Goal: Task Accomplishment & Management: Use online tool/utility

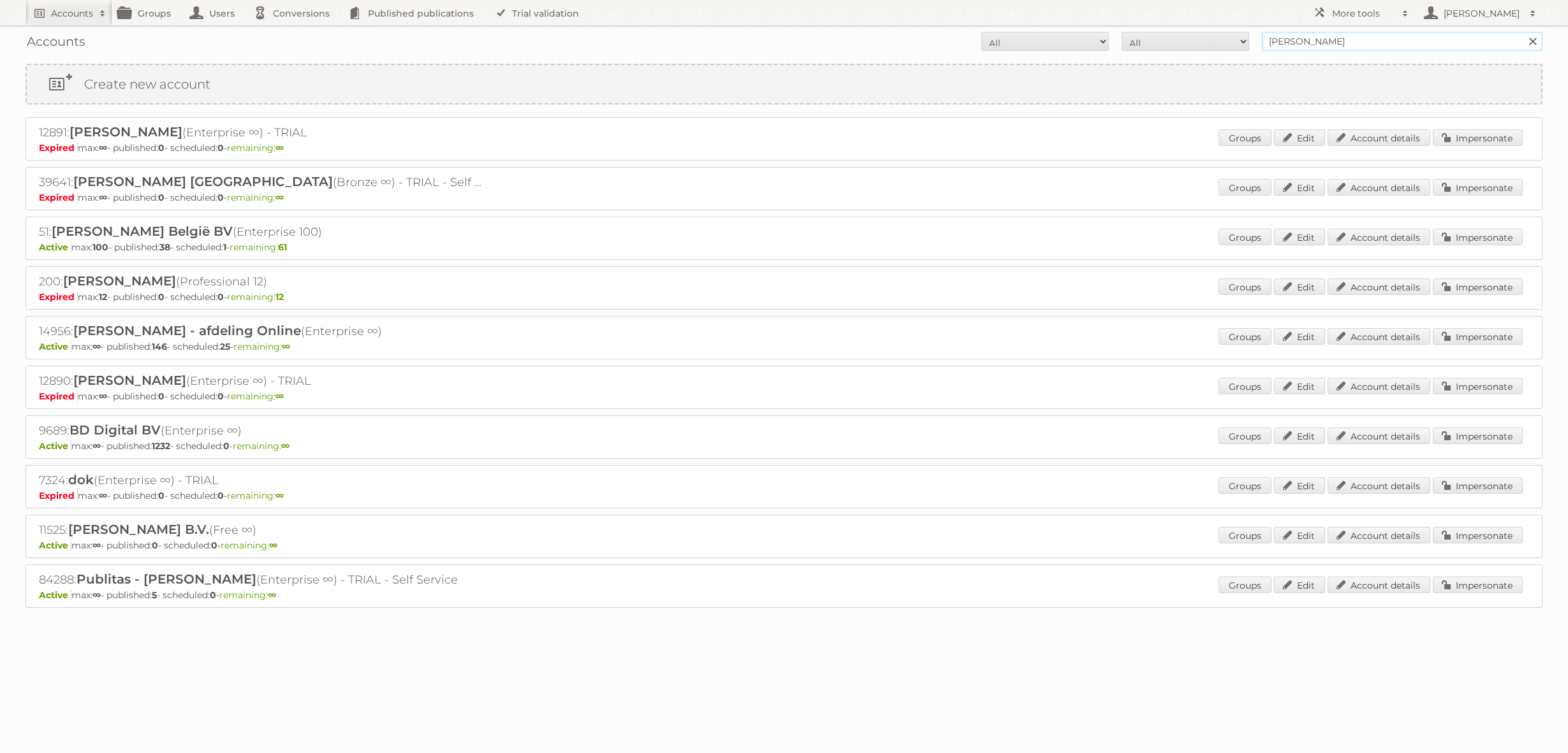
click at [1354, 46] on input "[PERSON_NAME]" at bounding box center [1402, 41] width 281 height 19
type input "@action"
click at [1523, 31] on input "Search" at bounding box center [1532, 41] width 19 height 19
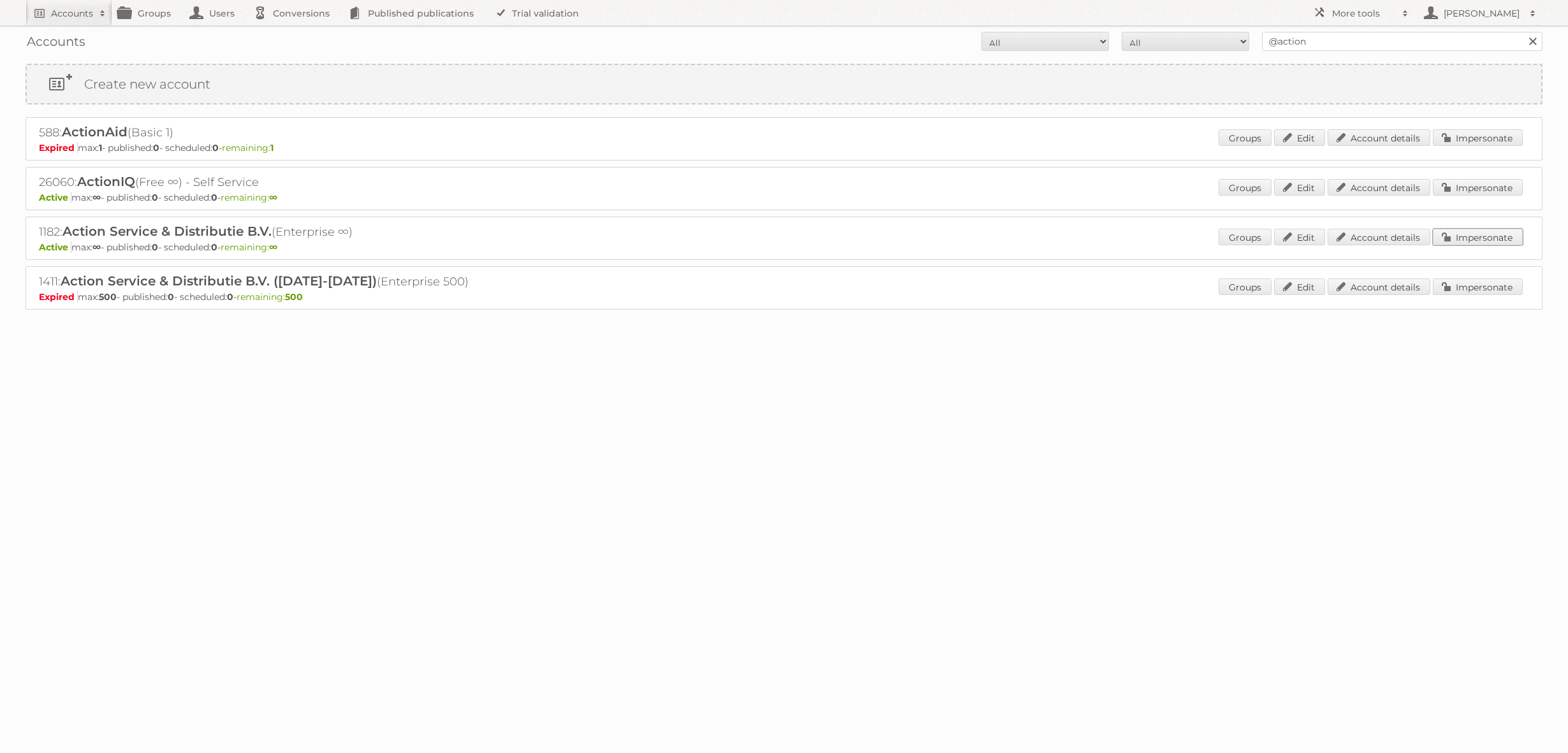
drag, startPoint x: 1462, startPoint y: 236, endPoint x: 1256, endPoint y: 242, distance: 206.1
click at [1462, 236] on link "Impersonate" at bounding box center [1477, 237] width 90 height 17
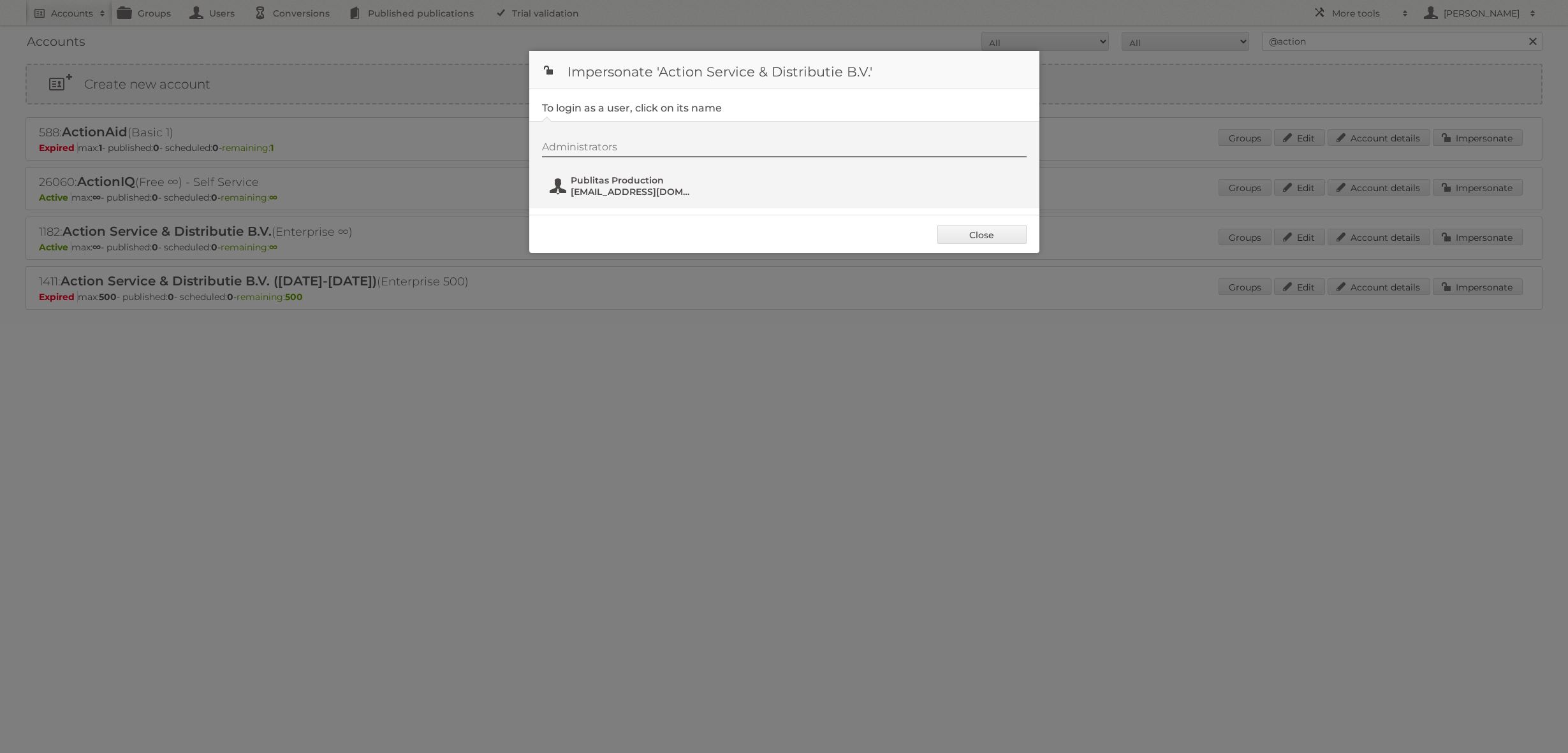
click at [649, 178] on span "Publitas Production" at bounding box center [633, 180] width 124 height 11
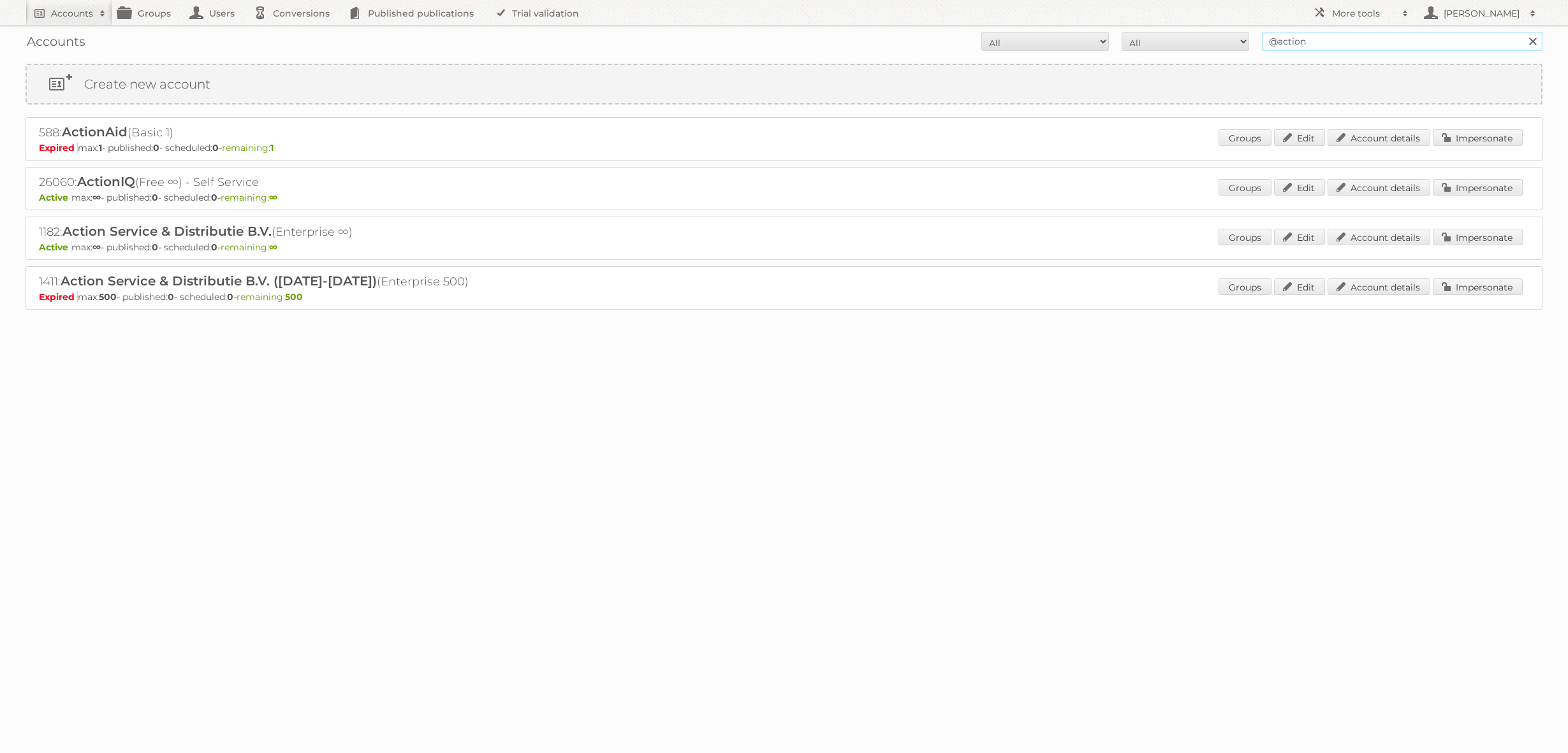
click at [1299, 46] on input "@action" at bounding box center [1402, 41] width 281 height 19
click at [1298, 46] on input "@action" at bounding box center [1402, 41] width 281 height 19
type input "@ford"
click at [1523, 31] on input "Search" at bounding box center [1532, 41] width 19 height 19
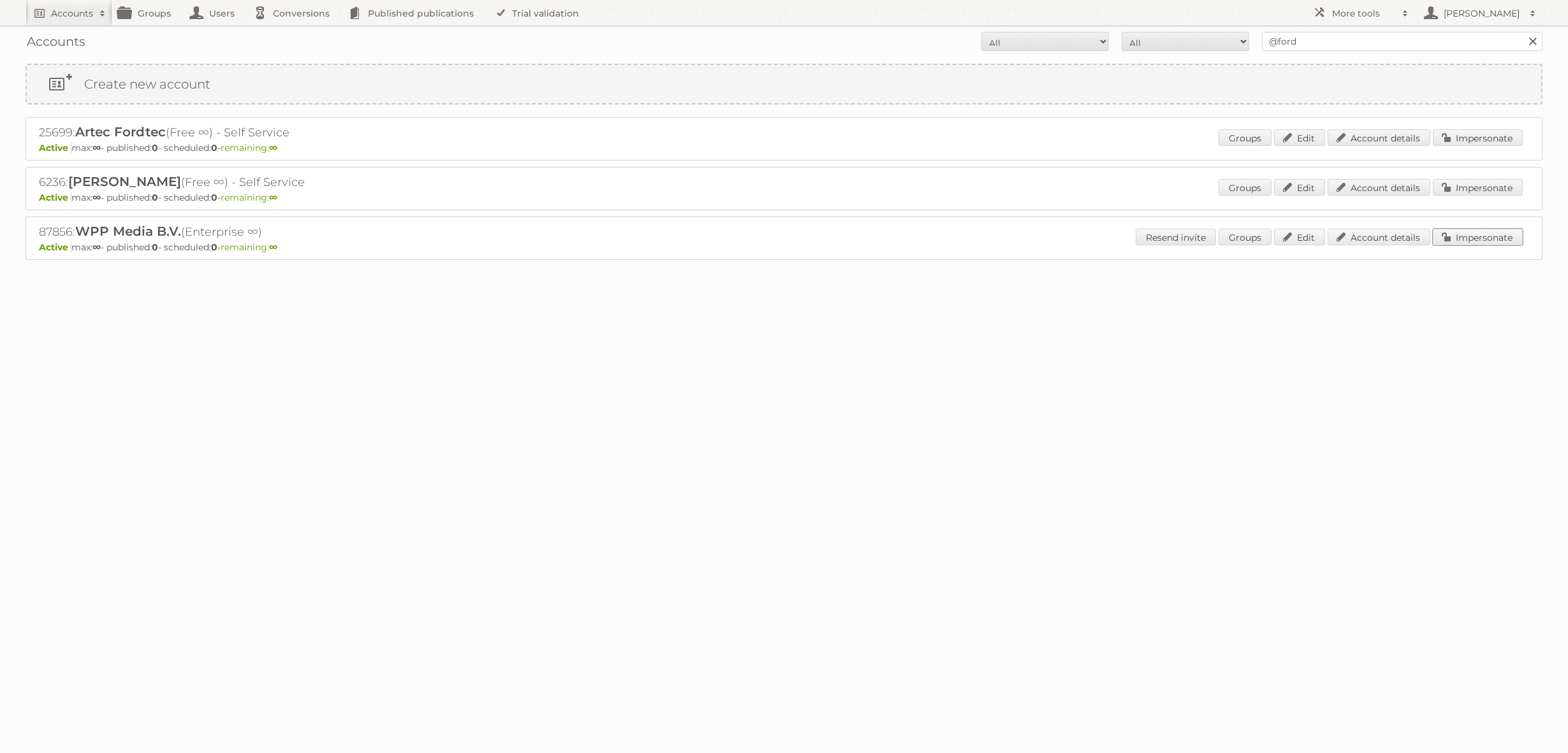
click at [1495, 236] on link "Impersonate" at bounding box center [1477, 237] width 90 height 17
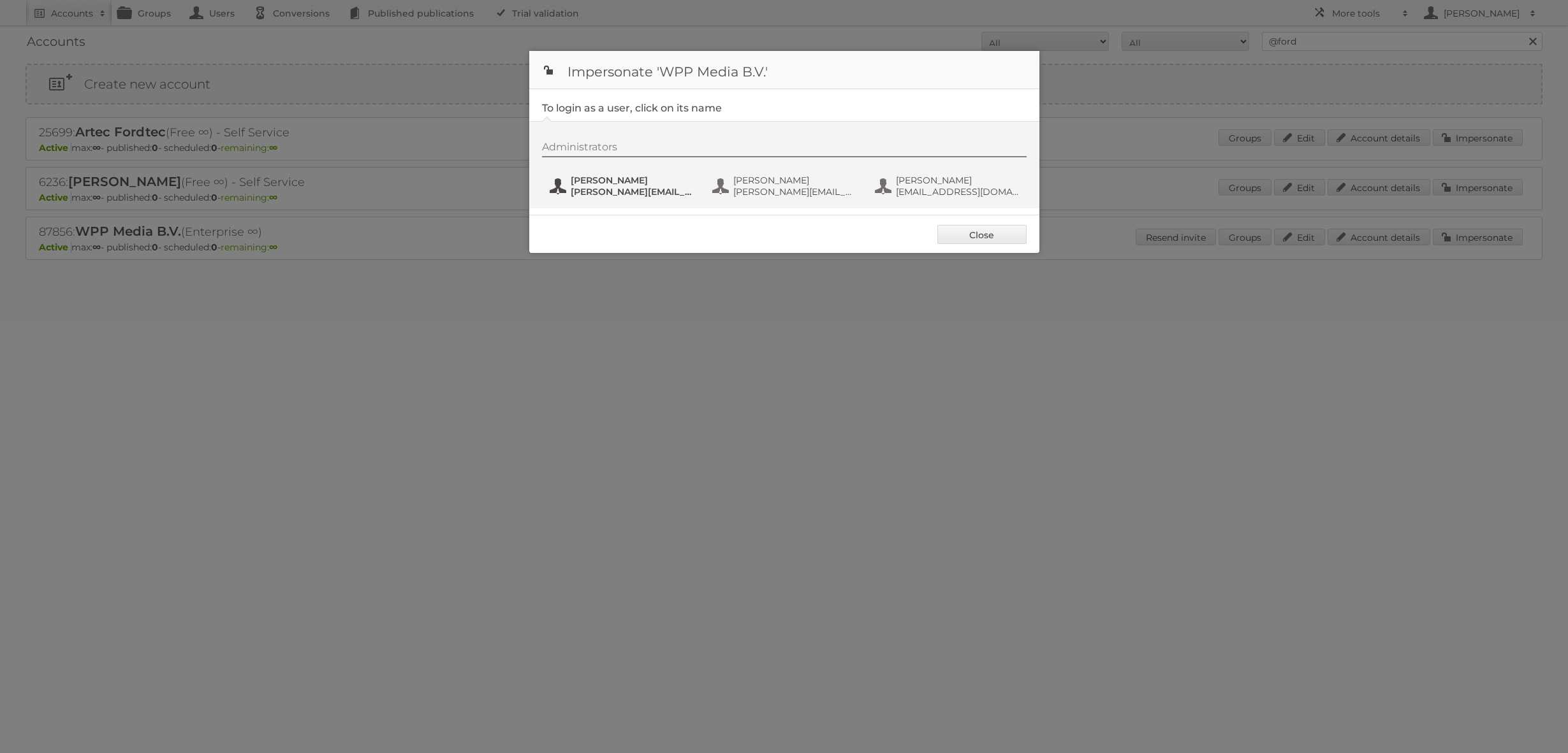
click at [612, 180] on span "Marc Lohuis" at bounding box center [633, 180] width 124 height 11
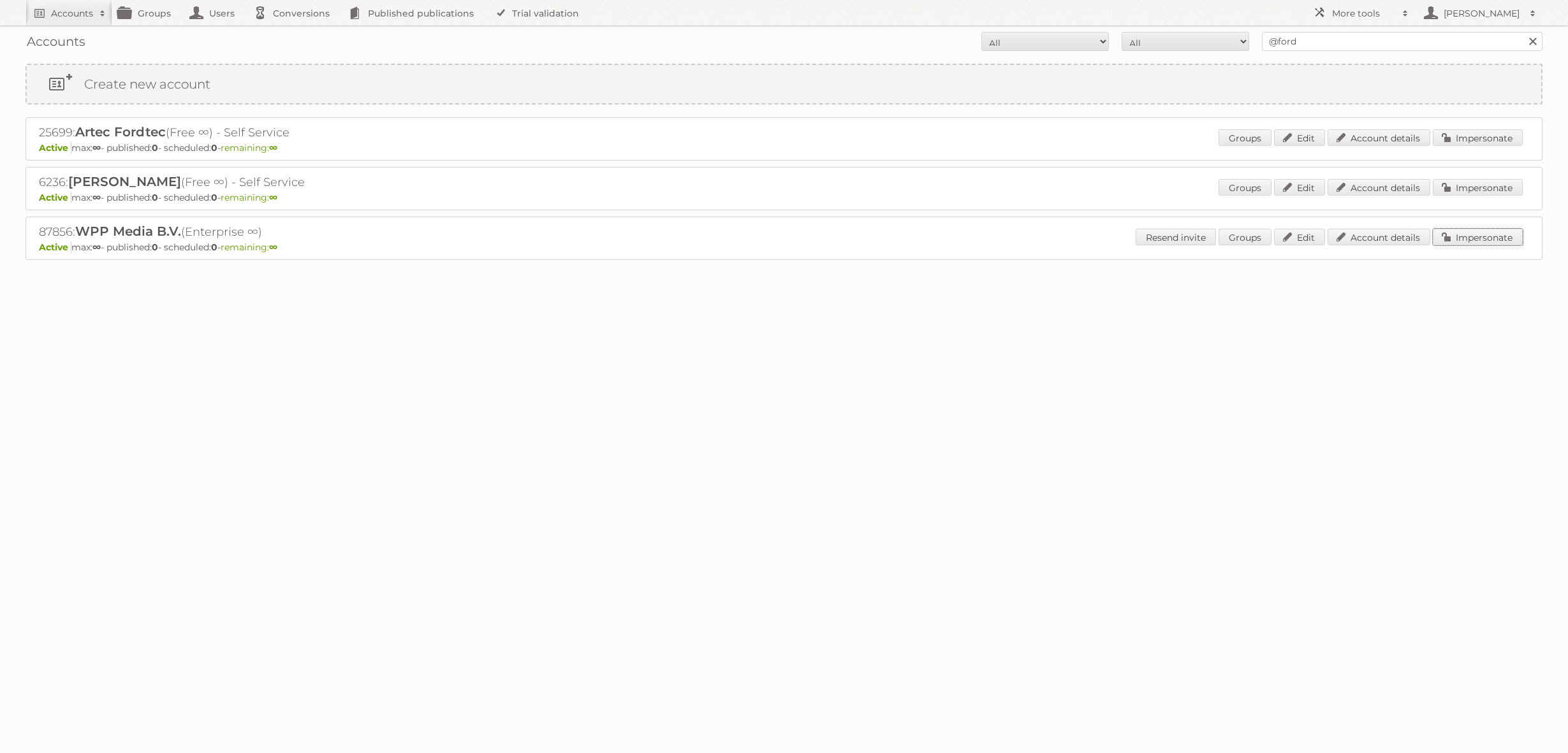
click at [1469, 241] on link "Impersonate" at bounding box center [1477, 237] width 90 height 17
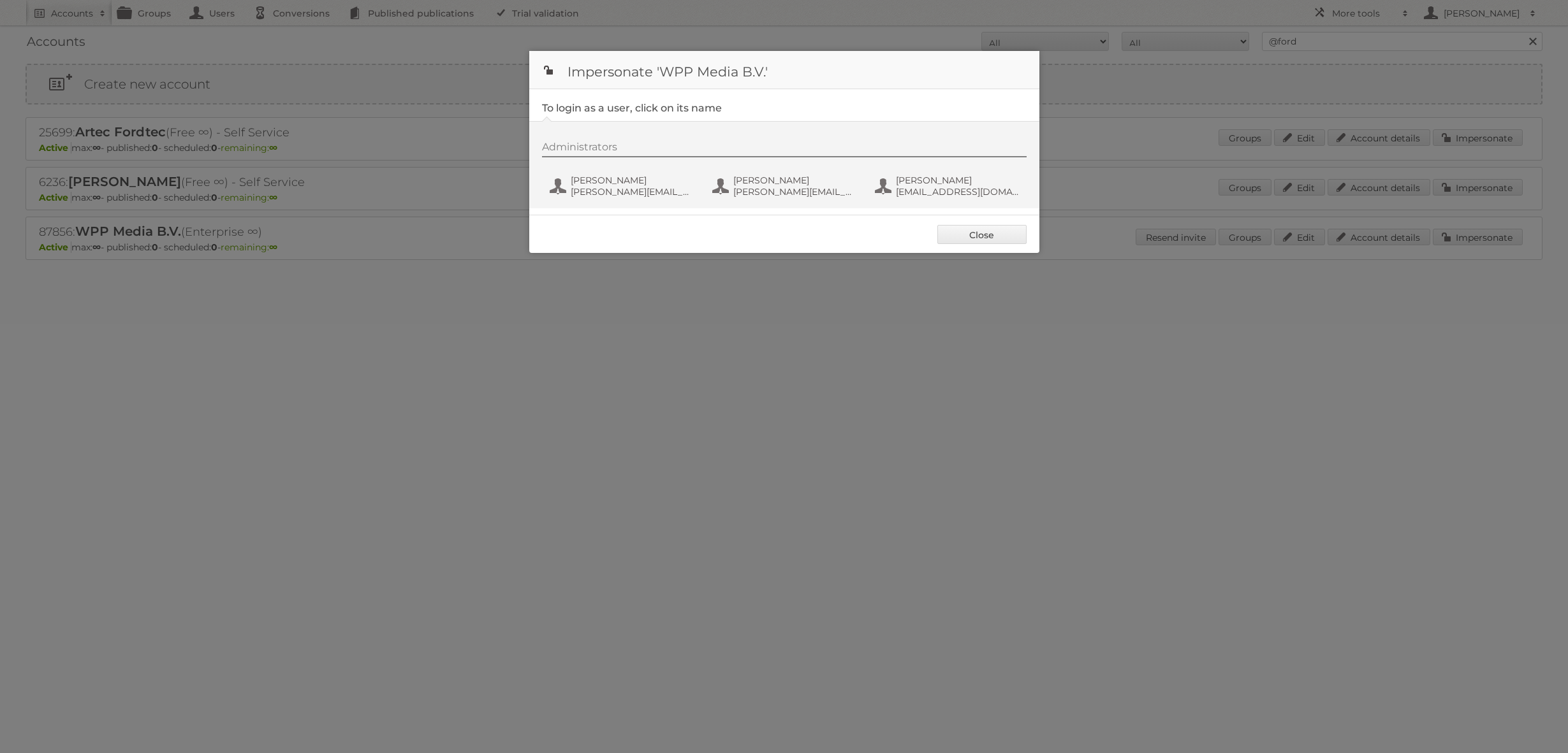
click at [600, 200] on div "Administrators Marc Lohuis marc+ford@publitas.com Nick Steggink nick+ford@publi…" at bounding box center [790, 171] width 497 height 61
click at [600, 195] on span "marc+ford@publitas.com" at bounding box center [633, 191] width 124 height 11
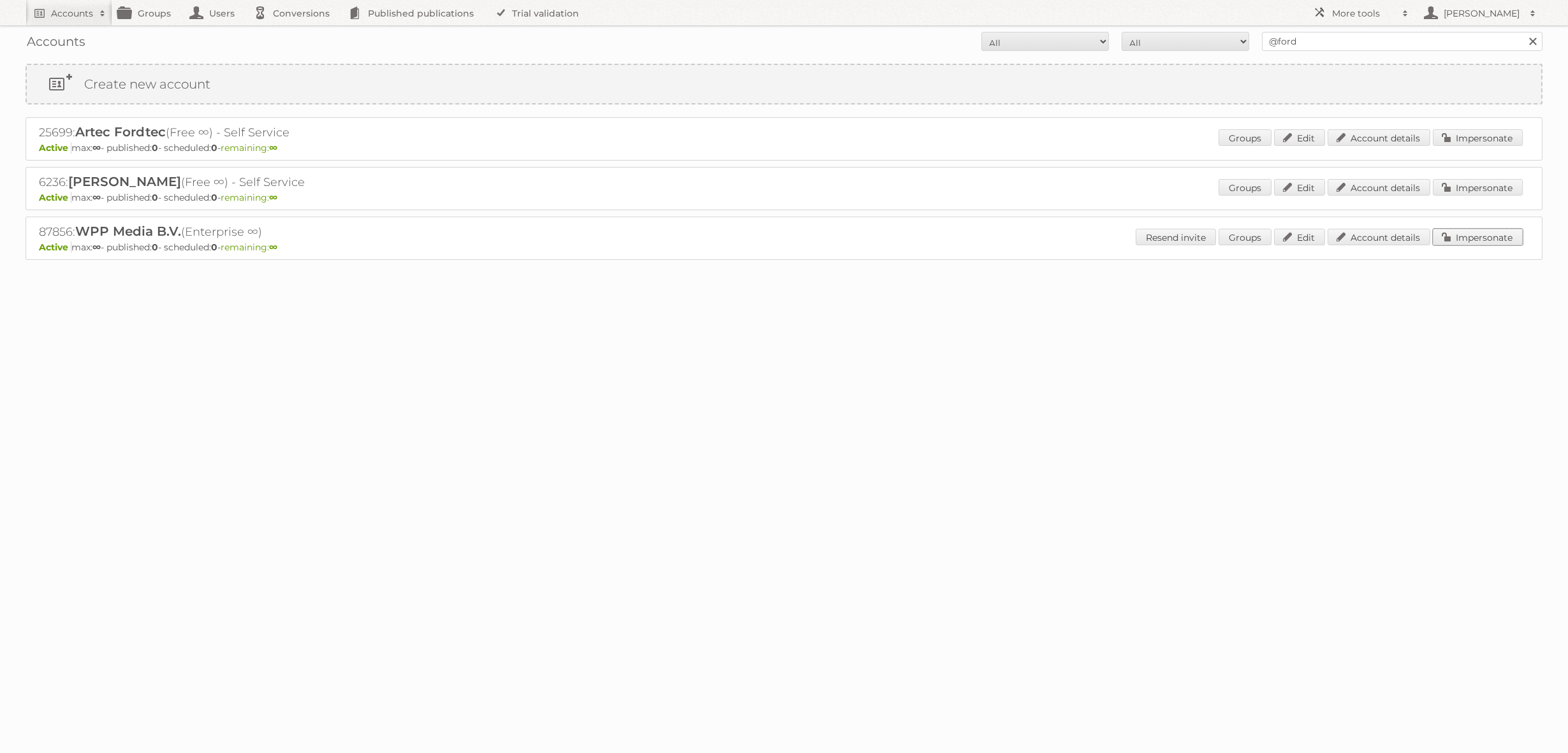
click at [1455, 244] on link "Impersonate" at bounding box center [1477, 237] width 90 height 17
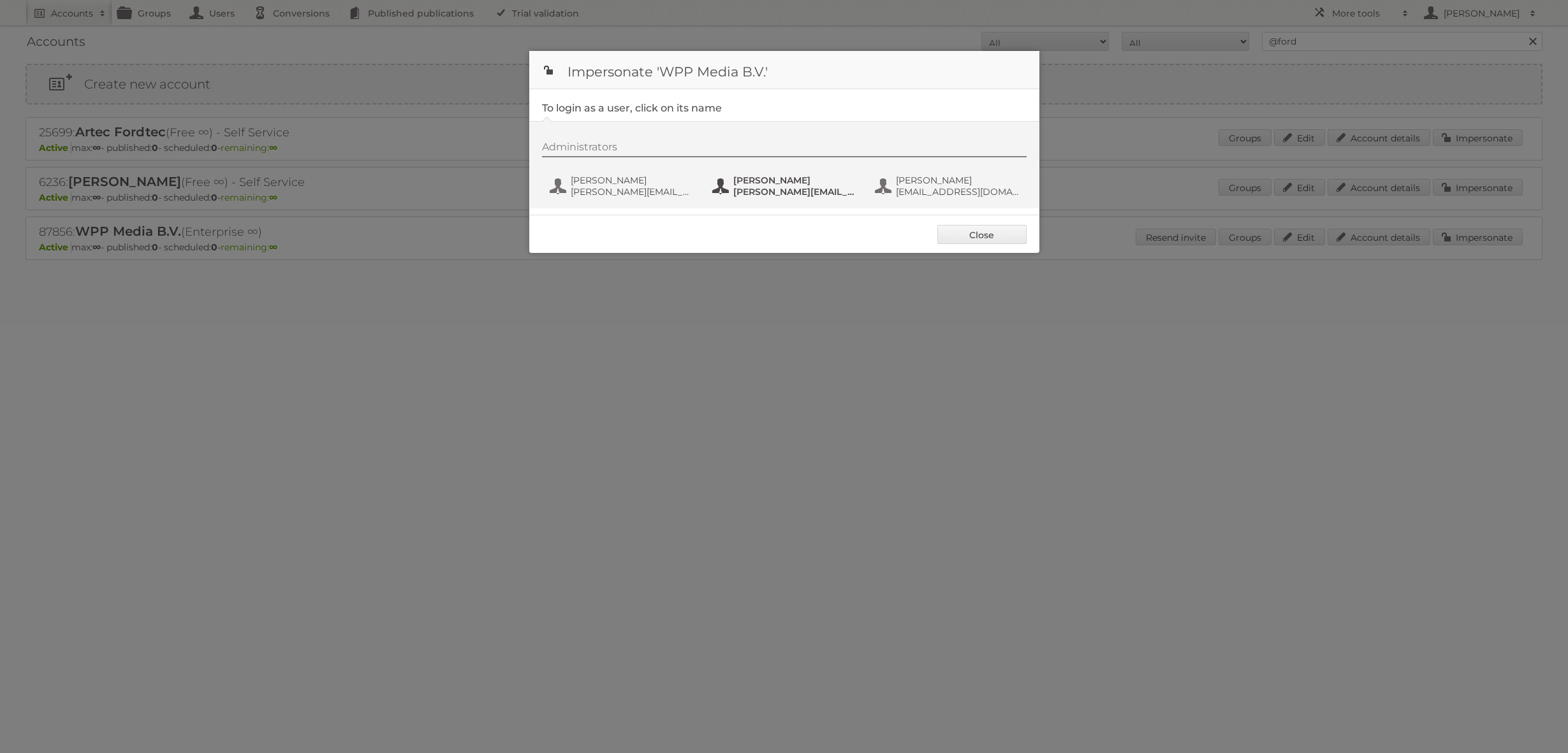
click at [767, 194] on span "nick+ford@publitas.com" at bounding box center [795, 191] width 124 height 11
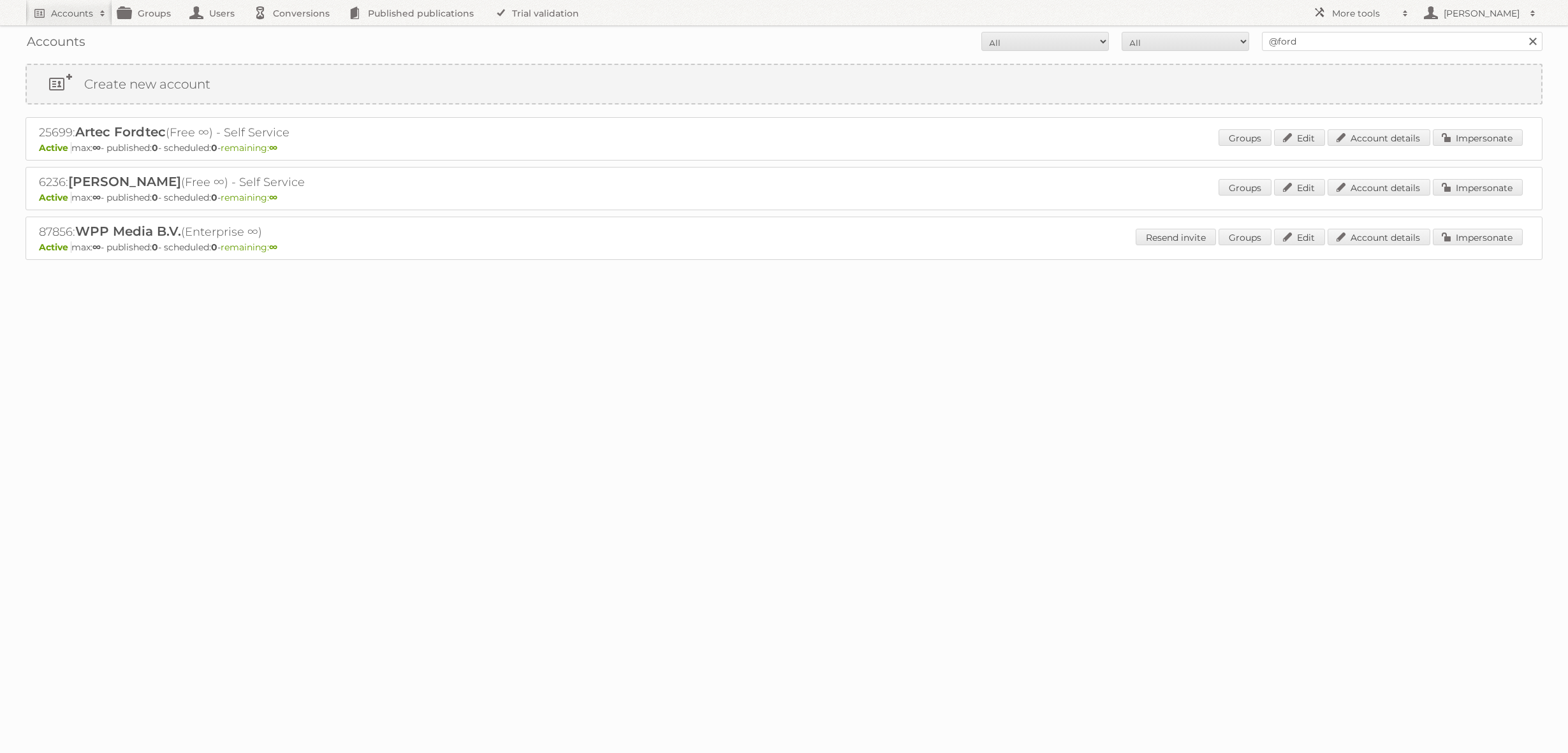
click at [1318, 52] on div "Accounts All Active Expired Pending All Paid Trials Self service @ford Search" at bounding box center [783, 41] width 1516 height 31
click at [1317, 48] on input "@ford" at bounding box center [1402, 41] width 281 height 19
type input "@kwantum"
click at [1523, 31] on input "Search" at bounding box center [1532, 41] width 19 height 19
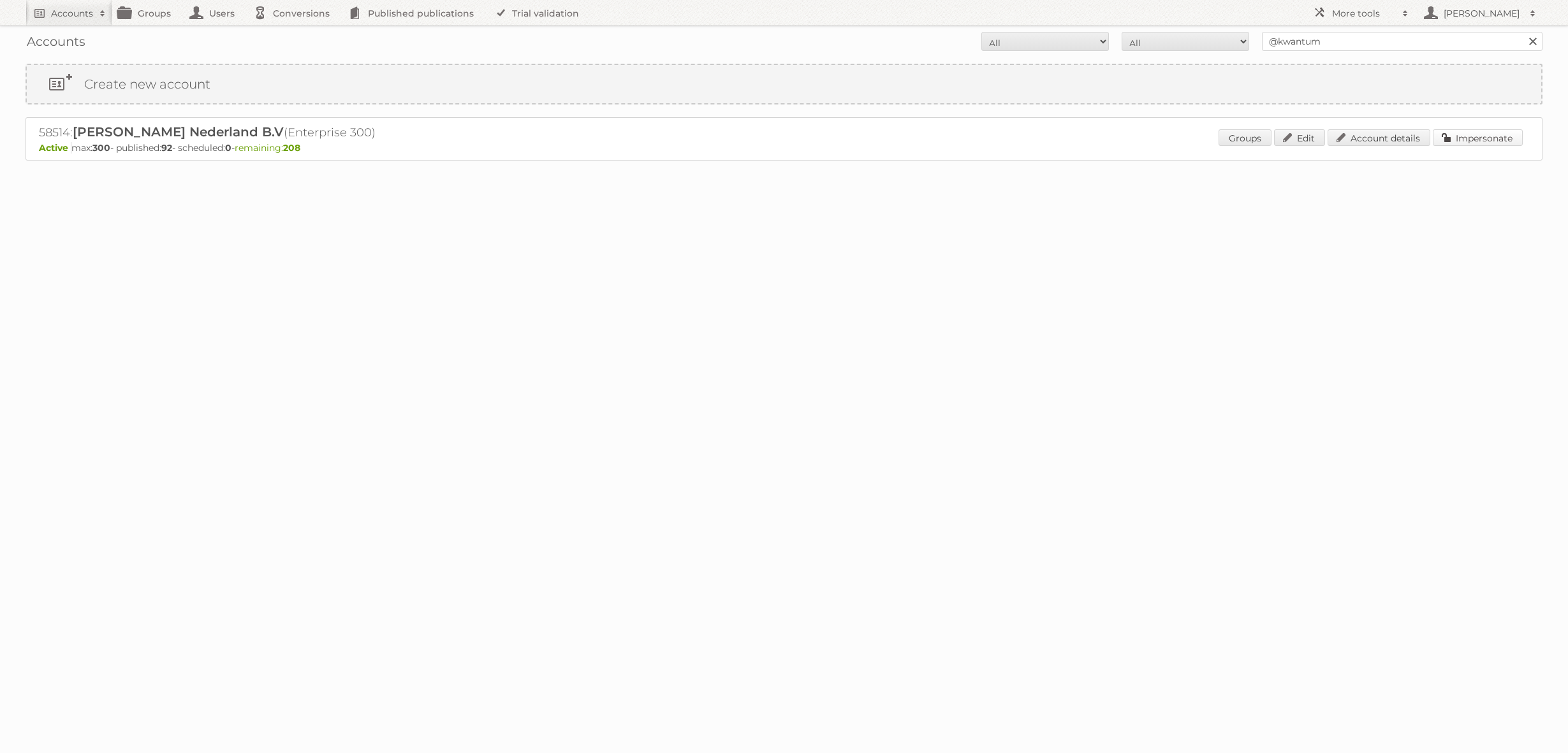
click at [1455, 135] on link "Impersonate" at bounding box center [1477, 137] width 90 height 17
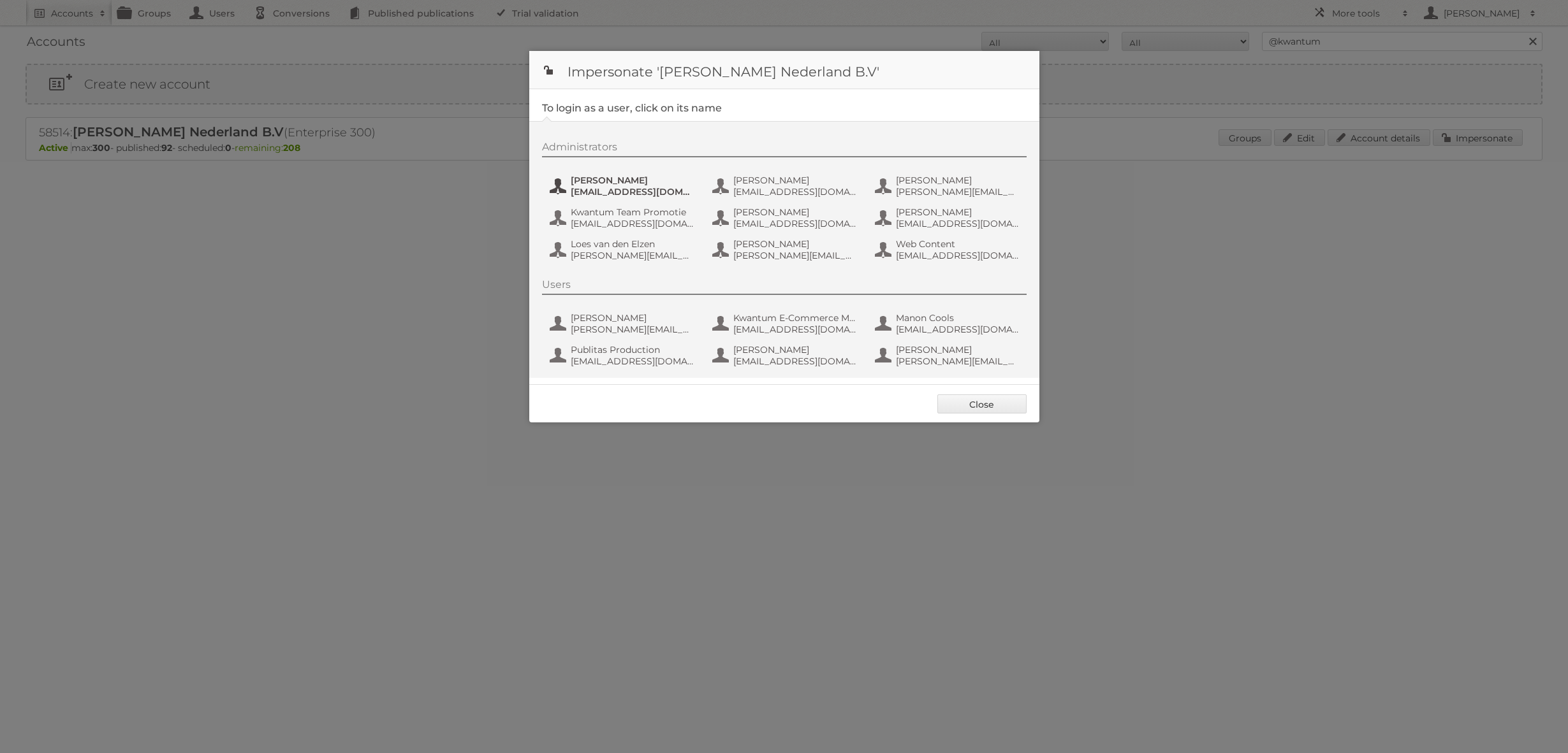
click at [585, 187] on span "aguiking@leenbakker.nl" at bounding box center [633, 191] width 124 height 11
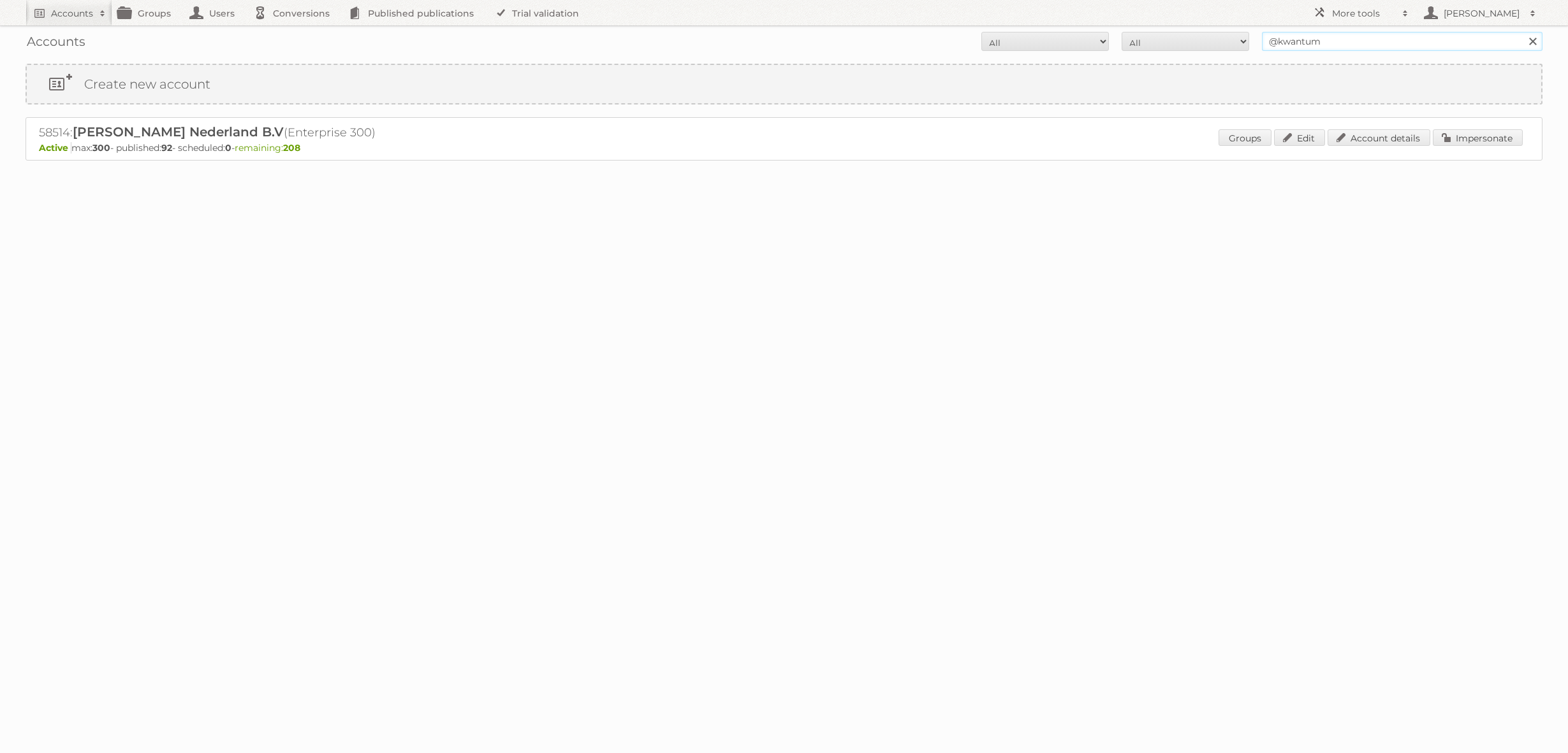
click at [1332, 46] on input "@kwantum" at bounding box center [1402, 41] width 281 height 19
type input "dennree"
click at [1523, 31] on input "Search" at bounding box center [1532, 41] width 19 height 19
drag, startPoint x: 1465, startPoint y: 135, endPoint x: 1320, endPoint y: 138, distance: 145.0
click at [1465, 135] on link "Impersonate" at bounding box center [1477, 137] width 90 height 17
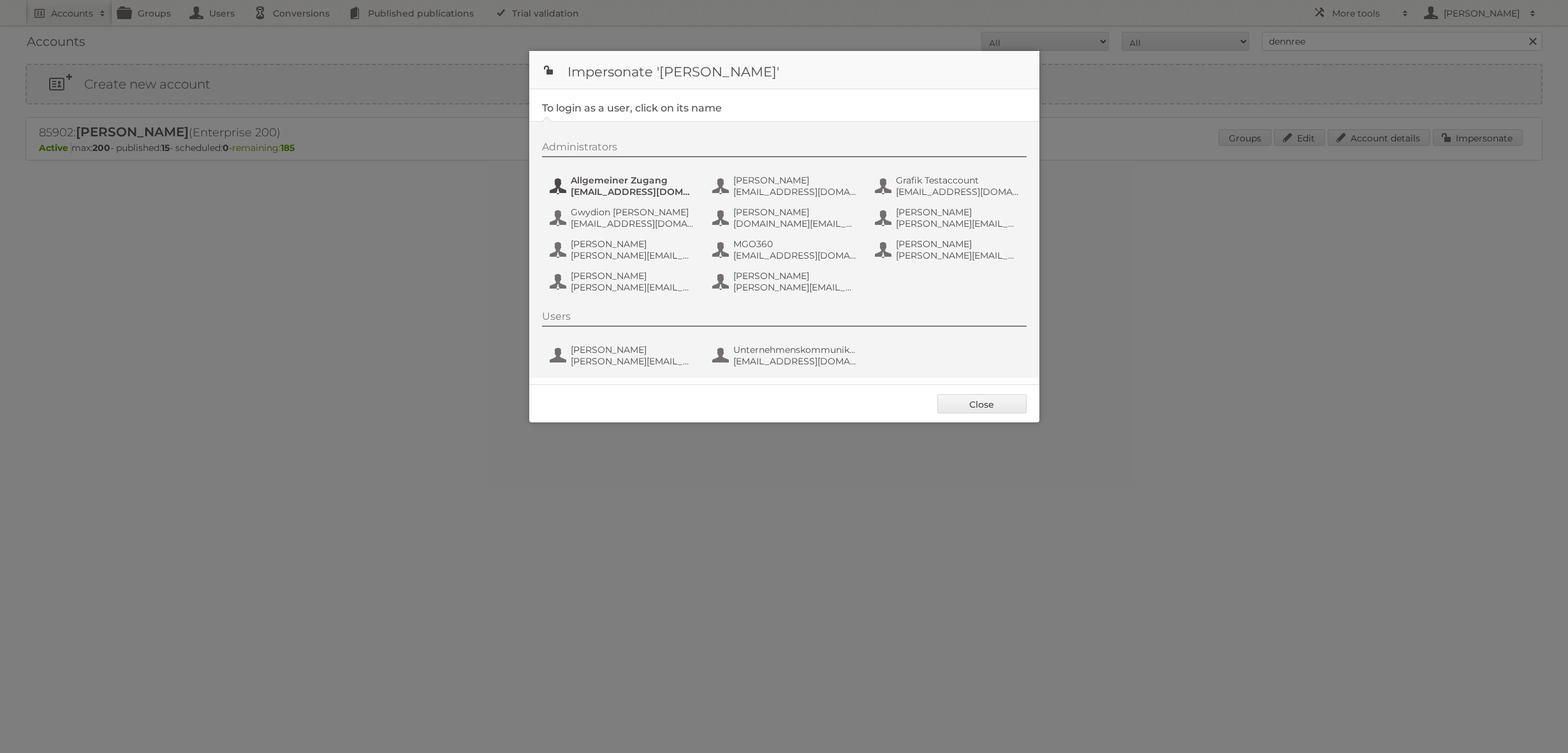
click at [668, 189] on span "marketing@biomarkt.de" at bounding box center [633, 191] width 124 height 11
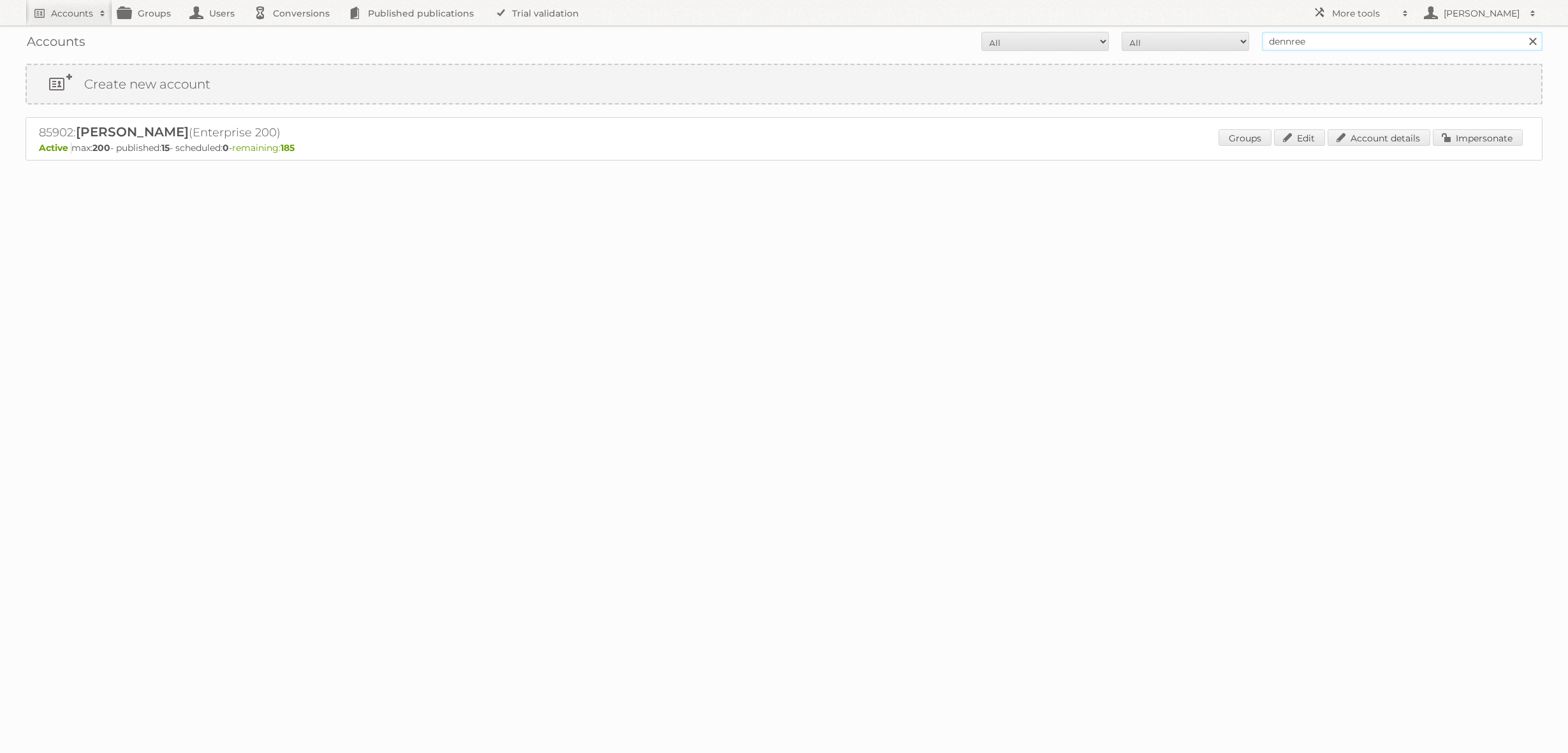
click at [1343, 42] on input "dennree" at bounding box center [1402, 41] width 281 height 19
type input "del sol"
click at [1523, 31] on input "Search" at bounding box center [1532, 41] width 19 height 19
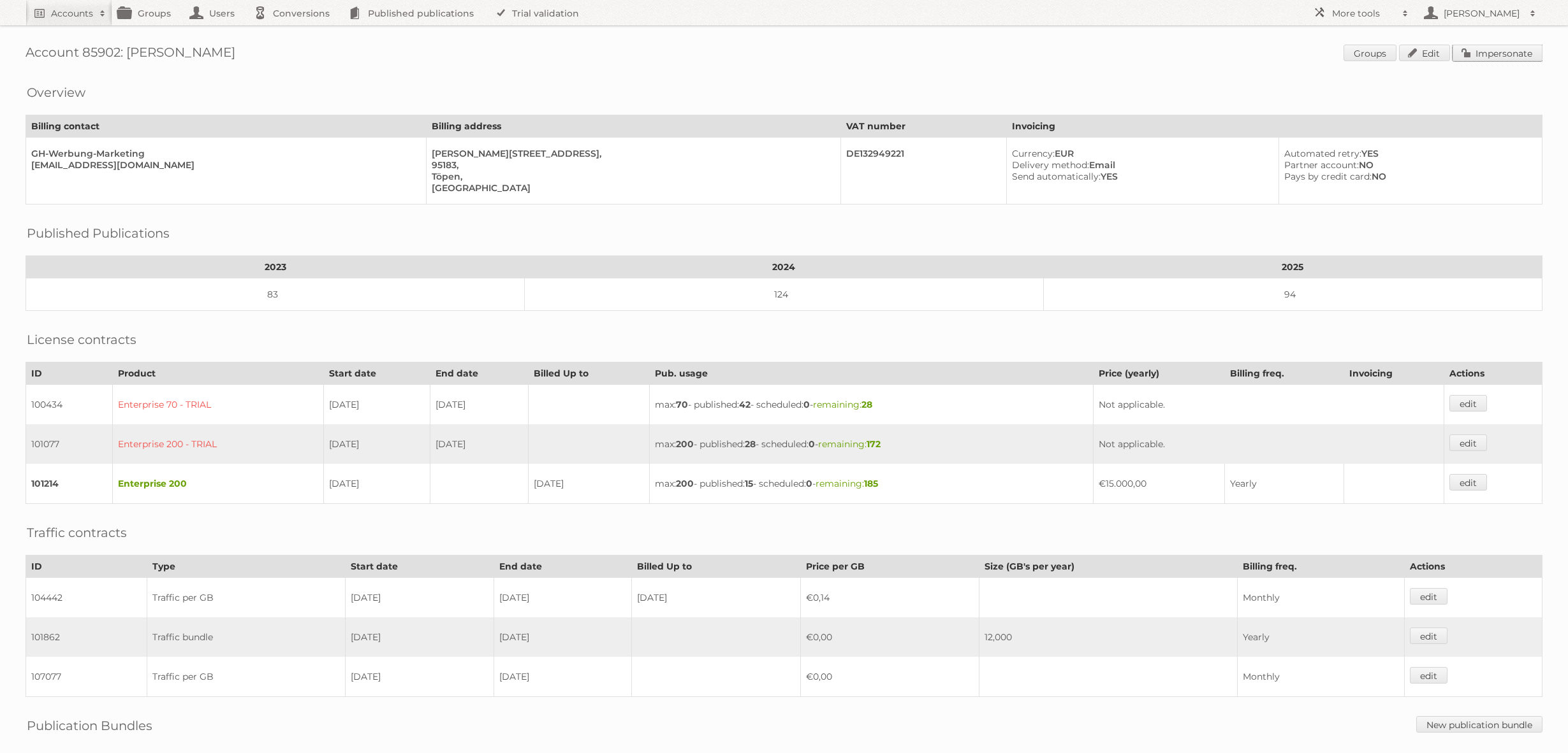
click at [1478, 55] on link "Impersonate" at bounding box center [1497, 52] width 90 height 17
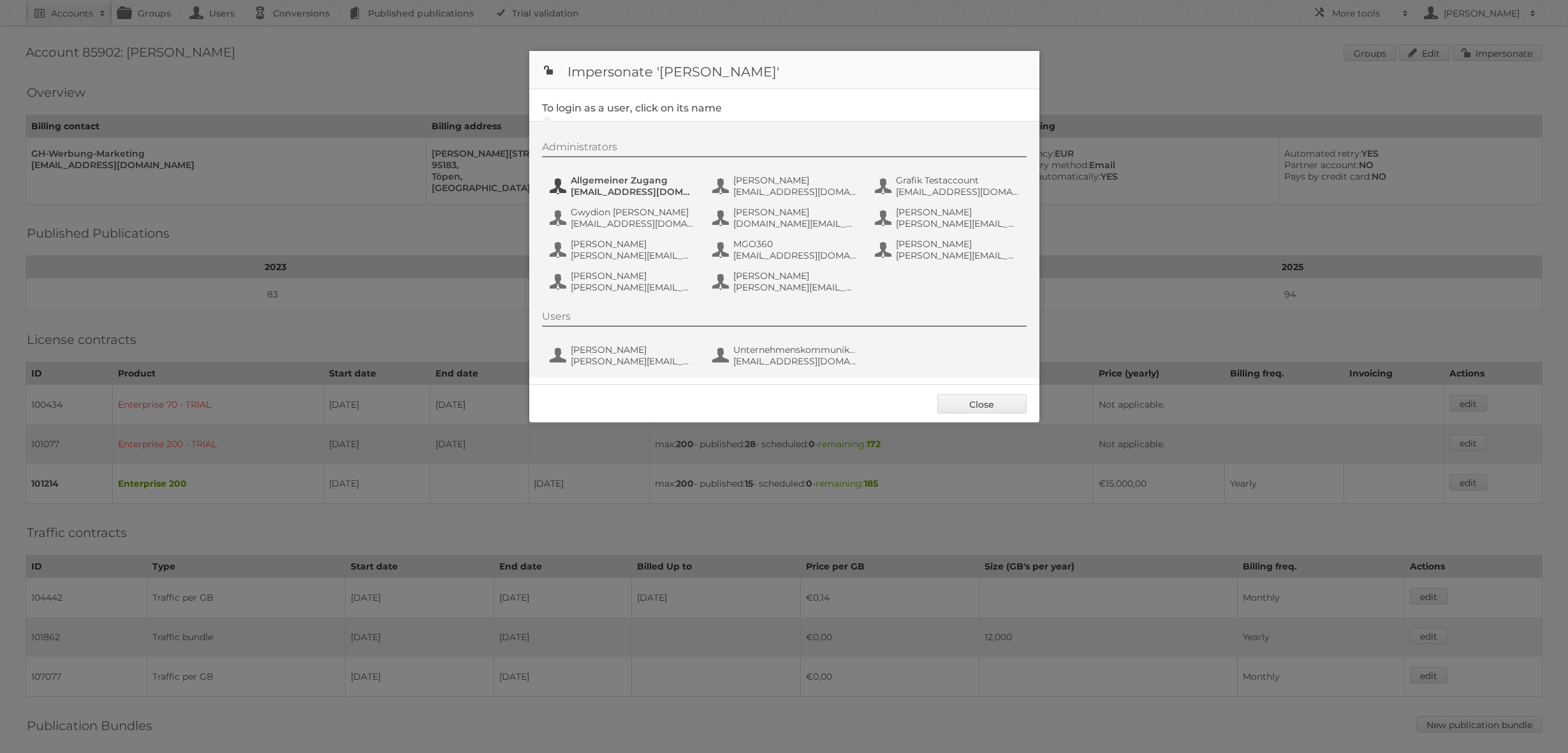
click at [663, 180] on span "Allgemeiner Zugang" at bounding box center [633, 180] width 124 height 11
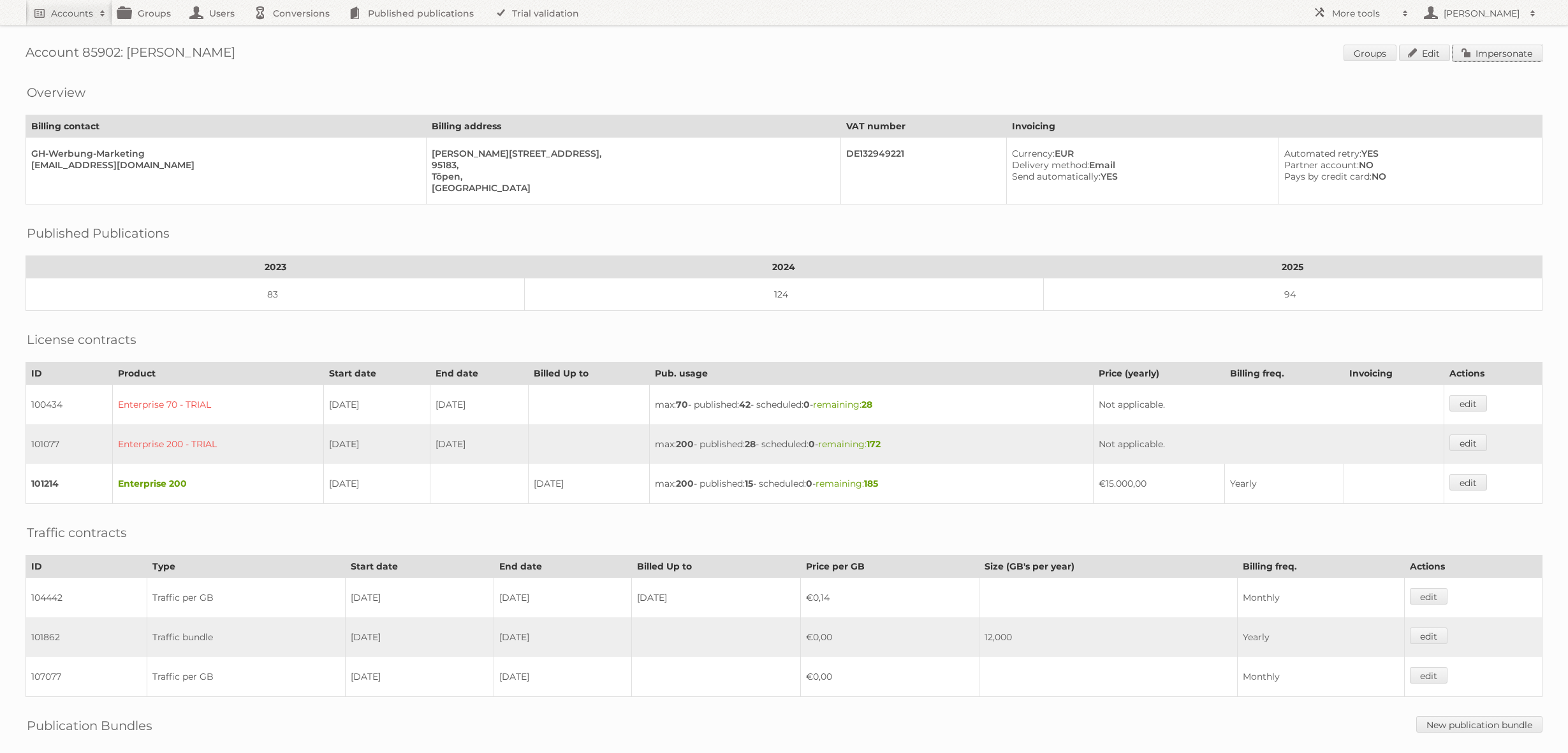
drag, startPoint x: 1500, startPoint y: 58, endPoint x: 1413, endPoint y: 73, distance: 88.3
click at [1500, 58] on link "Impersonate" at bounding box center [1497, 52] width 90 height 17
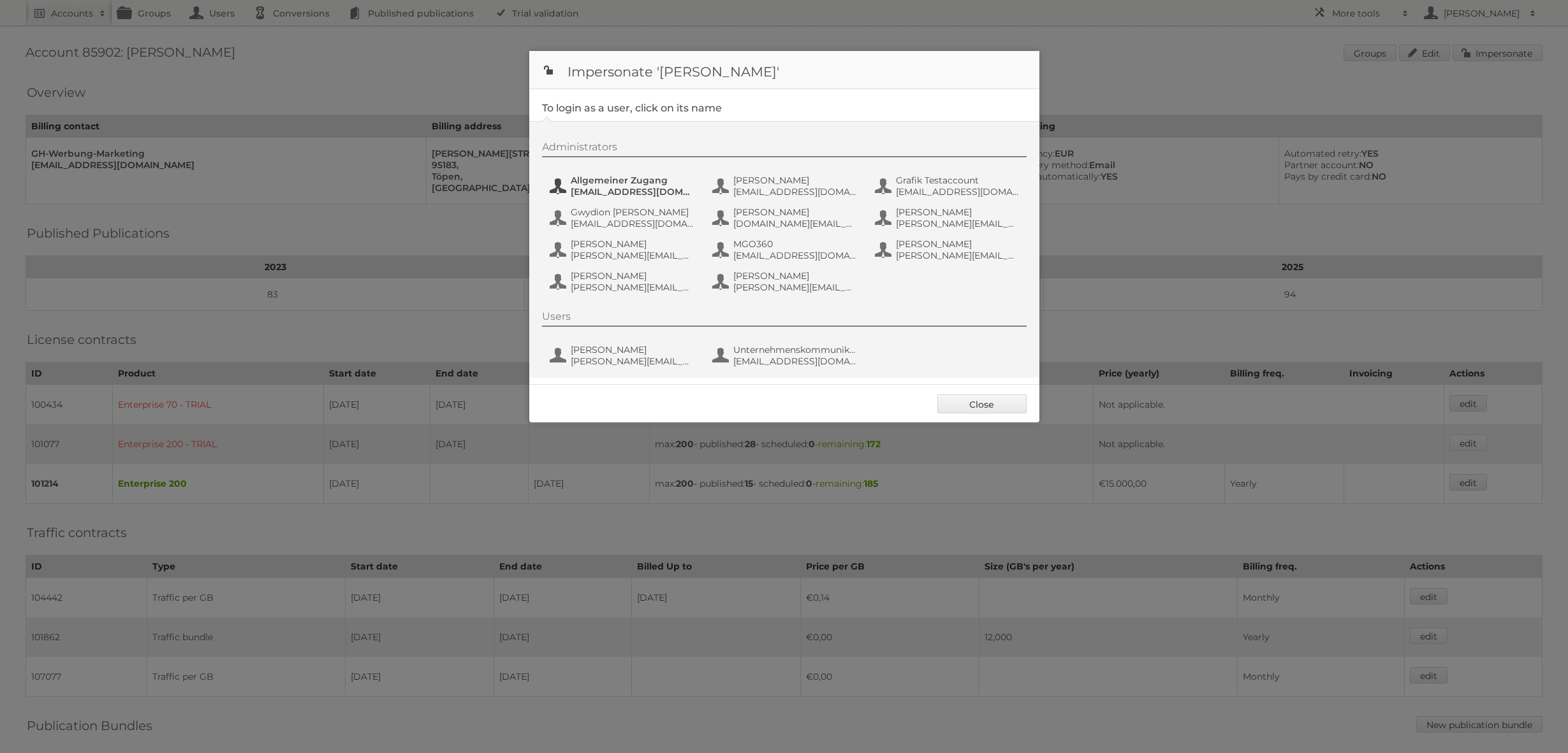
click at [619, 194] on span "[EMAIL_ADDRESS][DOMAIN_NAME]" at bounding box center [633, 191] width 124 height 11
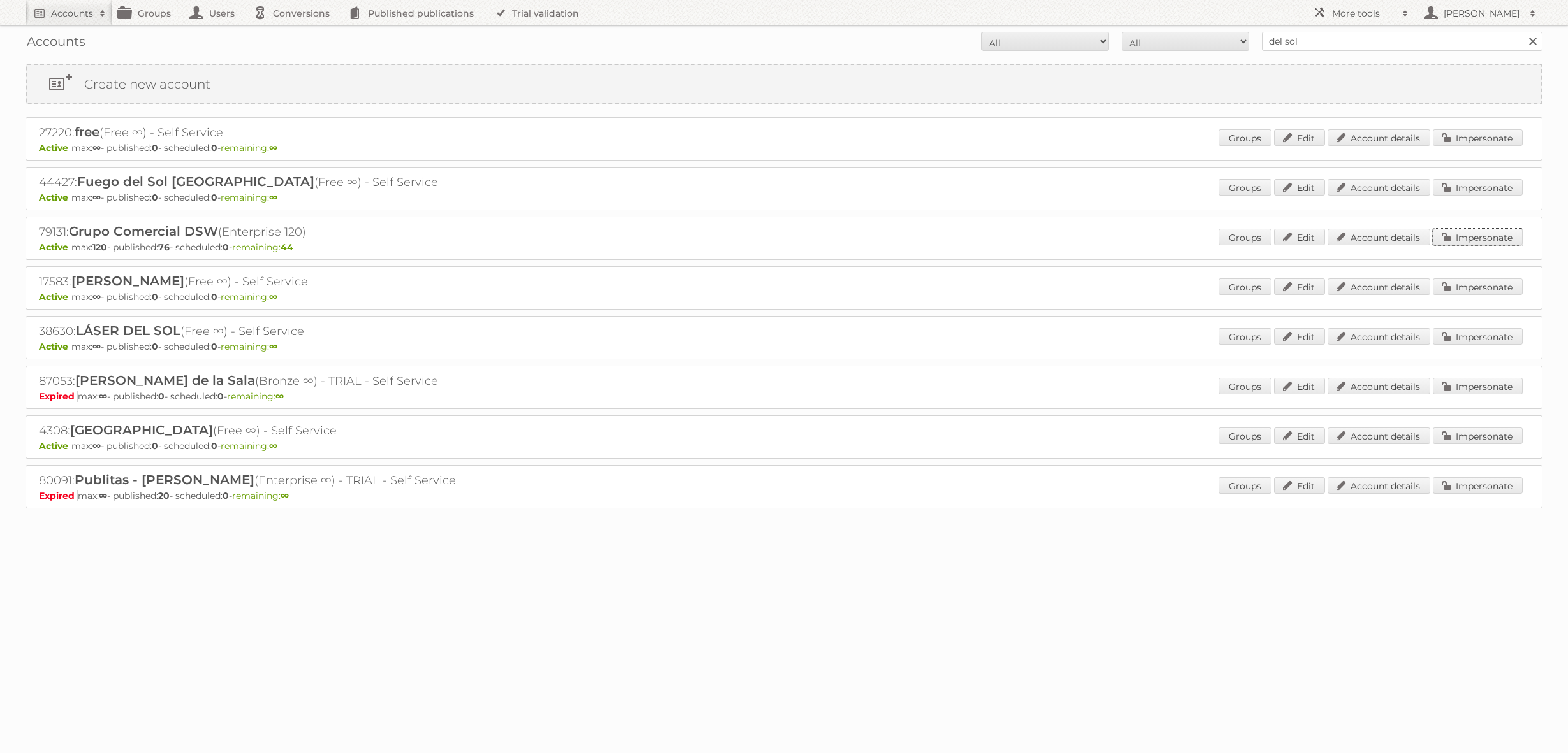
click at [1476, 235] on link "Impersonate" at bounding box center [1477, 237] width 90 height 17
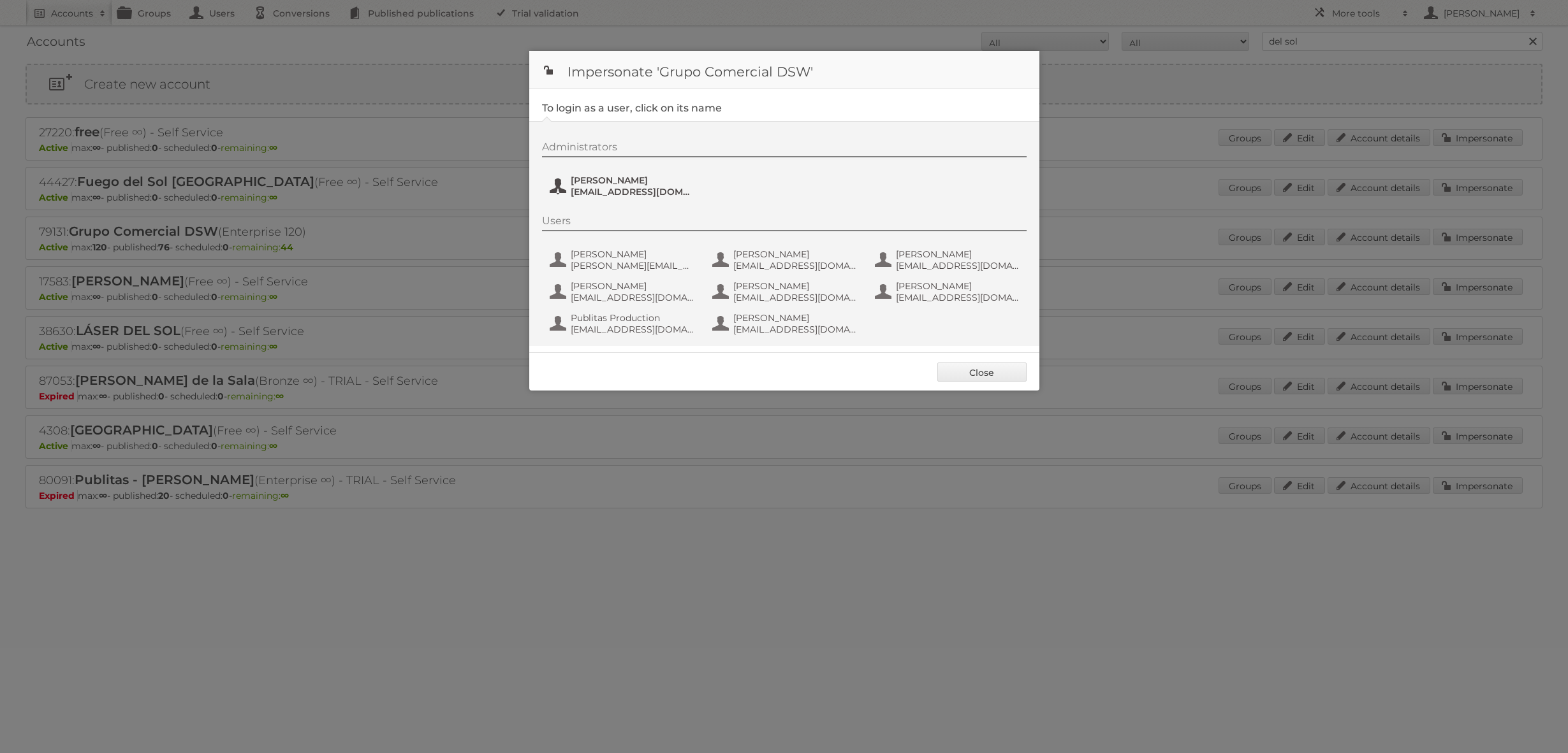
click at [636, 192] on span "antonio.pedrazzini@ccontrol.com.mx" at bounding box center [633, 191] width 124 height 11
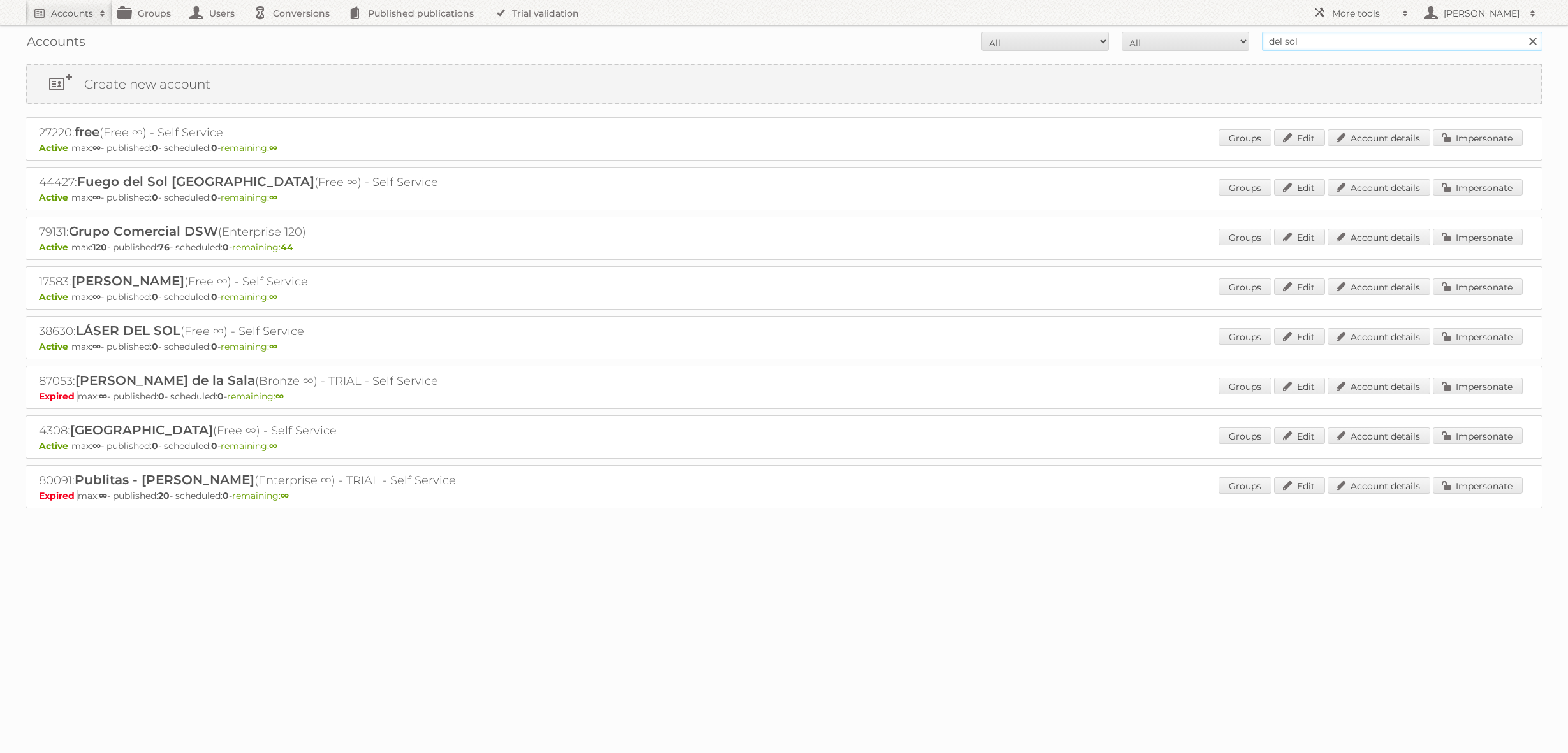
click at [1307, 41] on input "del sol" at bounding box center [1402, 41] width 281 height 19
type input "praxis"
click at [1523, 31] on input "Search" at bounding box center [1532, 41] width 19 height 19
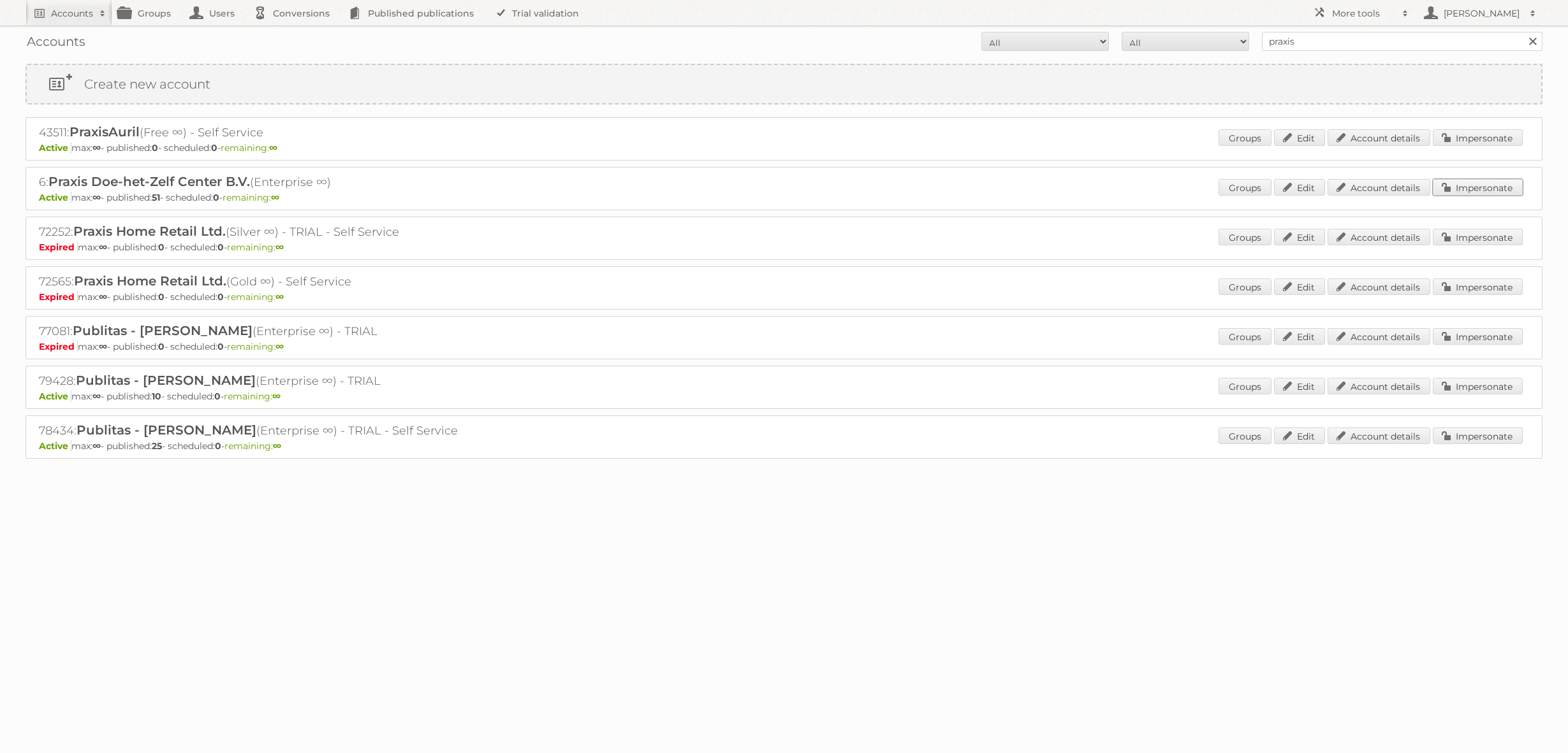
click at [1449, 185] on link "Impersonate" at bounding box center [1477, 187] width 90 height 17
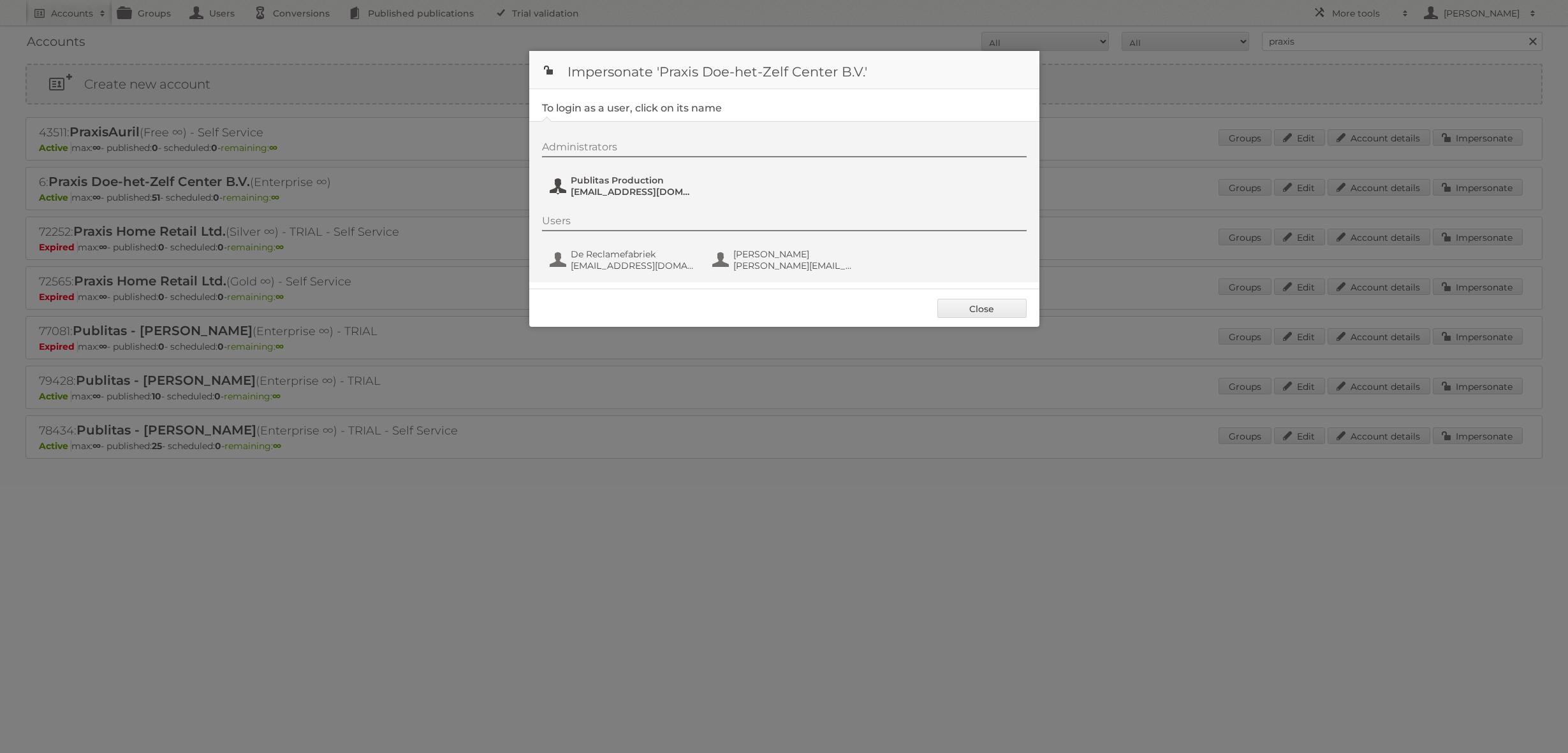
click at [633, 186] on span "[EMAIL_ADDRESS][DOMAIN_NAME]" at bounding box center [633, 191] width 124 height 11
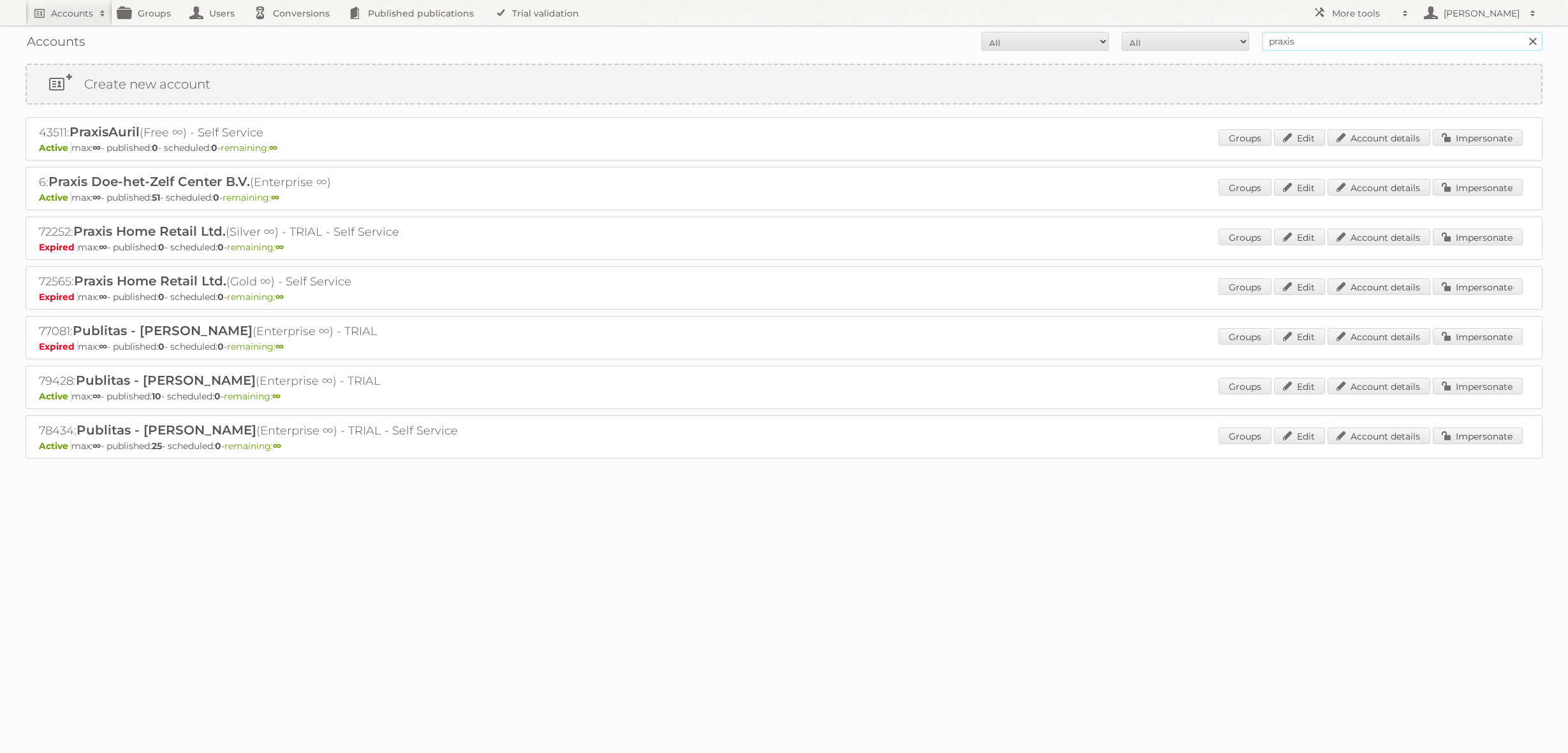
click at [1338, 45] on input "praxis" at bounding box center [1402, 41] width 281 height 19
type input "ochama"
click at [1523, 31] on input "Search" at bounding box center [1532, 41] width 19 height 19
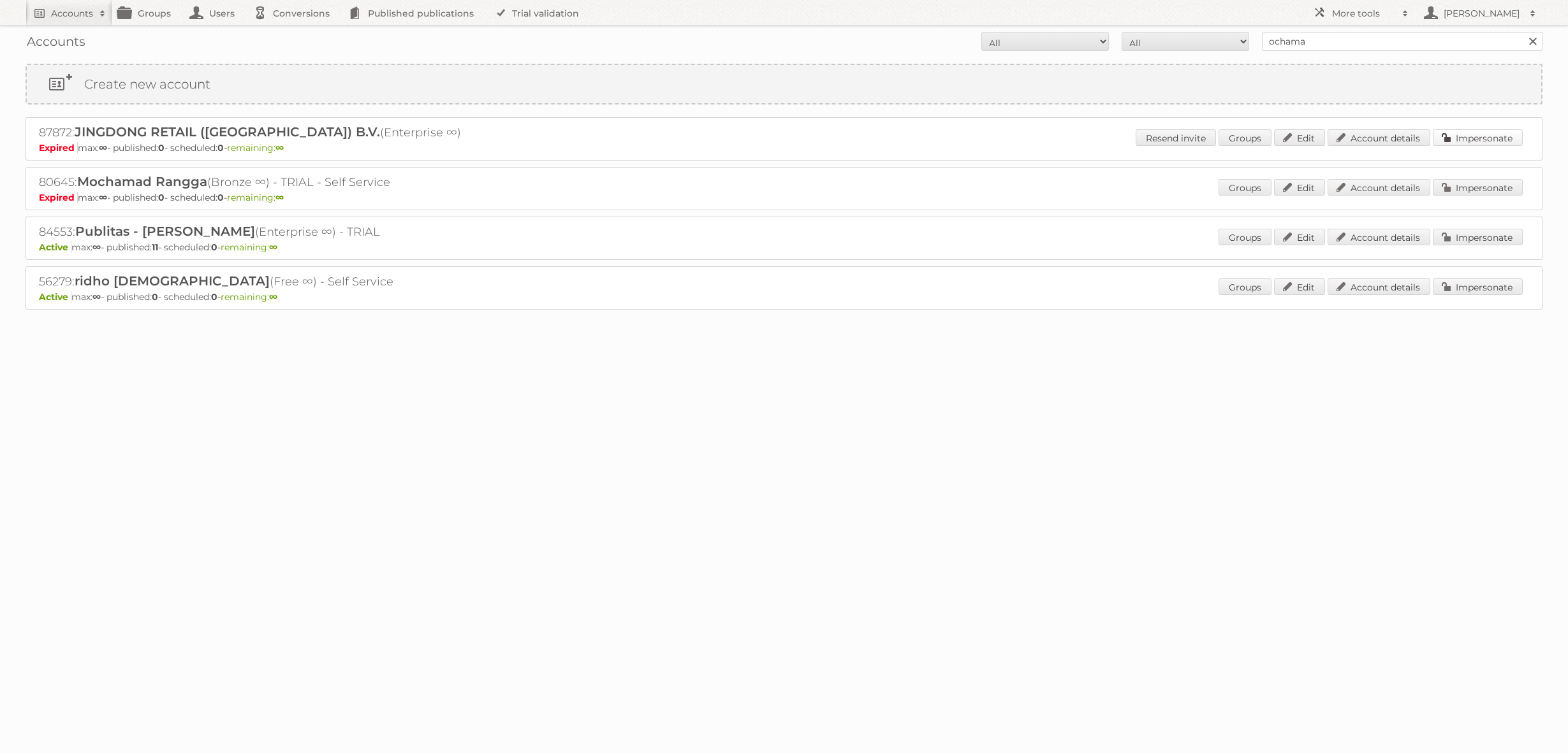
click at [1462, 131] on link "Impersonate" at bounding box center [1477, 137] width 90 height 17
click at [1474, 188] on link "Impersonate" at bounding box center [1477, 187] width 90 height 17
click at [1319, 39] on input "ochama" at bounding box center [1402, 41] width 281 height 19
type input "HEMA"
click at [1523, 31] on input "Search" at bounding box center [1532, 41] width 19 height 19
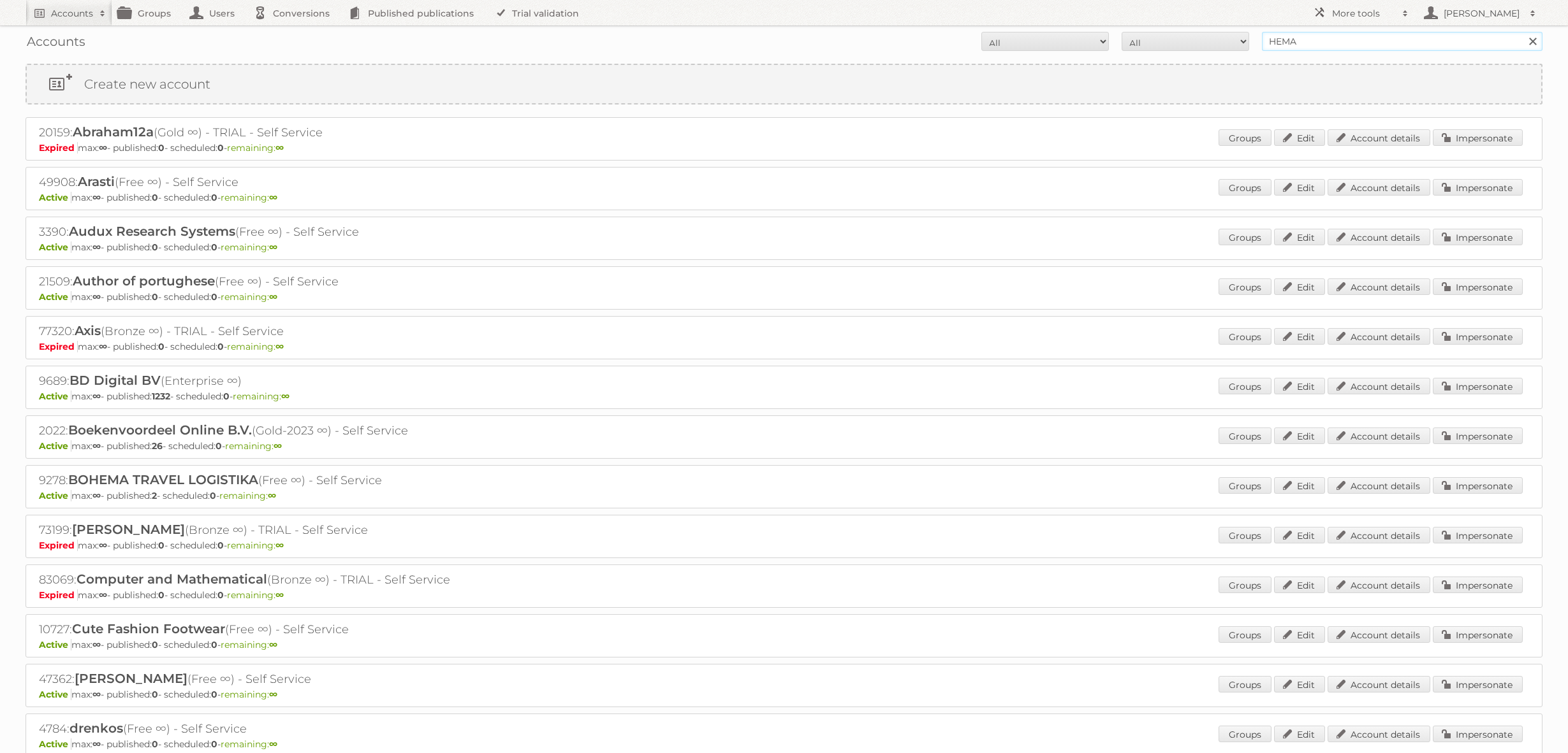
click at [1302, 42] on input "HEMA" at bounding box center [1402, 41] width 281 height 19
type input "@hema"
click at [1523, 31] on input "Search" at bounding box center [1532, 41] width 19 height 19
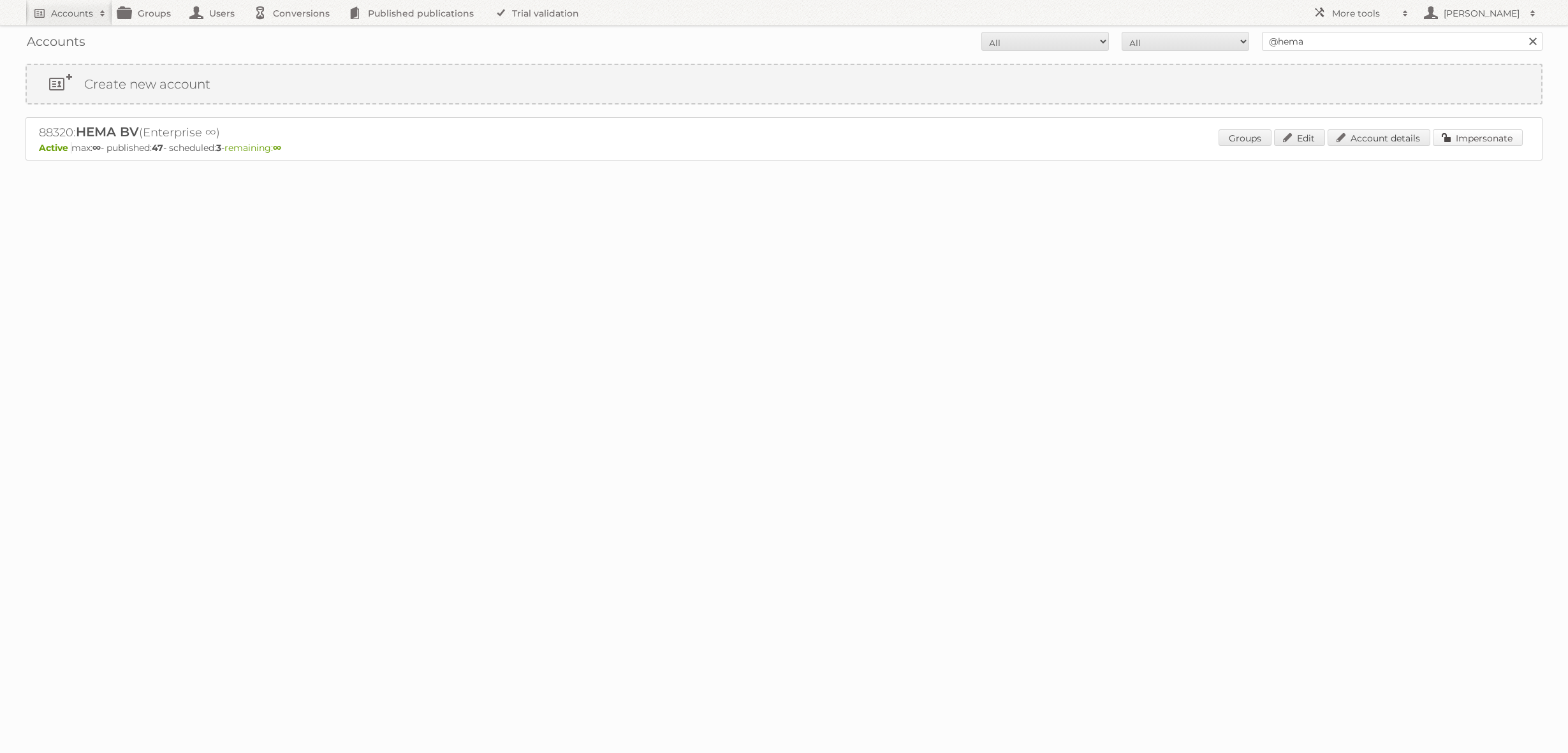
click at [1459, 135] on link "Impersonate" at bounding box center [1477, 137] width 90 height 17
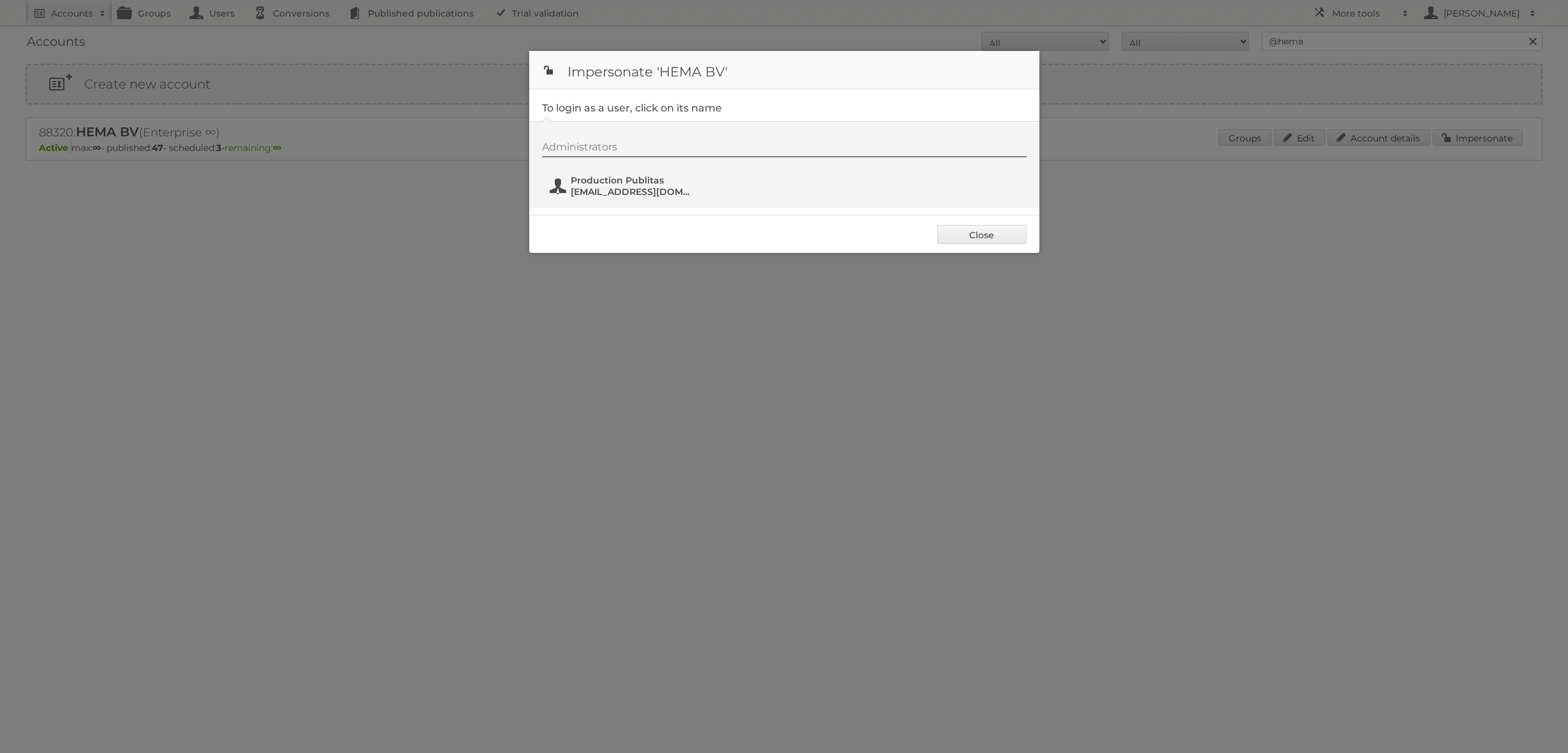
click at [630, 197] on button "Production Publitas fs+hema@publitas.com" at bounding box center [622, 185] width 149 height 25
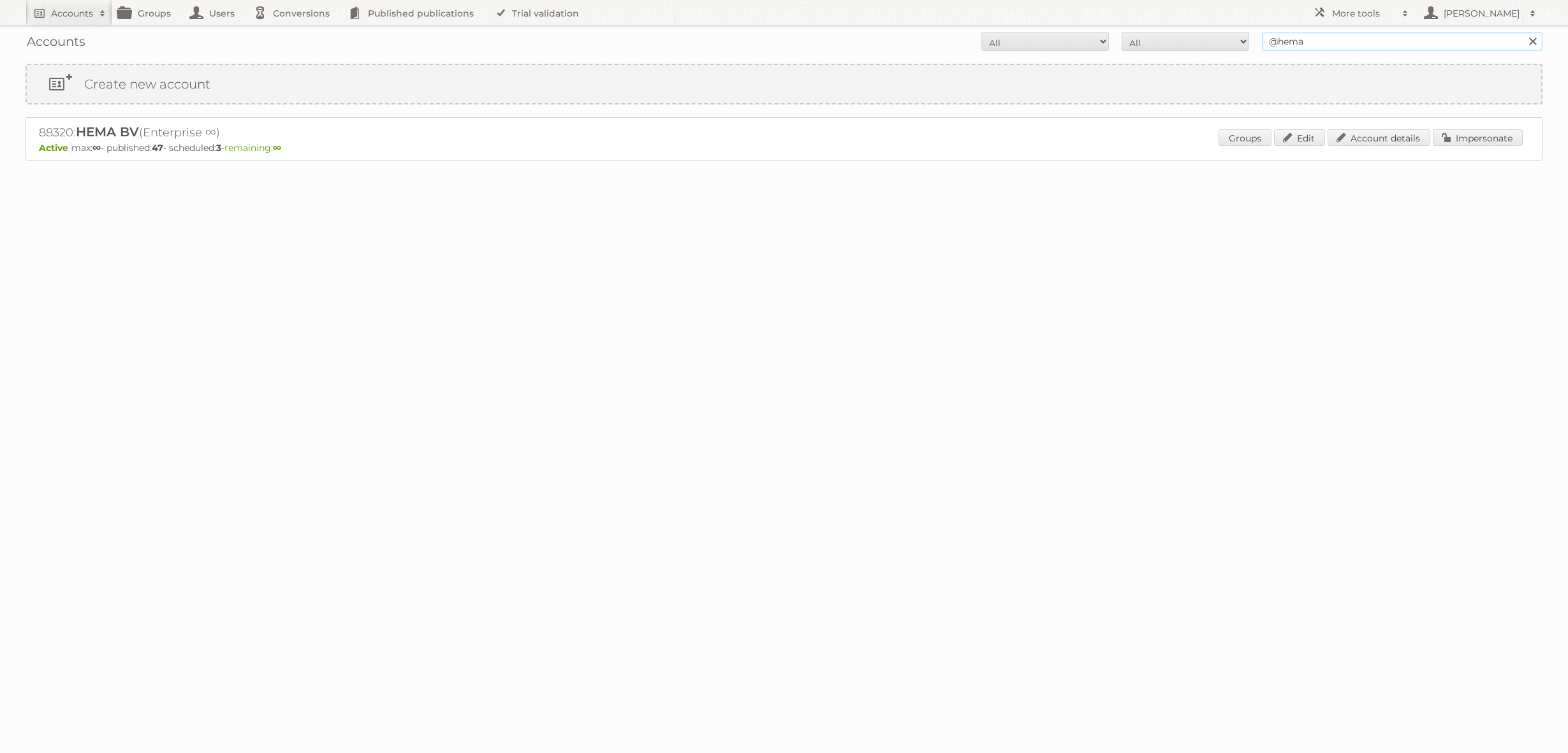
click at [1304, 44] on input "@hema" at bounding box center [1402, 41] width 281 height 19
type input "prik en tik"
click at [1523, 31] on input "Search" at bounding box center [1532, 41] width 19 height 19
click at [1452, 193] on link "Impersonate" at bounding box center [1477, 187] width 90 height 17
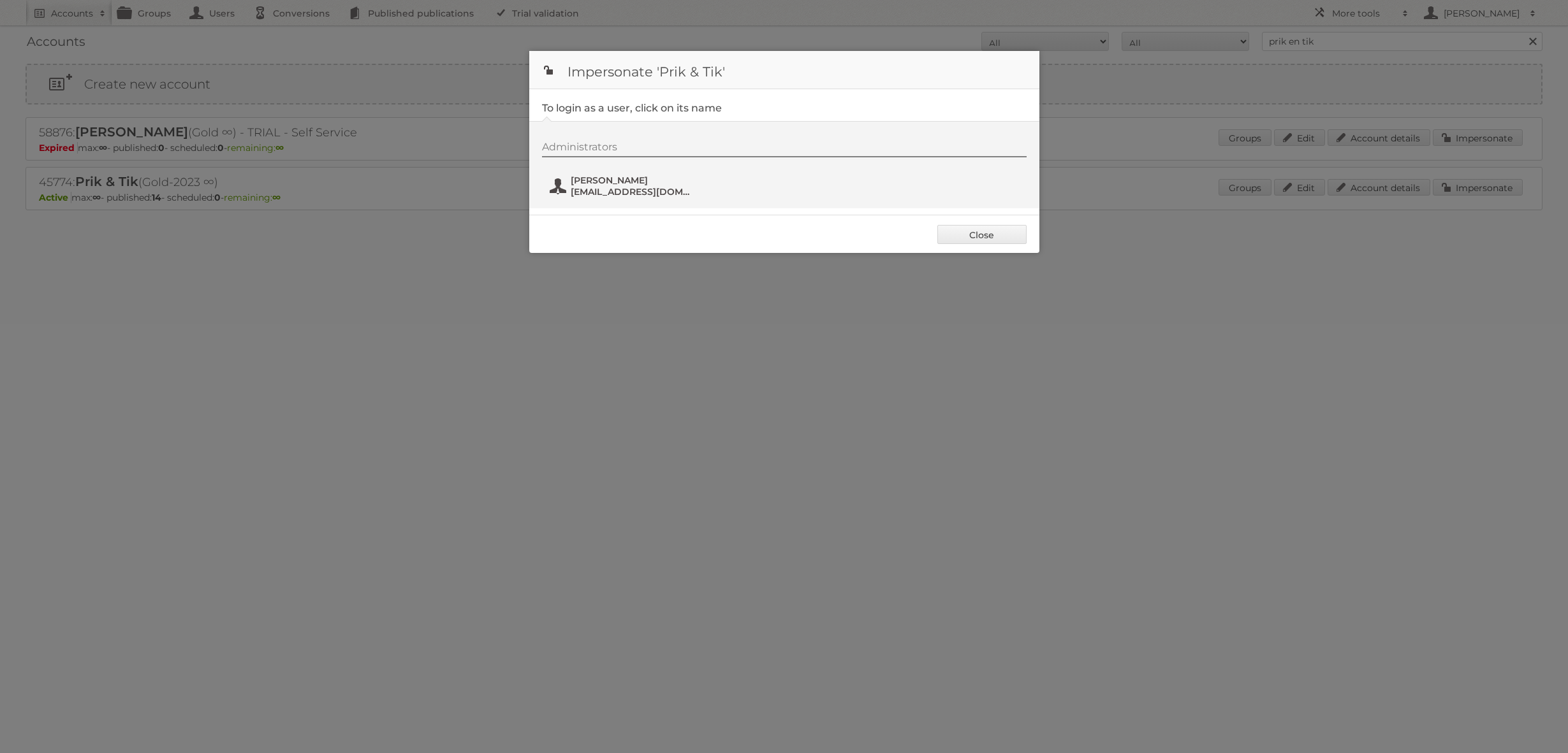
click at [614, 183] on span "[PERSON_NAME]" at bounding box center [633, 180] width 124 height 11
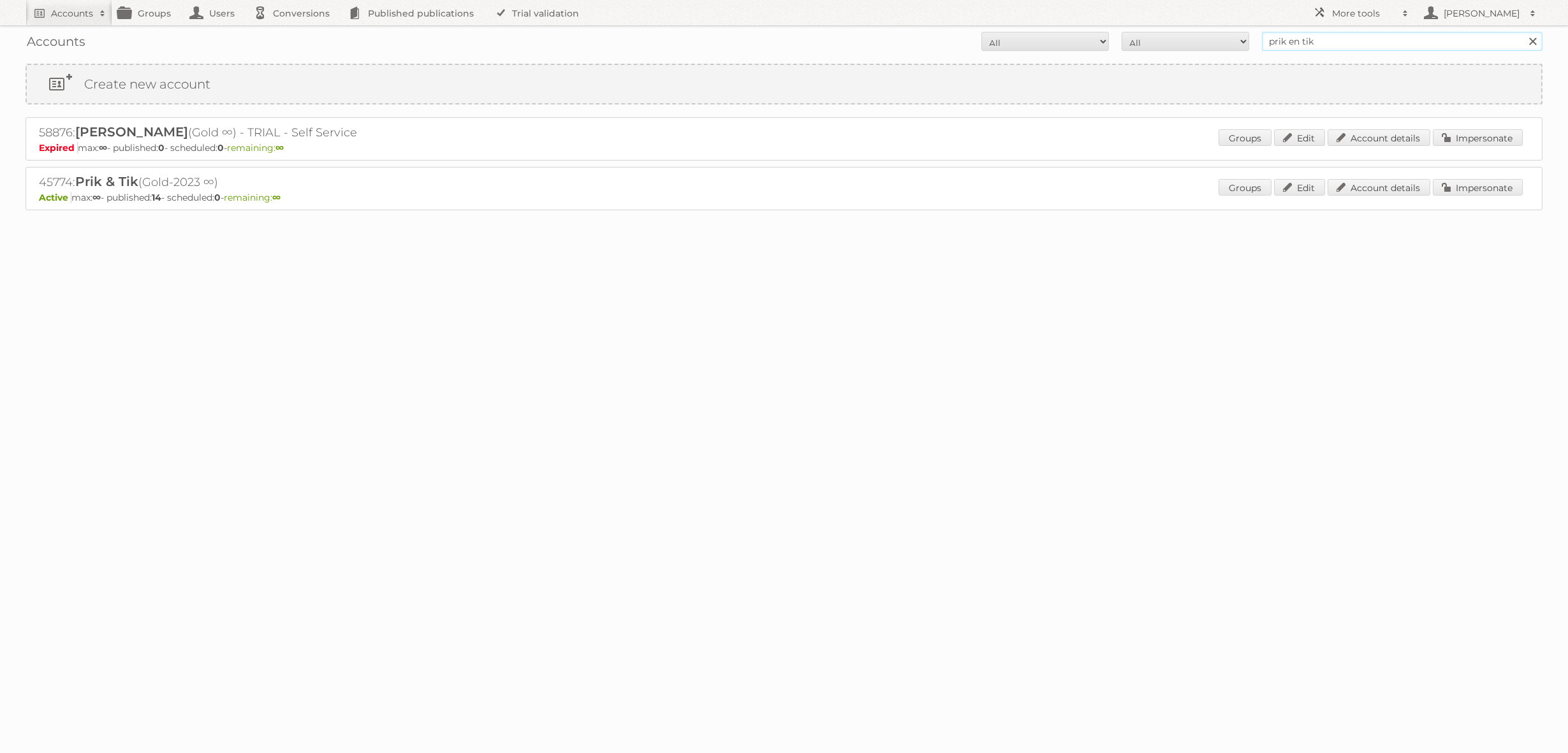
click at [1279, 40] on input "prik en tik" at bounding box center [1402, 41] width 281 height 19
type input "norwex ENT"
click at [1523, 31] on input "Search" at bounding box center [1532, 41] width 19 height 19
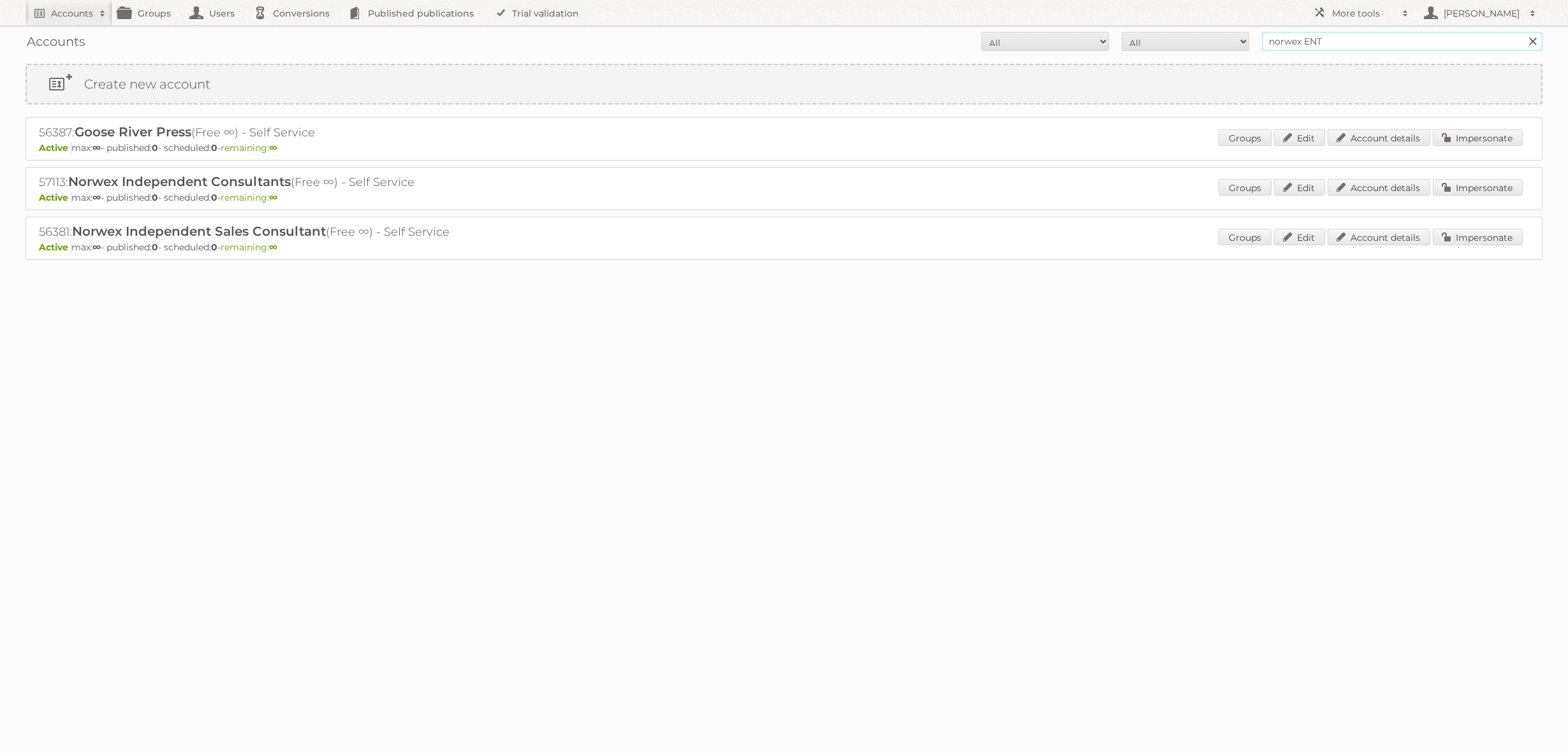
click at [1330, 38] on input "norwex ENT" at bounding box center [1402, 41] width 281 height 19
type input "@norwex"
click at [1523, 31] on input "Search" at bounding box center [1532, 41] width 19 height 19
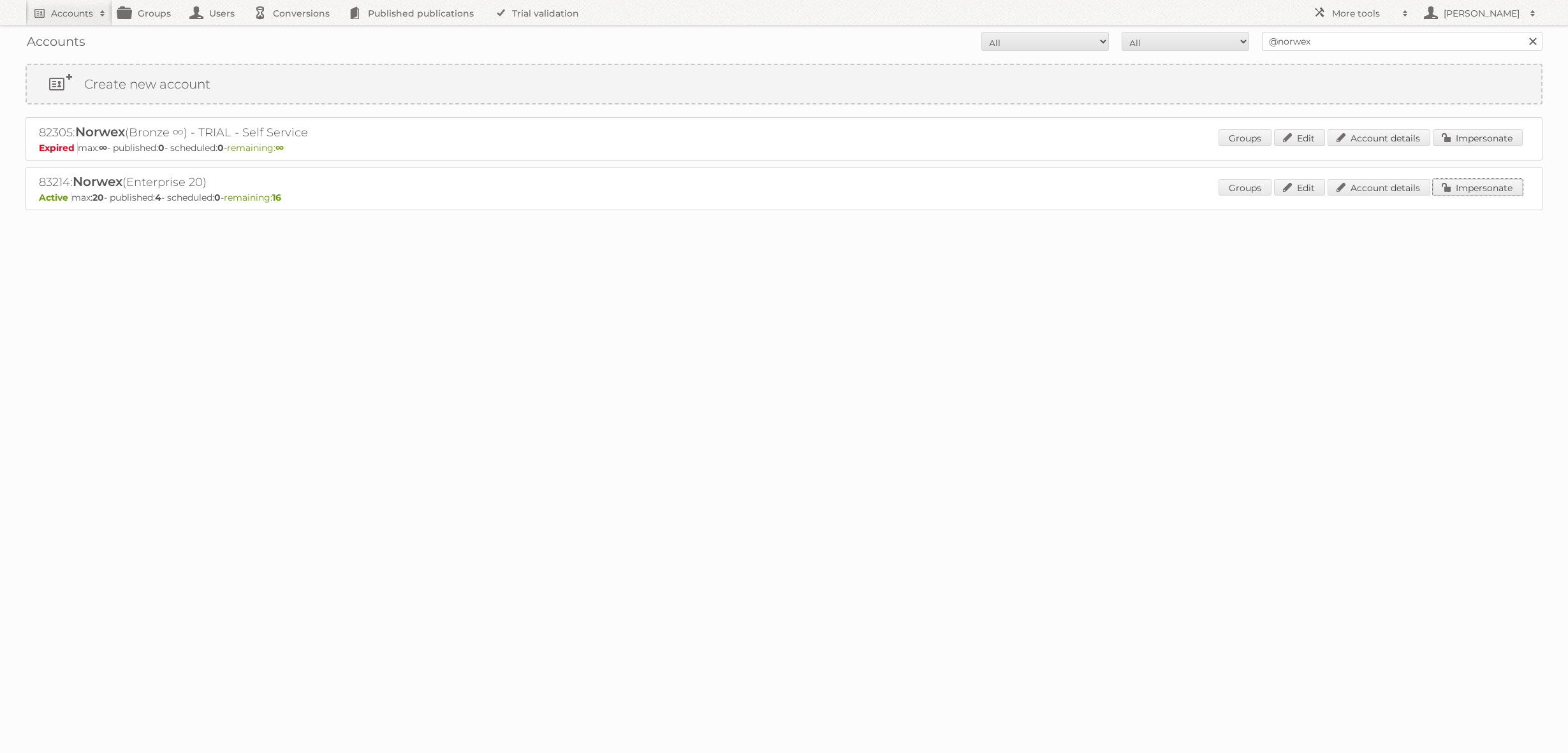
drag, startPoint x: 1486, startPoint y: 194, endPoint x: 1460, endPoint y: 190, distance: 26.3
click at [1486, 194] on link "Impersonate" at bounding box center [1477, 187] width 90 height 17
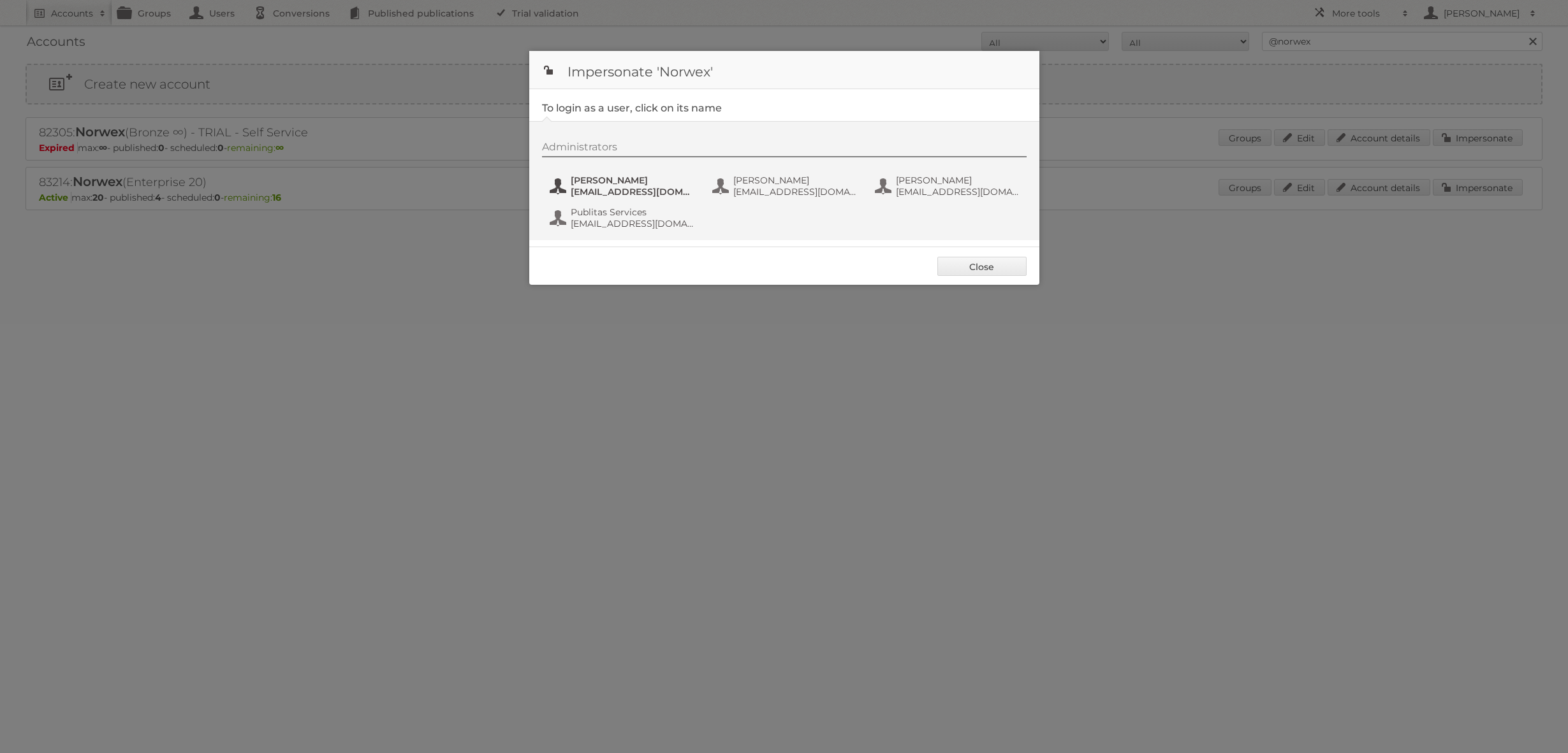
click at [642, 191] on span "aanderson@norwex.com" at bounding box center [633, 191] width 124 height 11
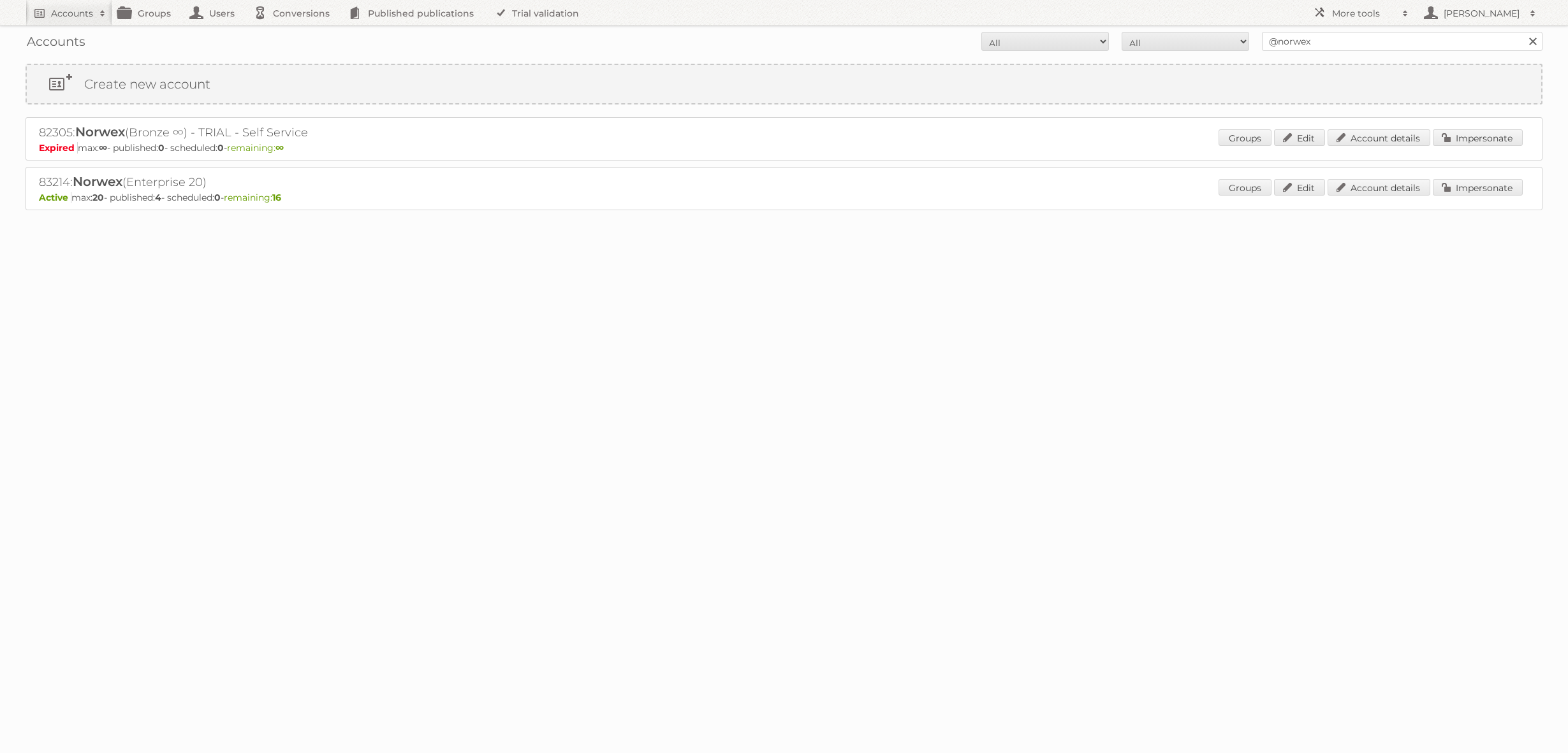
click at [1459, 176] on div "83214: Norwex (Enterprise 20) Active max: 20 - published: 4 - scheduled: 0 - re…" at bounding box center [783, 189] width 1516 height 44
click at [1460, 180] on link "Impersonate" at bounding box center [1477, 187] width 90 height 17
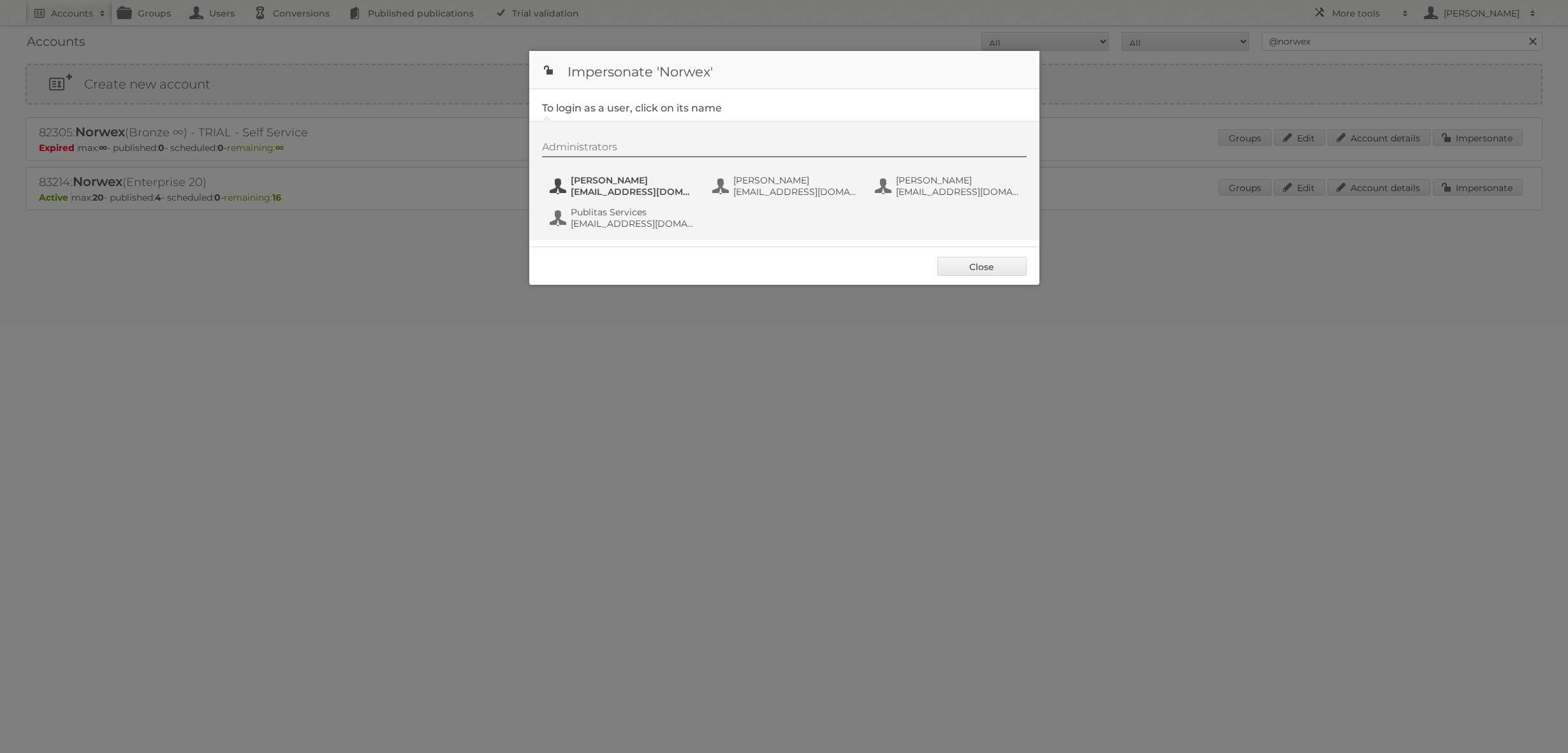
click at [644, 191] on span "aanderson@norwex.com" at bounding box center [633, 191] width 124 height 11
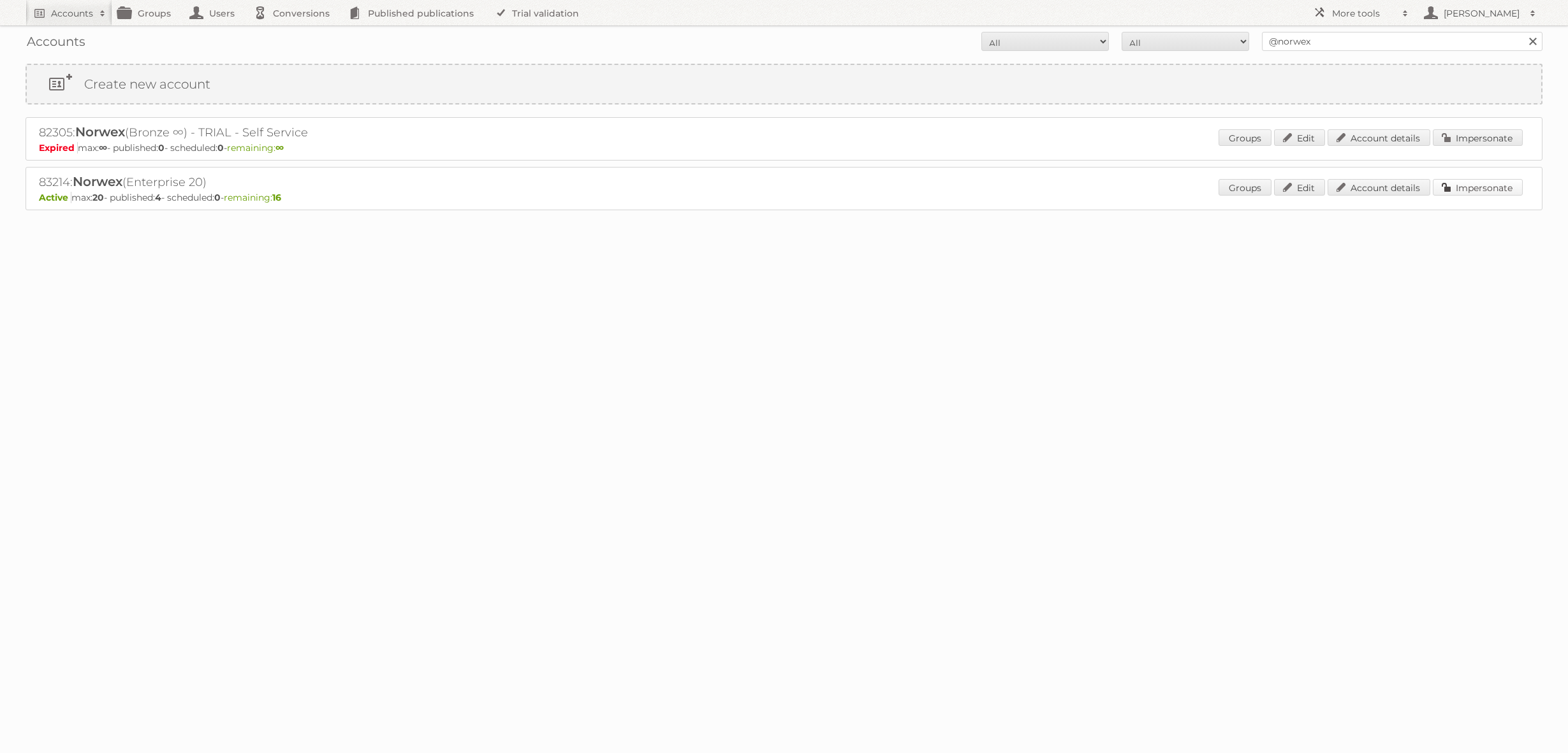
drag, startPoint x: 1439, startPoint y: 183, endPoint x: 1454, endPoint y: 189, distance: 16.2
click at [1439, 183] on link "Impersonate" at bounding box center [1477, 187] width 90 height 17
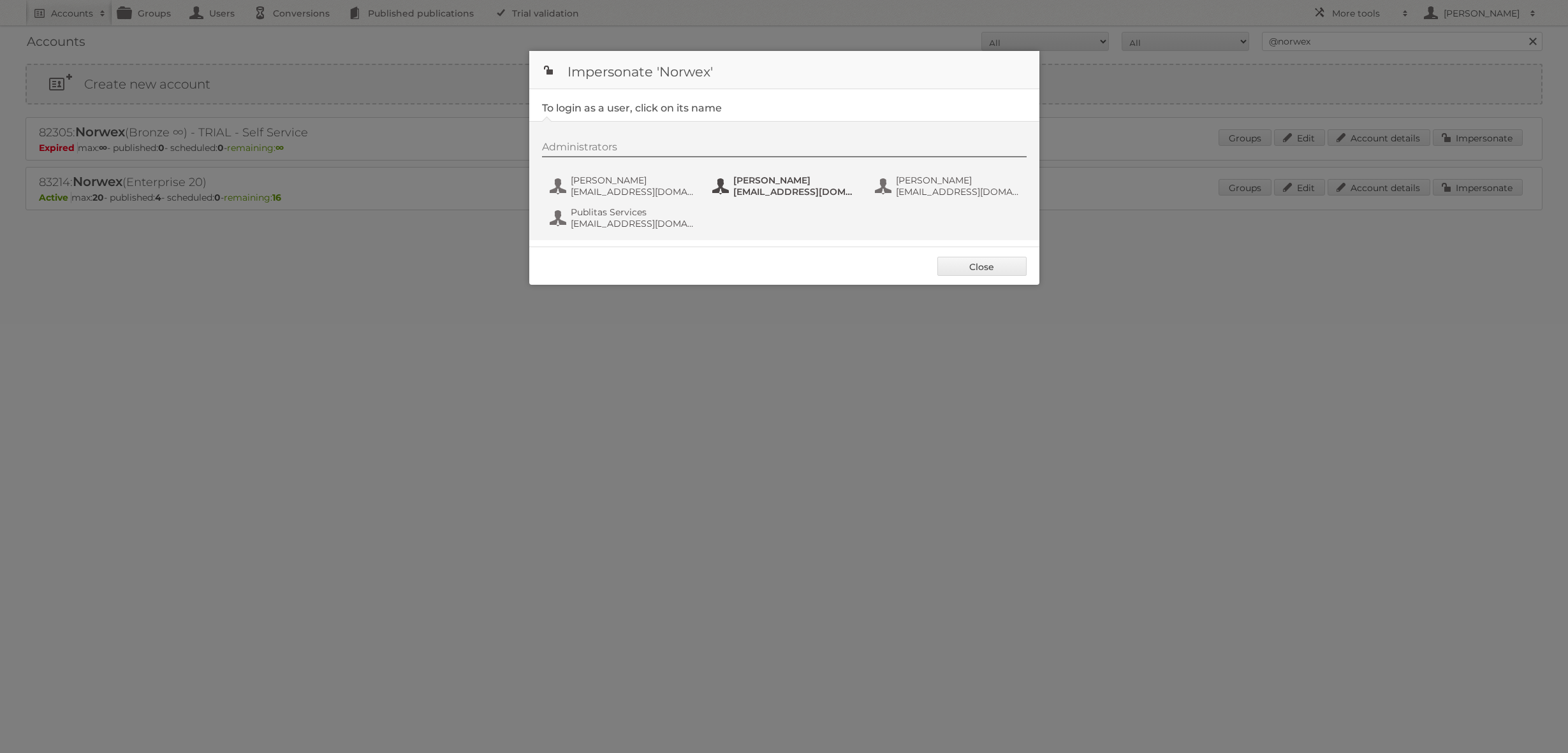
click at [800, 190] on span "bhorn@norwex.com" at bounding box center [795, 191] width 124 height 11
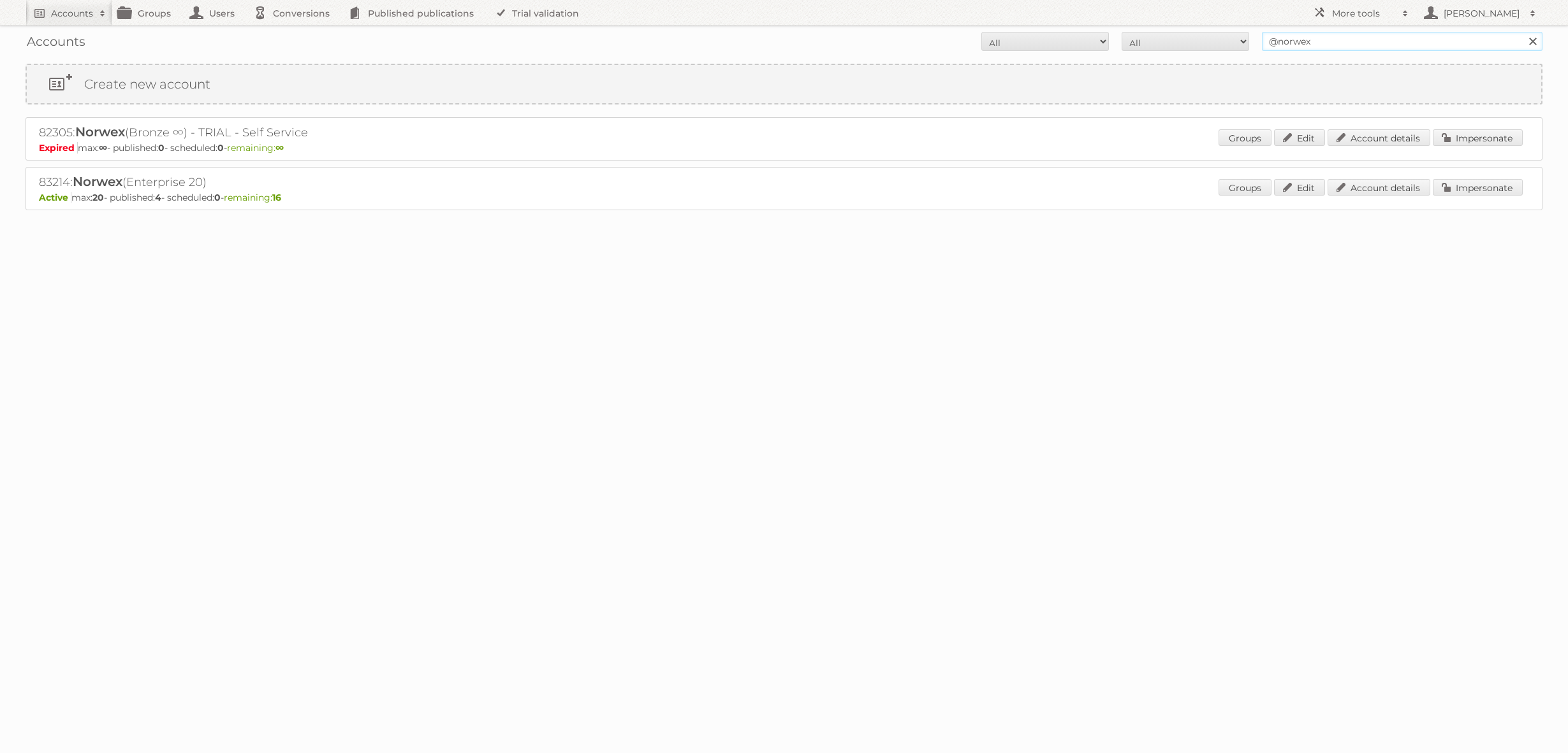
drag, startPoint x: 1284, startPoint y: 47, endPoint x: 1305, endPoint y: 48, distance: 21.0
click at [1284, 47] on input "@norwex" at bounding box center [1402, 41] width 281 height 19
type input "cencosud colombia"
click at [1523, 31] on input "Search" at bounding box center [1532, 41] width 19 height 19
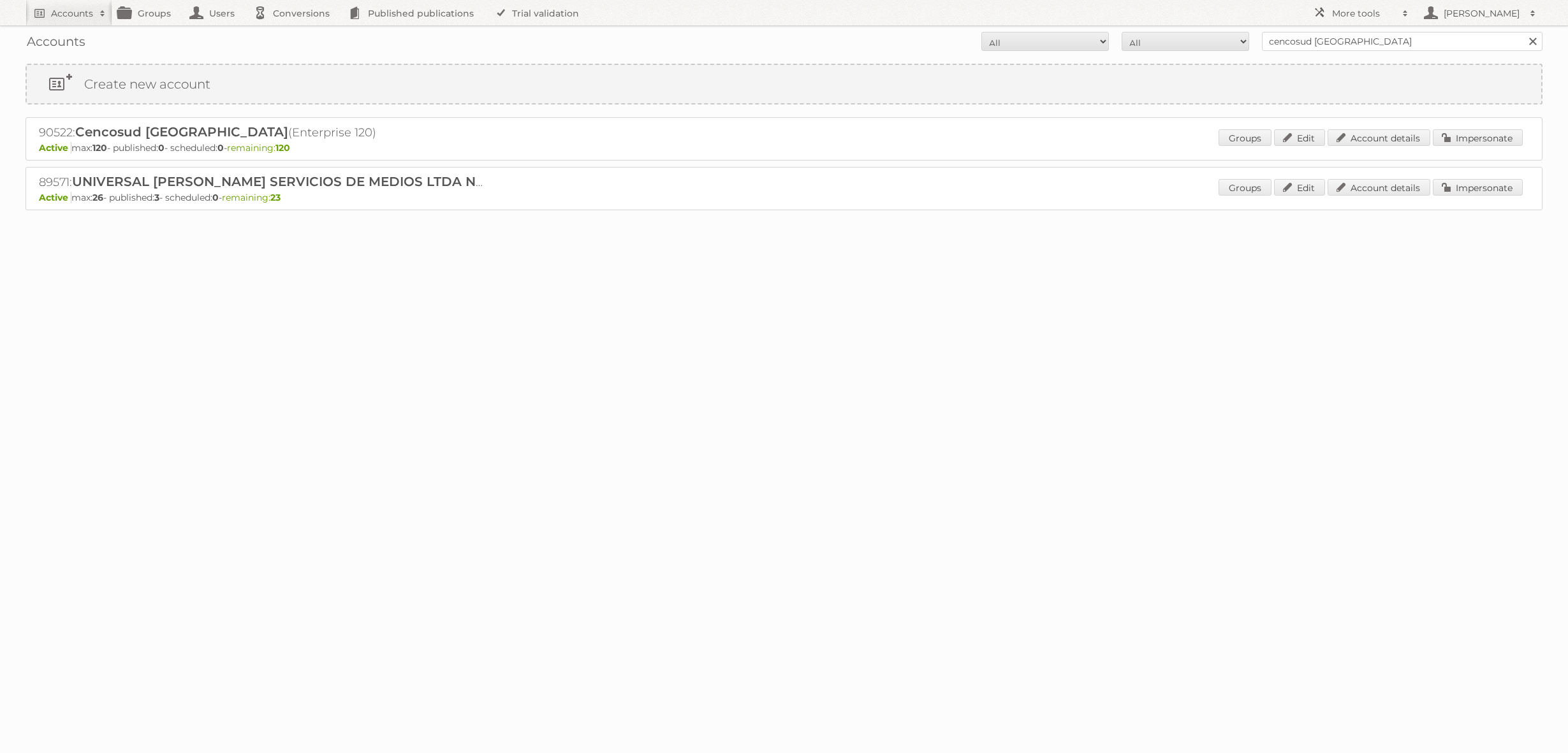
click at [1474, 145] on link "Impersonate" at bounding box center [1477, 137] width 90 height 17
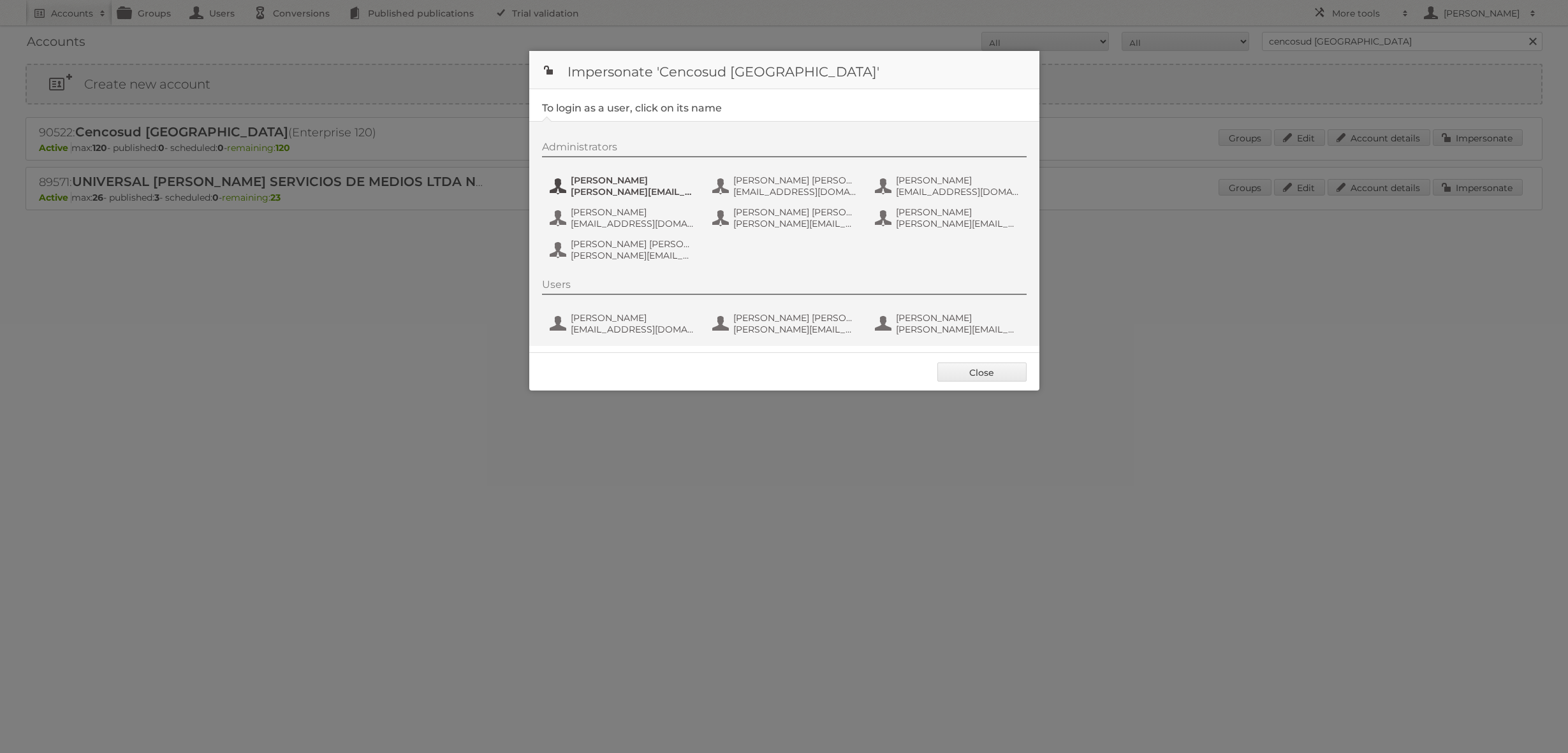
click at [623, 178] on span "Andrea Rodriguez" at bounding box center [633, 180] width 124 height 11
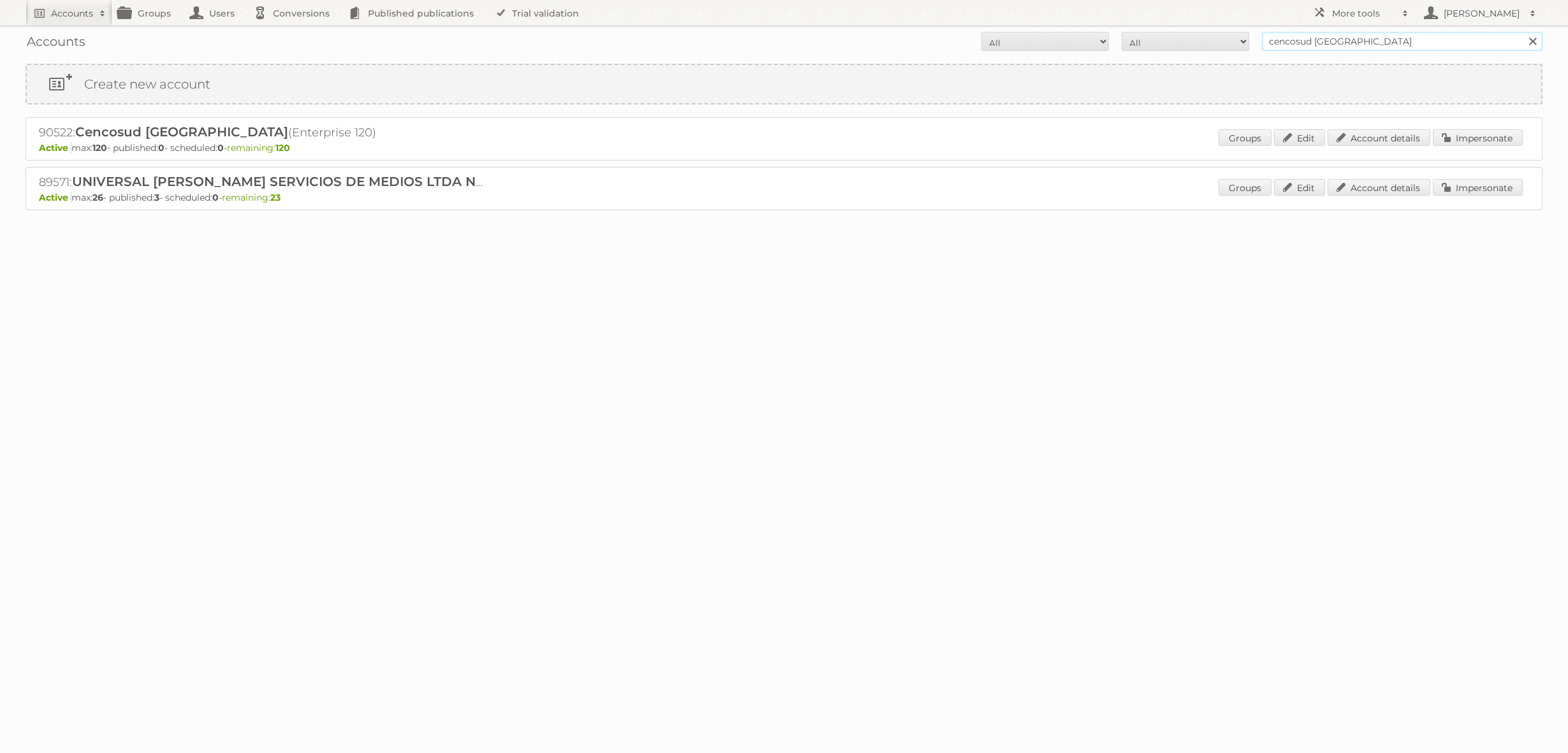
drag, startPoint x: 1358, startPoint y: 48, endPoint x: 1366, endPoint y: 48, distance: 8.0
click at [1358, 48] on input "cencosud [GEOGRAPHIC_DATA]" at bounding box center [1402, 41] width 281 height 19
paste input "Digitotaal"
type input "Digitotaal"
click at [1523, 31] on input "Search" at bounding box center [1532, 41] width 19 height 19
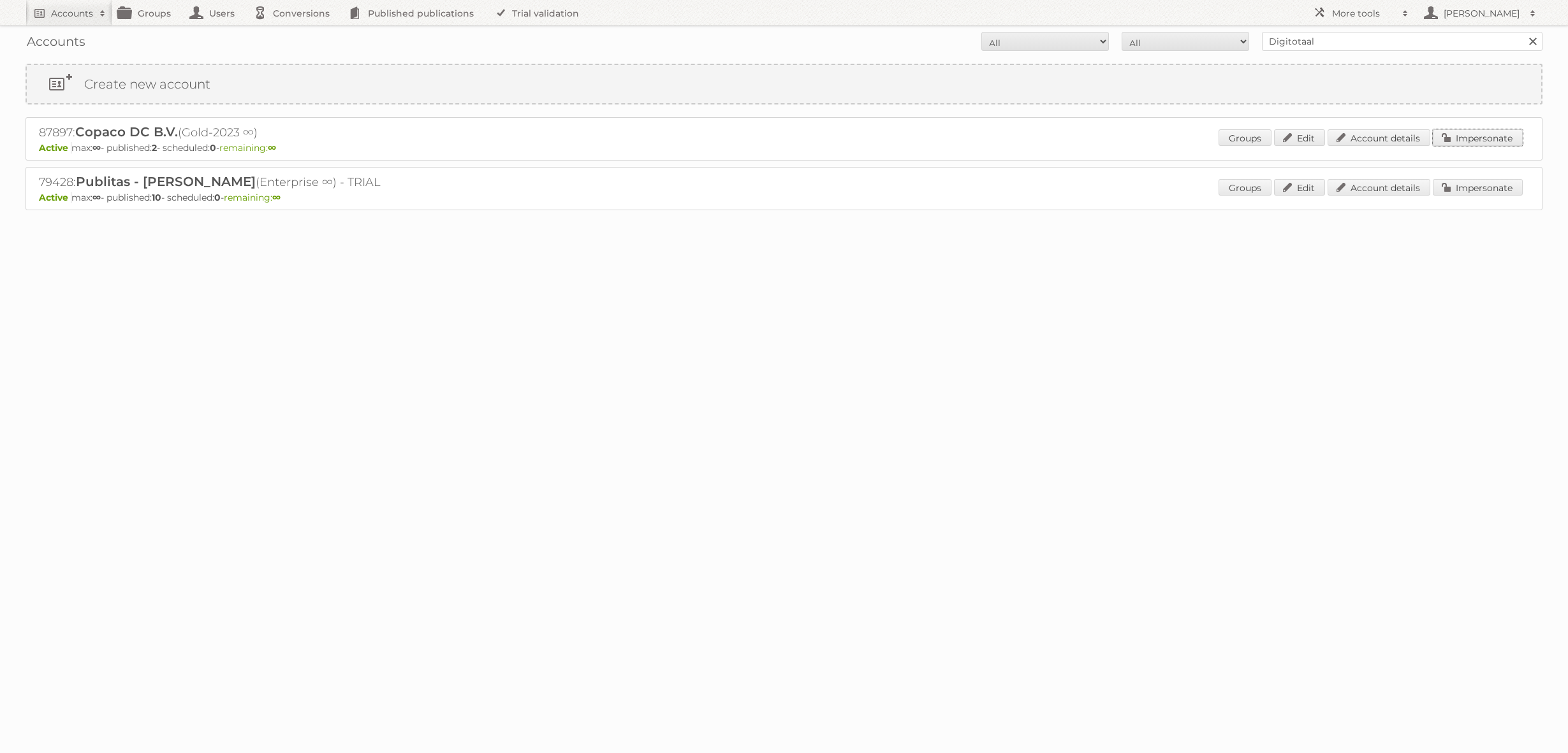
click at [1455, 135] on link "Impersonate" at bounding box center [1477, 137] width 90 height 17
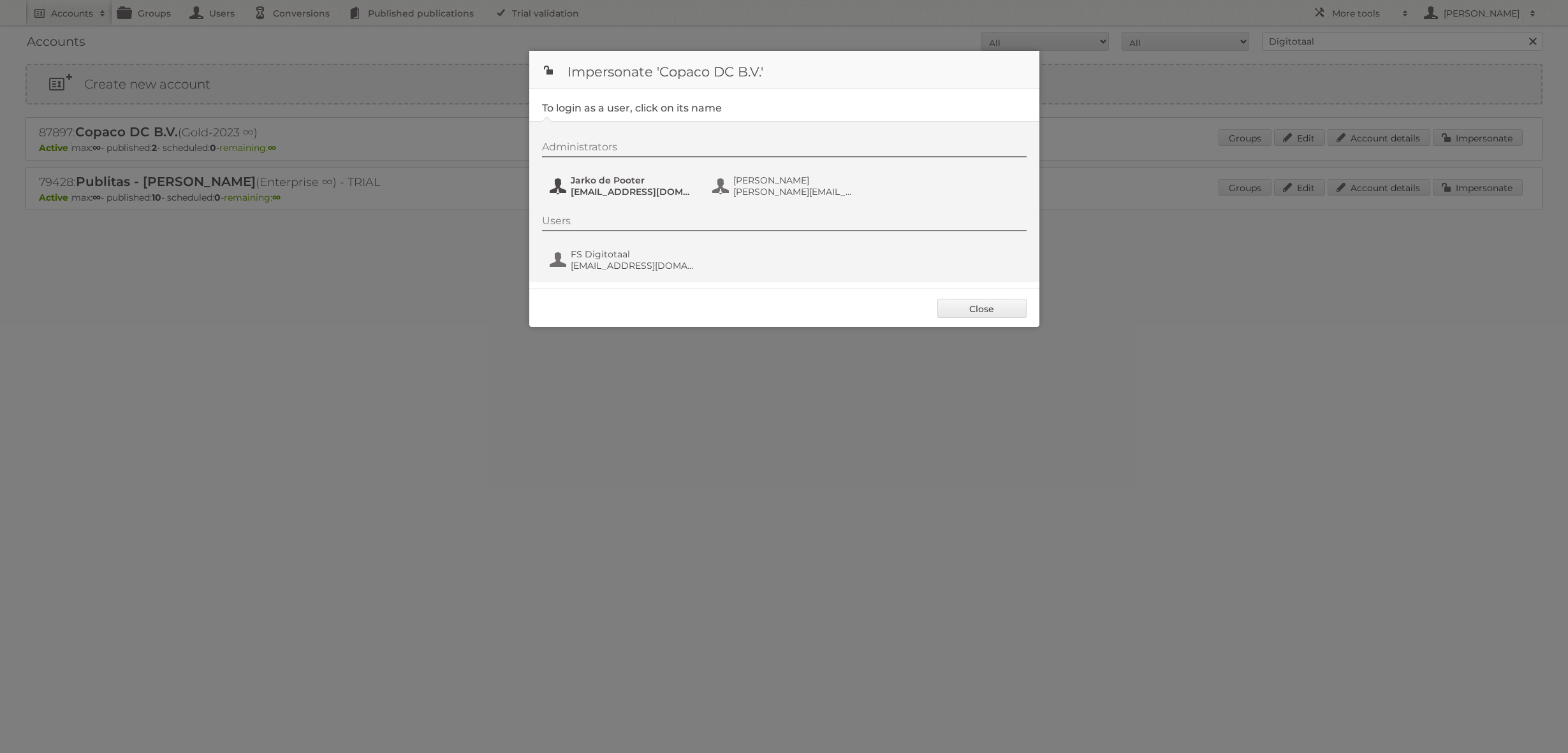
click at [619, 180] on span "Jarko de Pooter" at bounding box center [633, 180] width 124 height 11
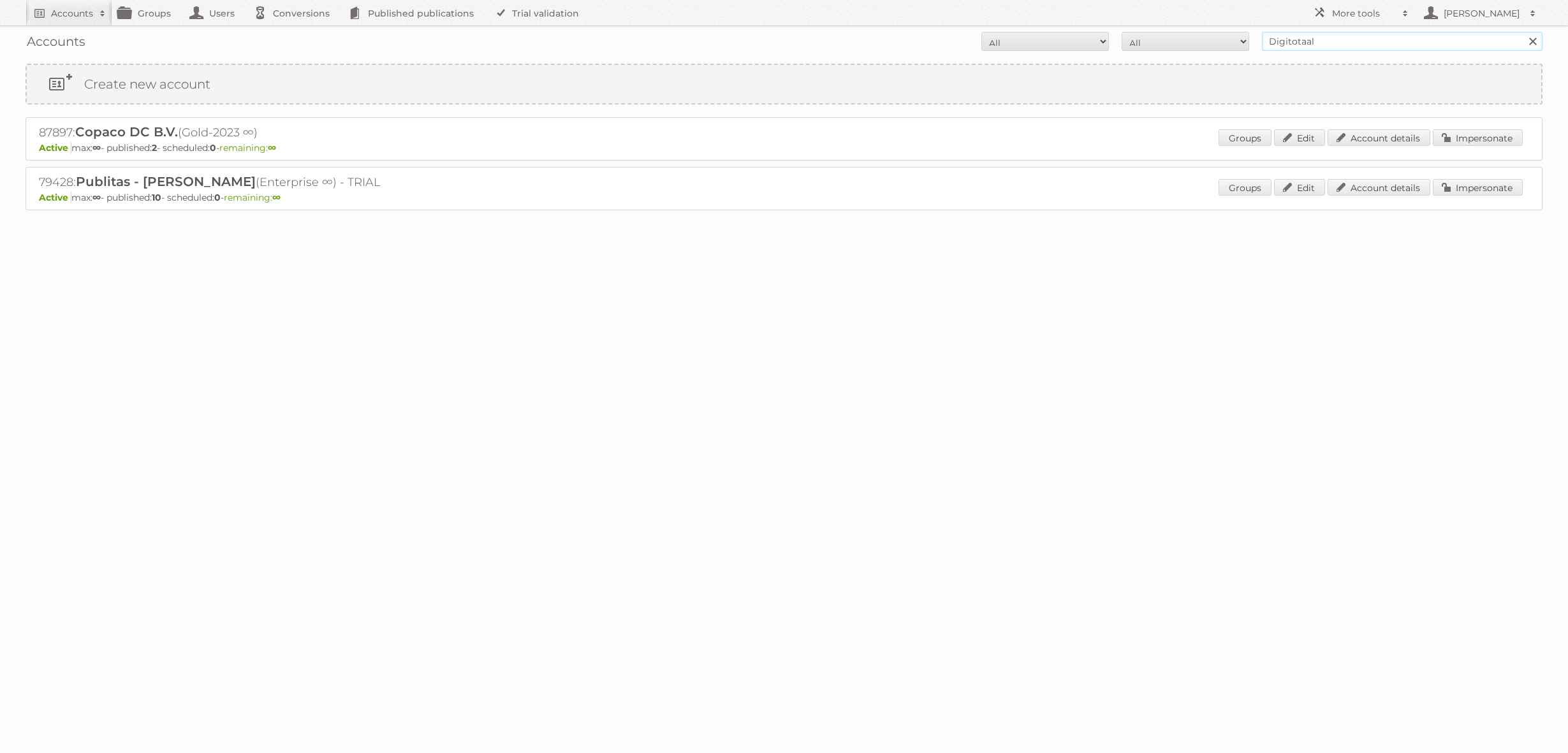
click at [1307, 48] on input "Digitotaal" at bounding box center [1402, 41] width 281 height 19
paste input "iciparisx"
type input "iciparisxl"
click at [1523, 31] on input "Search" at bounding box center [1532, 41] width 19 height 19
drag, startPoint x: 1469, startPoint y: 135, endPoint x: 1393, endPoint y: 133, distance: 76.0
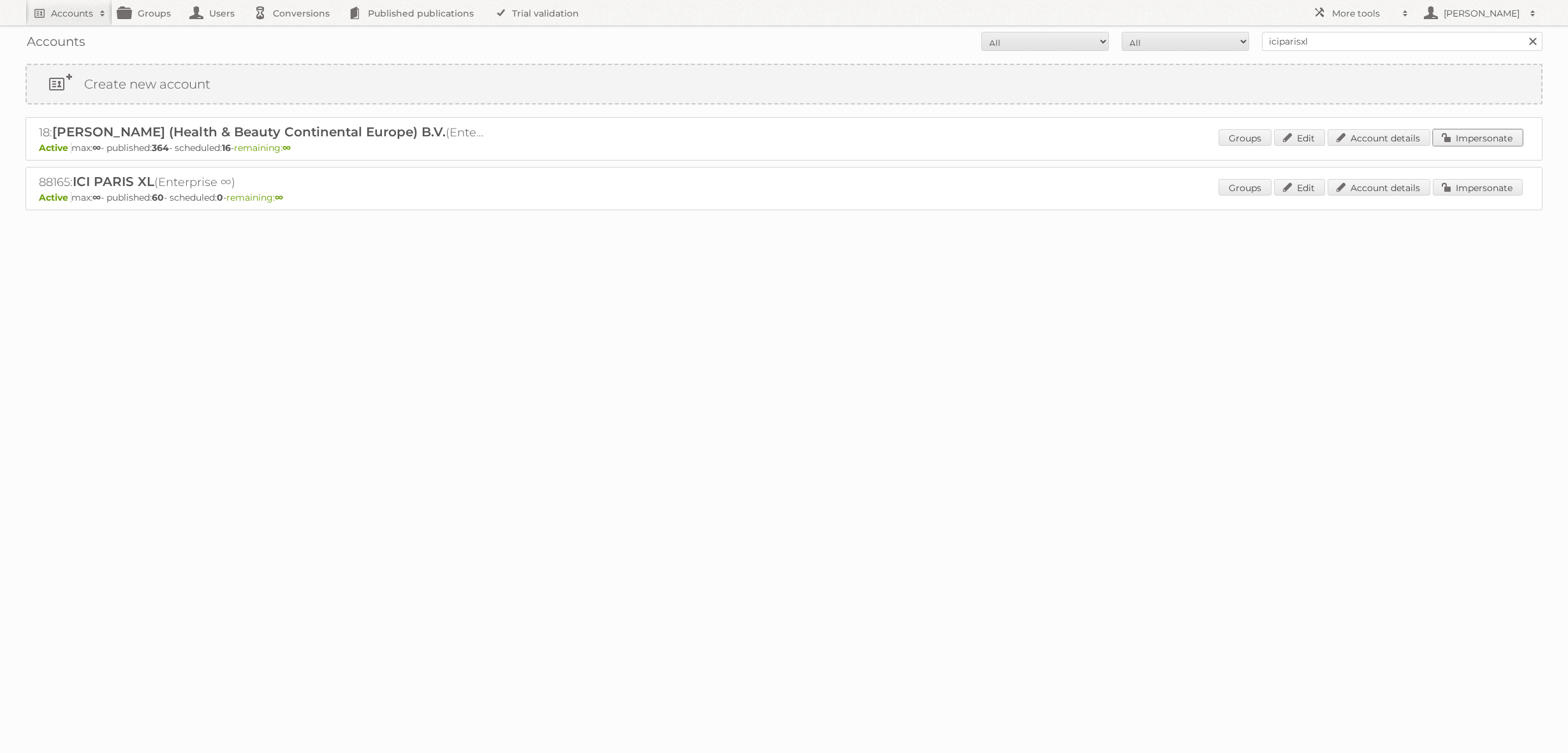
click at [1469, 135] on link "Impersonate" at bounding box center [1477, 137] width 90 height 17
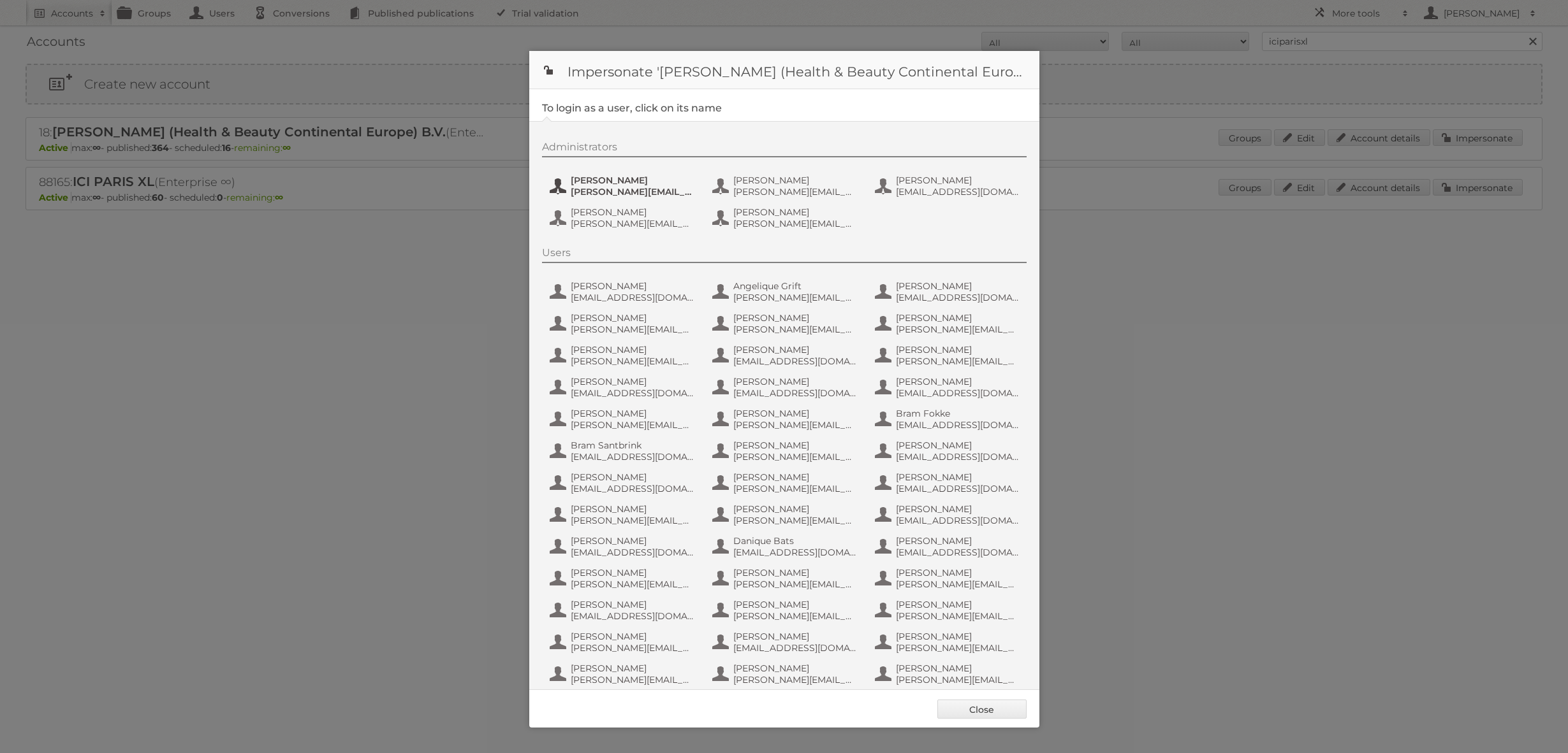
click at [618, 183] on span "[PERSON_NAME]" at bounding box center [633, 180] width 124 height 11
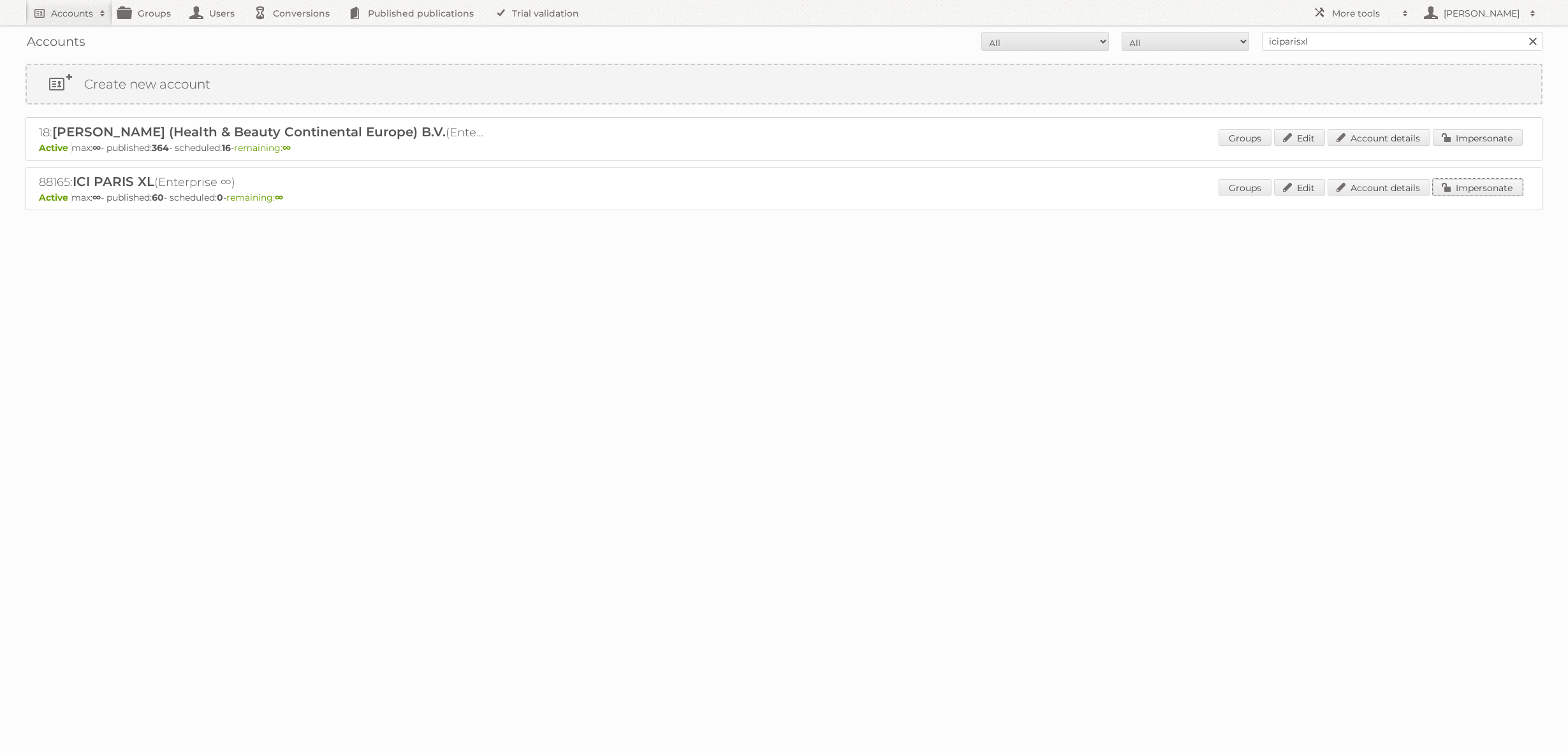
drag, startPoint x: 1471, startPoint y: 188, endPoint x: 1454, endPoint y: 190, distance: 17.1
click at [1471, 188] on link "Impersonate" at bounding box center [1477, 187] width 90 height 17
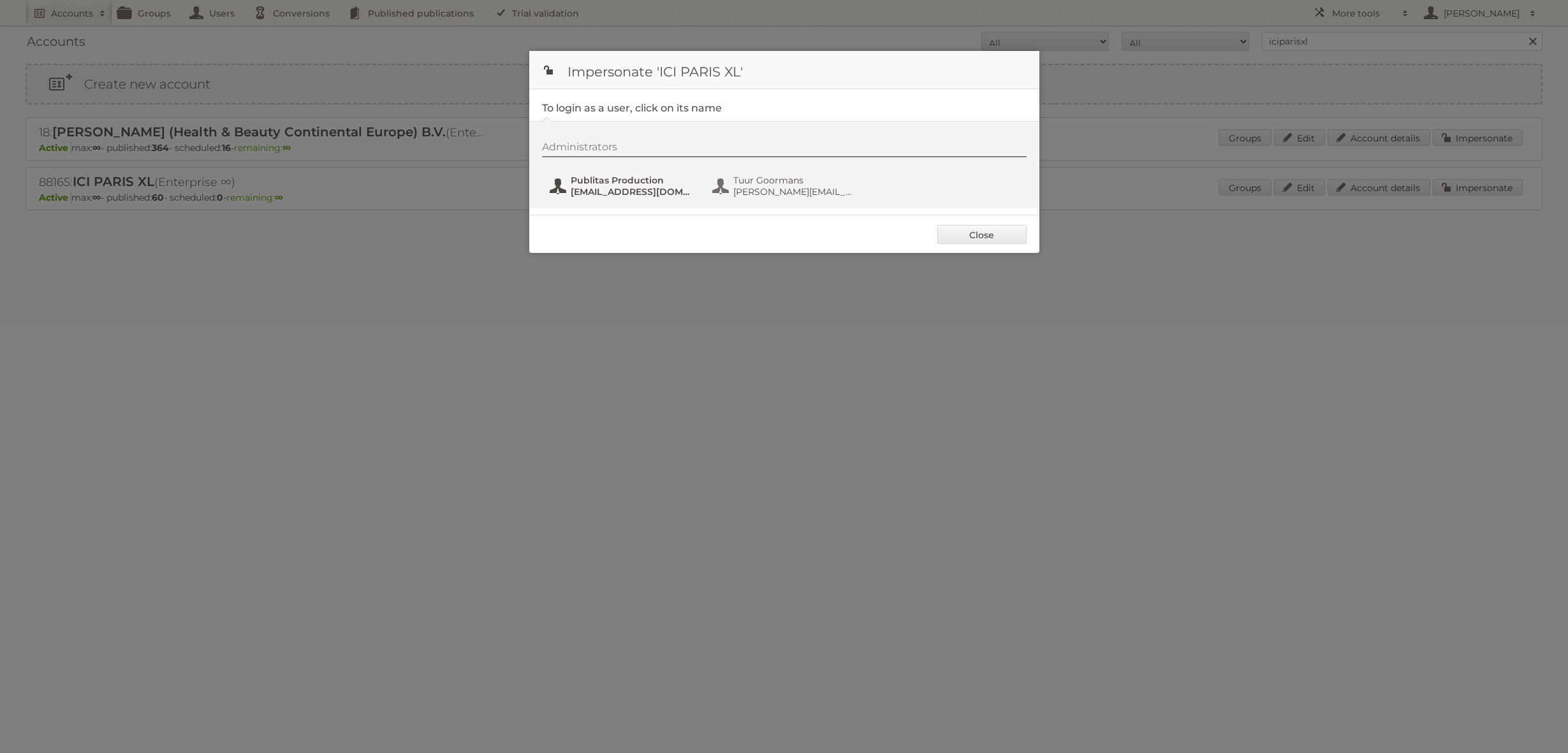
click at [628, 192] on span "[EMAIL_ADDRESS][DOMAIN_NAME]" at bounding box center [633, 191] width 124 height 11
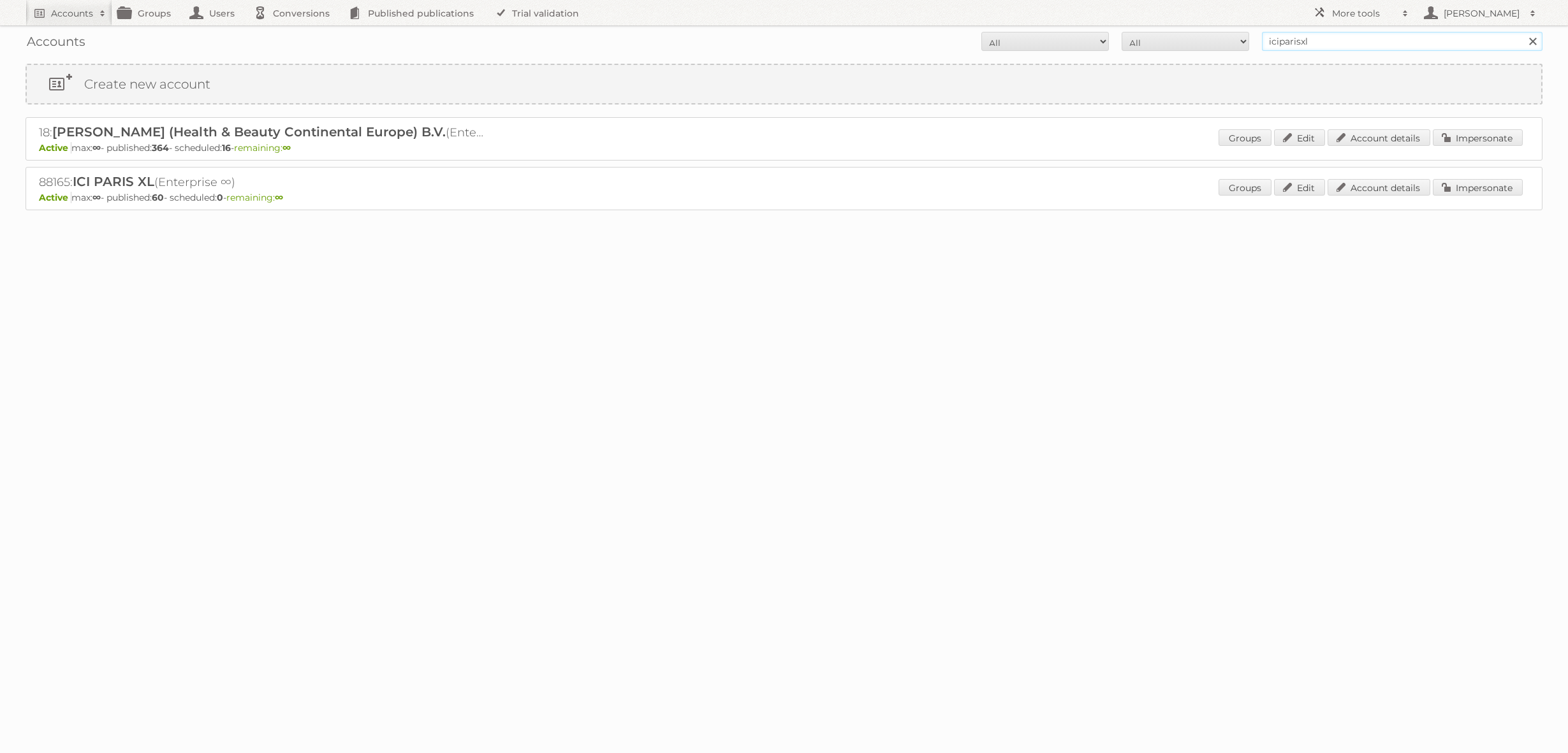
click at [1323, 38] on input "iciparisxl" at bounding box center [1402, 41] width 281 height 19
type input "[PERSON_NAME]"
click at [1523, 31] on input "Search" at bounding box center [1532, 41] width 19 height 19
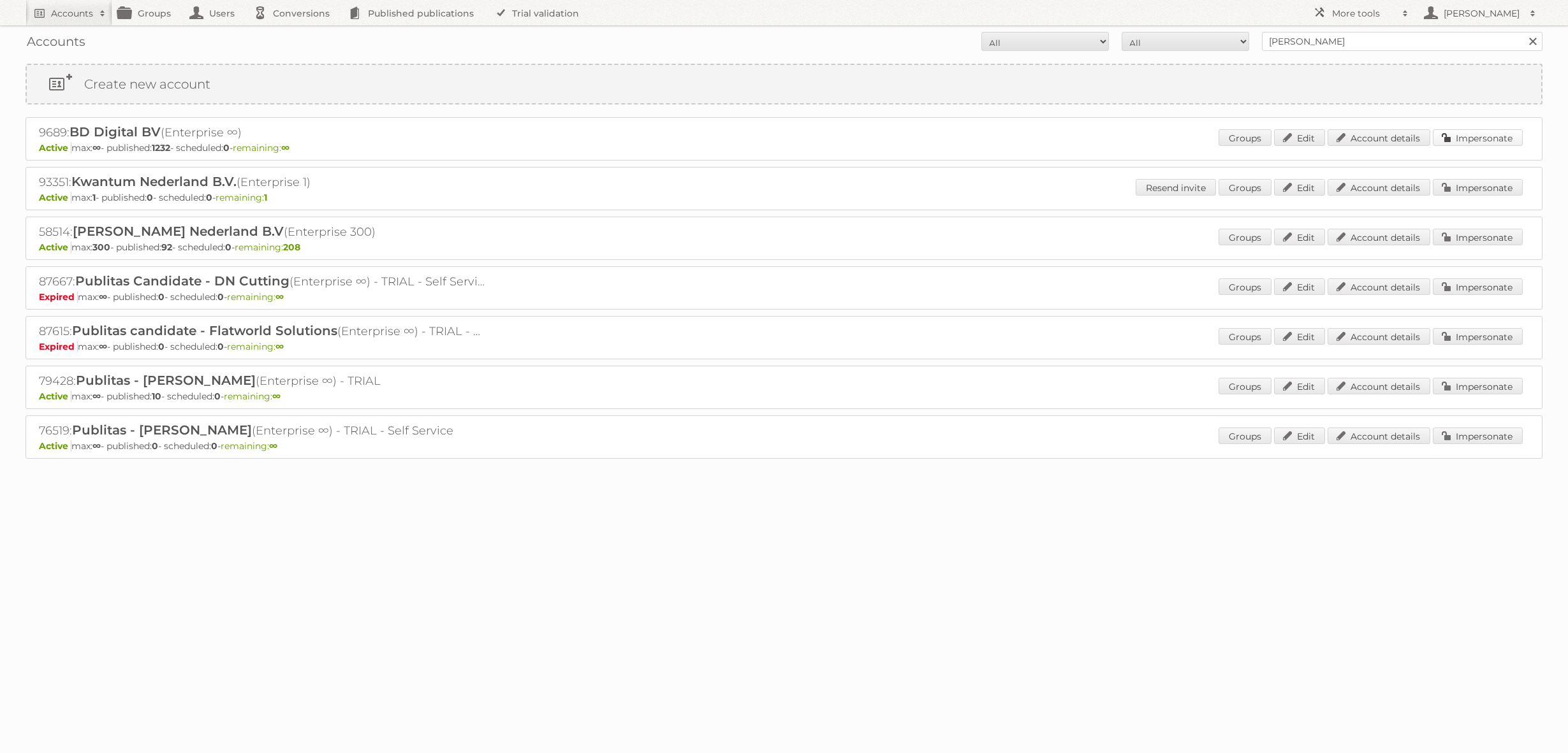
click at [1469, 133] on link "Impersonate" at bounding box center [1477, 137] width 90 height 17
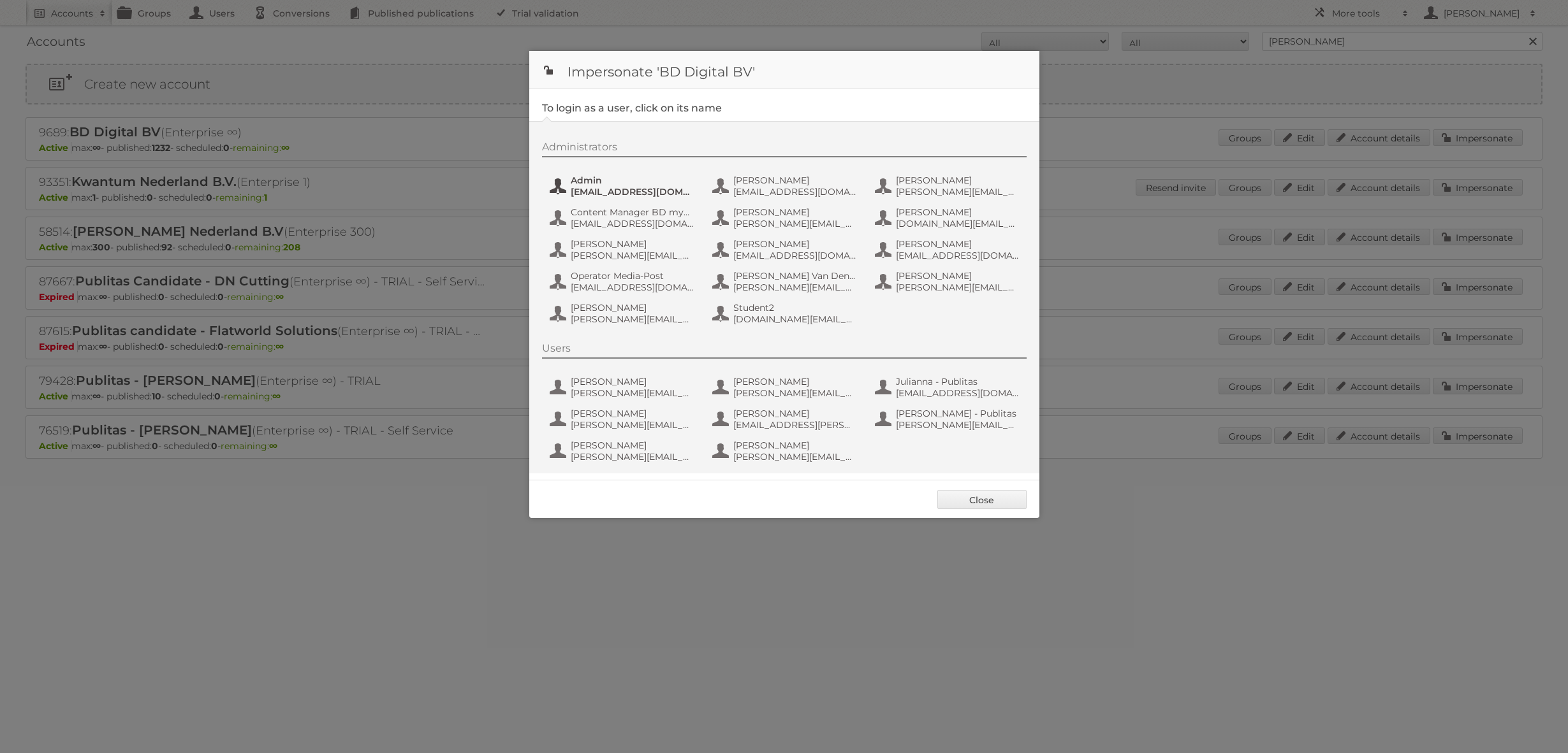
click at [633, 190] on span "admin@agilys.com" at bounding box center [633, 191] width 124 height 11
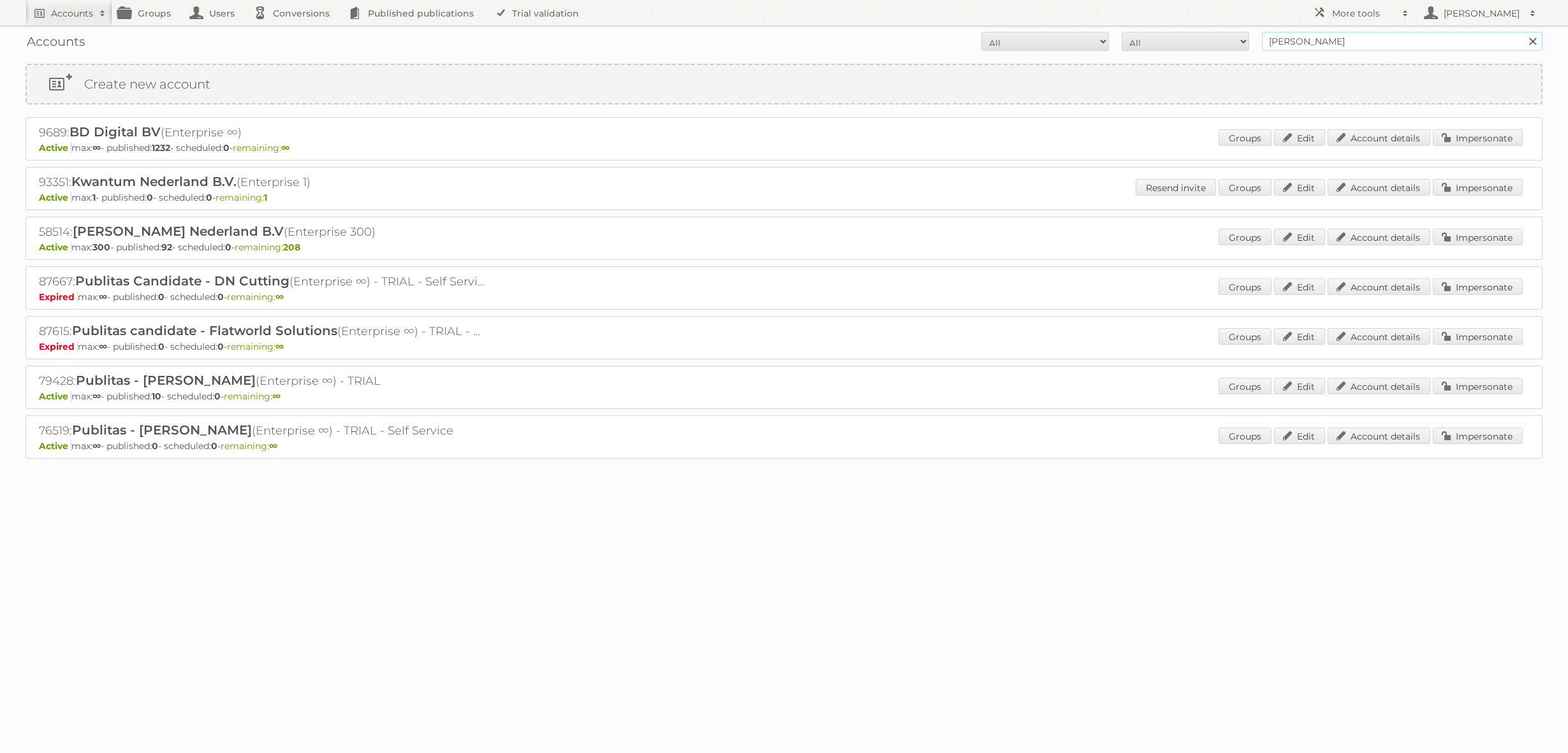
click at [1302, 45] on input "leen bakker" at bounding box center [1402, 41] width 281 height 19
type input "bol.com"
click at [1523, 31] on input "Search" at bounding box center [1532, 41] width 19 height 19
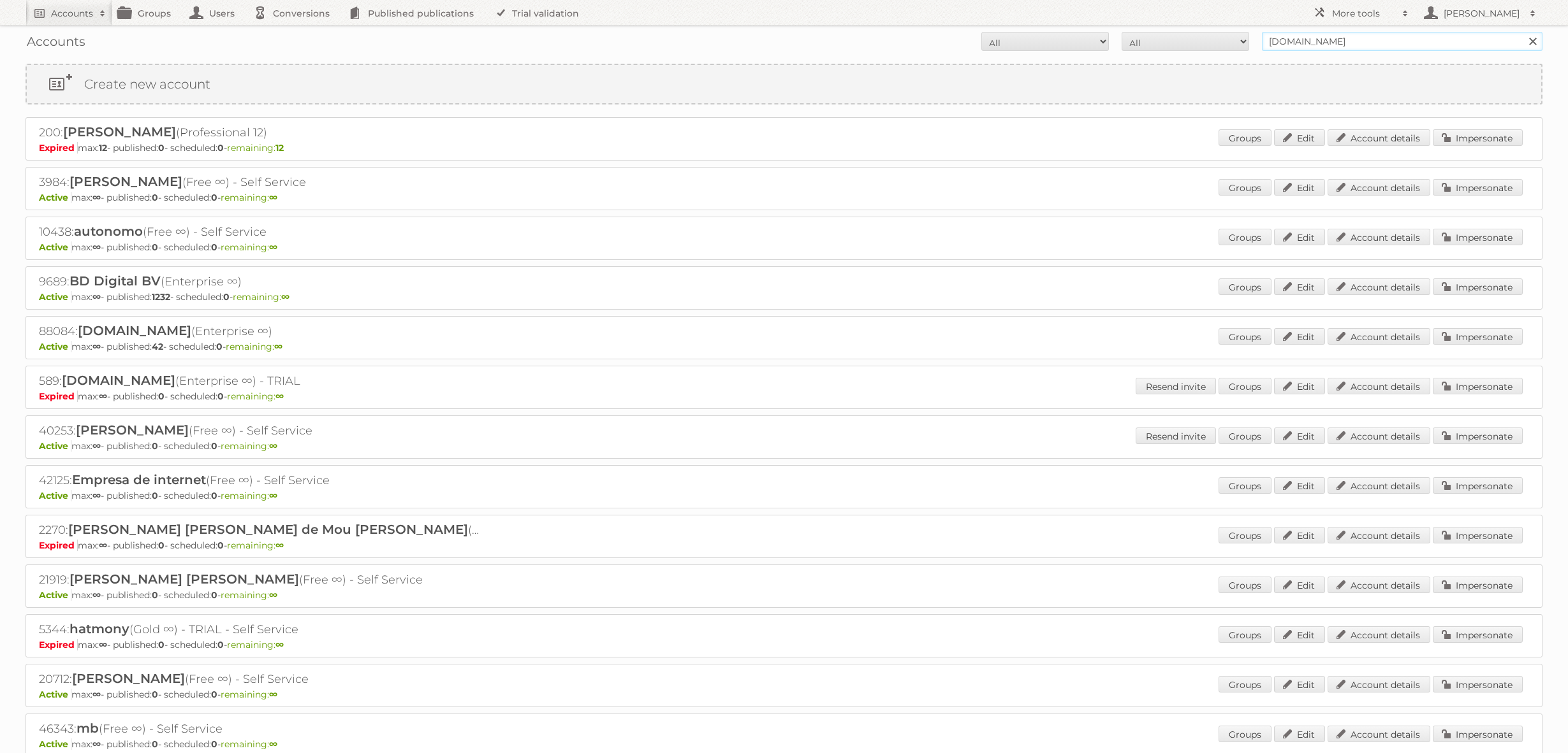
click at [1269, 39] on input "[DOMAIN_NAME]" at bounding box center [1402, 41] width 281 height 19
type input "@[DOMAIN_NAME]"
click at [1523, 31] on input "Search" at bounding box center [1532, 41] width 19 height 19
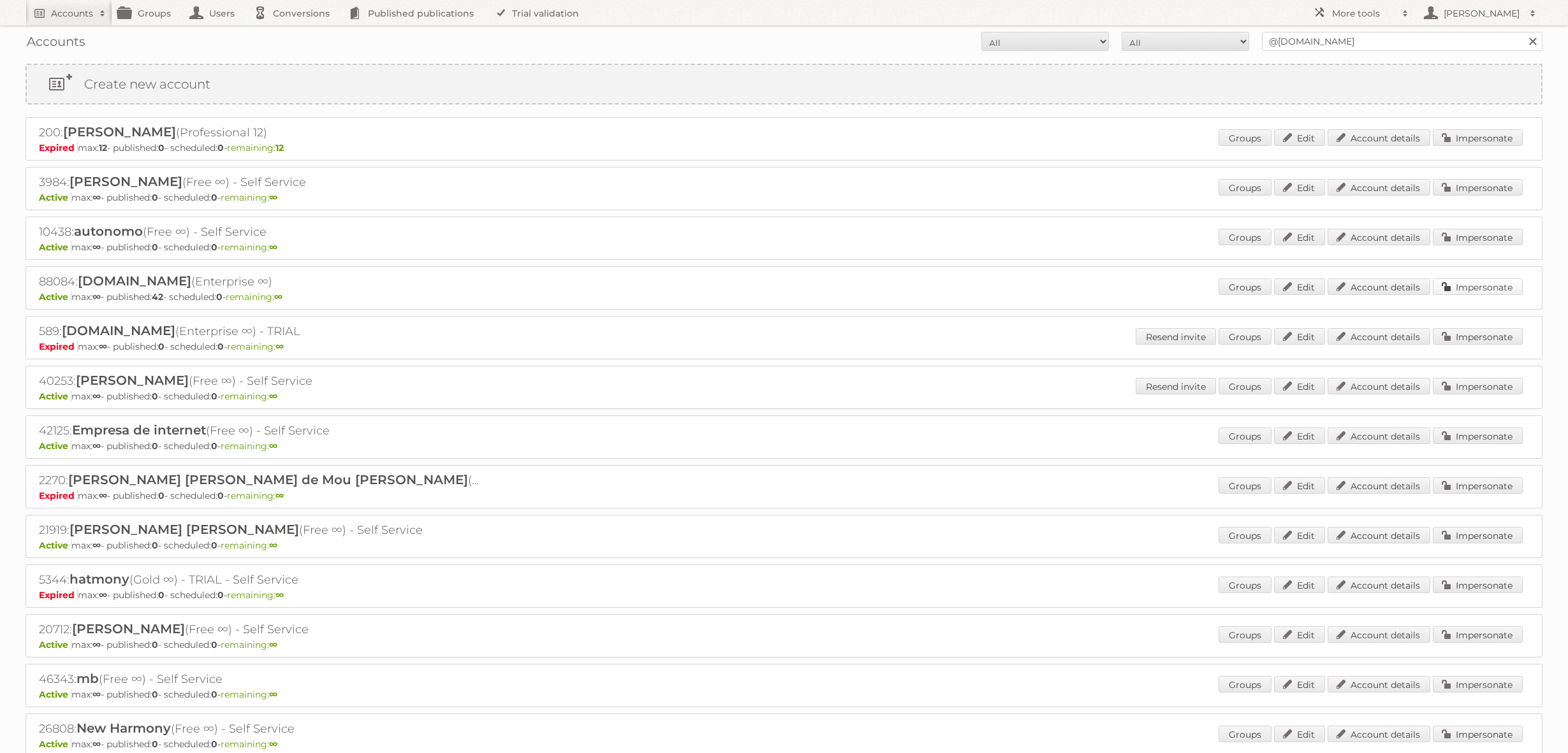
click at [1459, 286] on link "Impersonate" at bounding box center [1477, 287] width 90 height 17
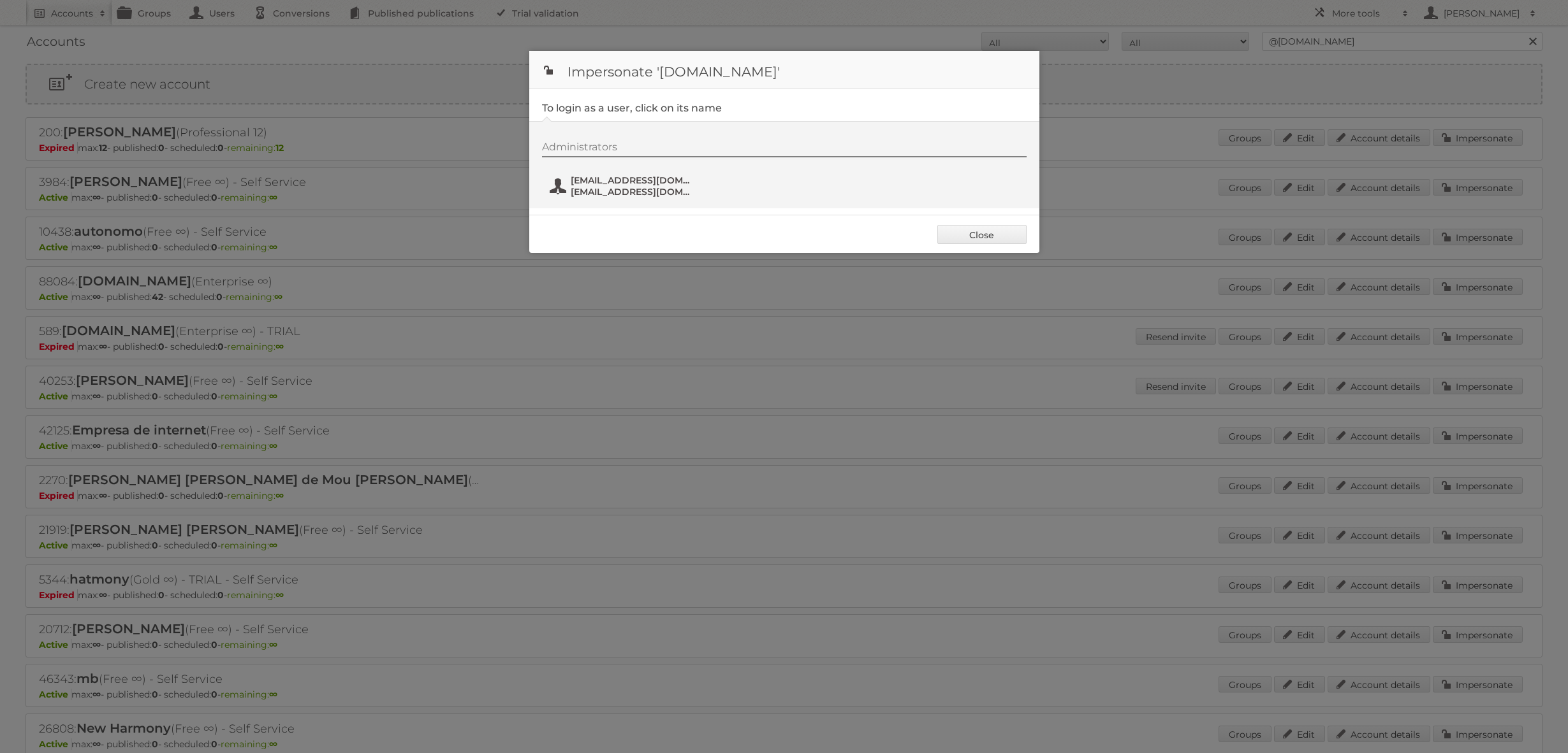
click at [656, 195] on span "[EMAIL_ADDRESS][DOMAIN_NAME]" at bounding box center [633, 191] width 124 height 11
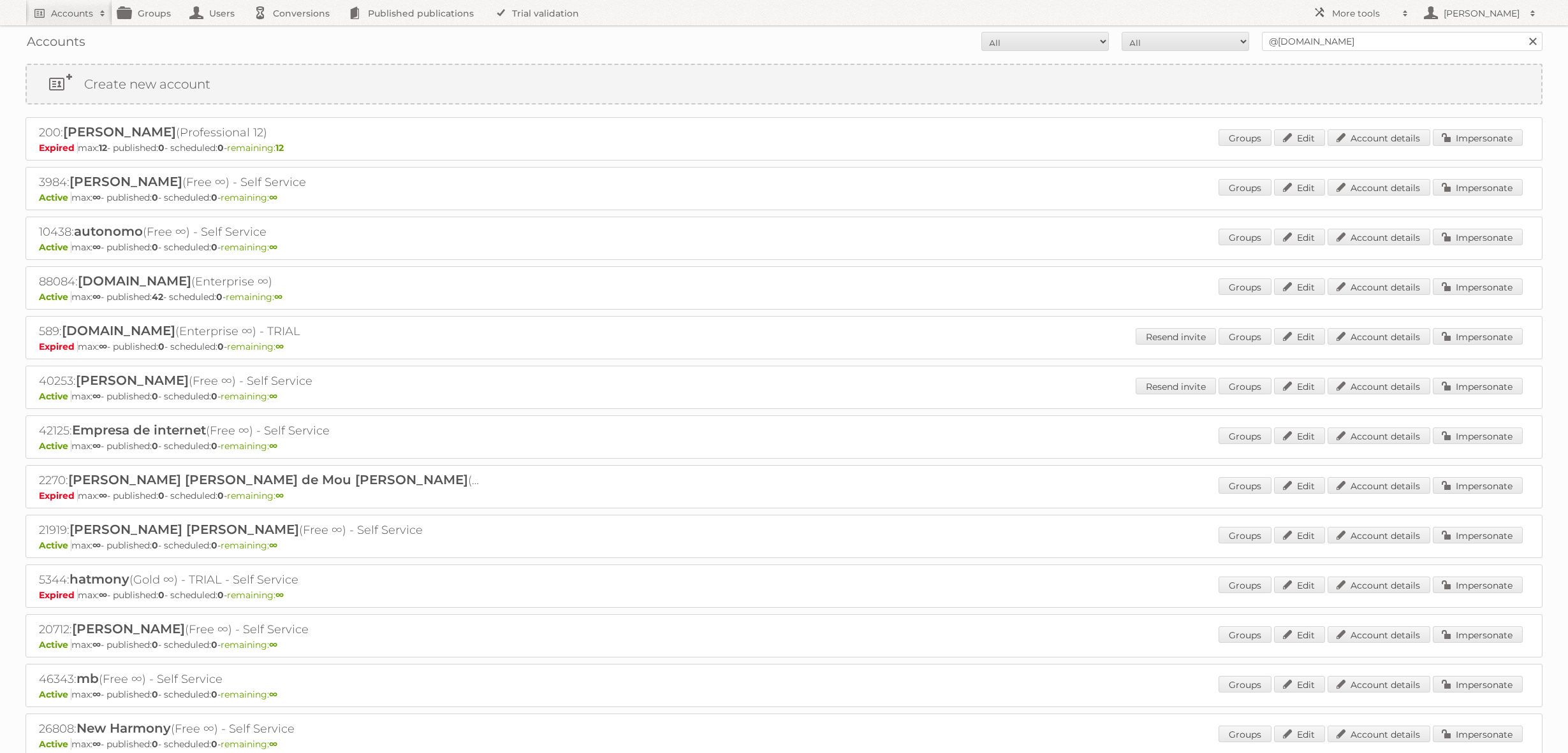
click at [1318, 51] on div "Accounts All Active Expired Pending All Paid Trials Self service @[DOMAIN_NAME]…" at bounding box center [783, 41] width 1516 height 31
click at [1318, 46] on input "@[DOMAIN_NAME]" at bounding box center [1402, 41] width 281 height 19
type input "@karwei"
click at [1523, 31] on input "Search" at bounding box center [1532, 41] width 19 height 19
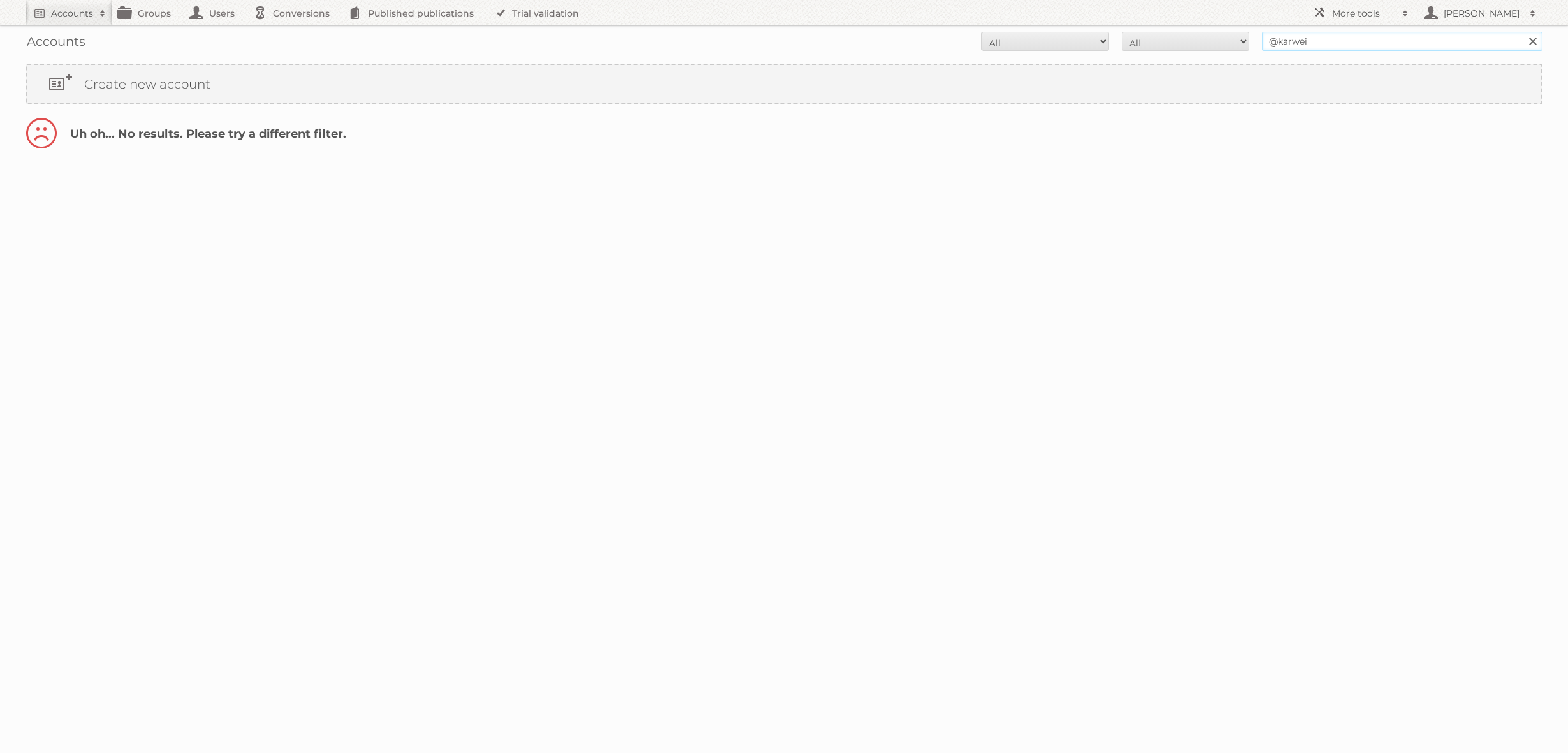
click at [1277, 40] on input "@karwei" at bounding box center [1402, 41] width 281 height 19
type input "karwei"
click at [1523, 31] on input "Search" at bounding box center [1532, 41] width 19 height 19
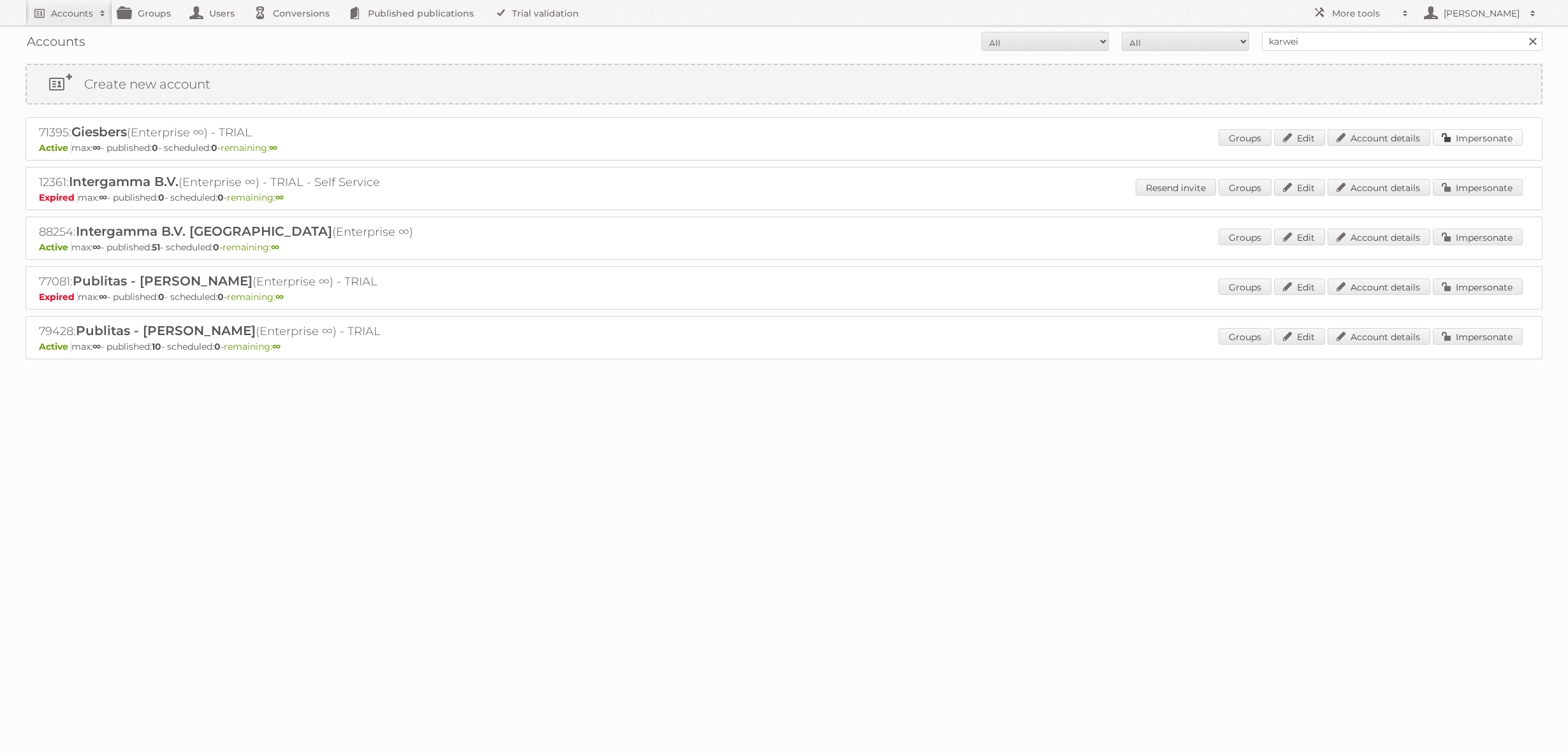
click at [1453, 140] on link "Impersonate" at bounding box center [1477, 137] width 90 height 17
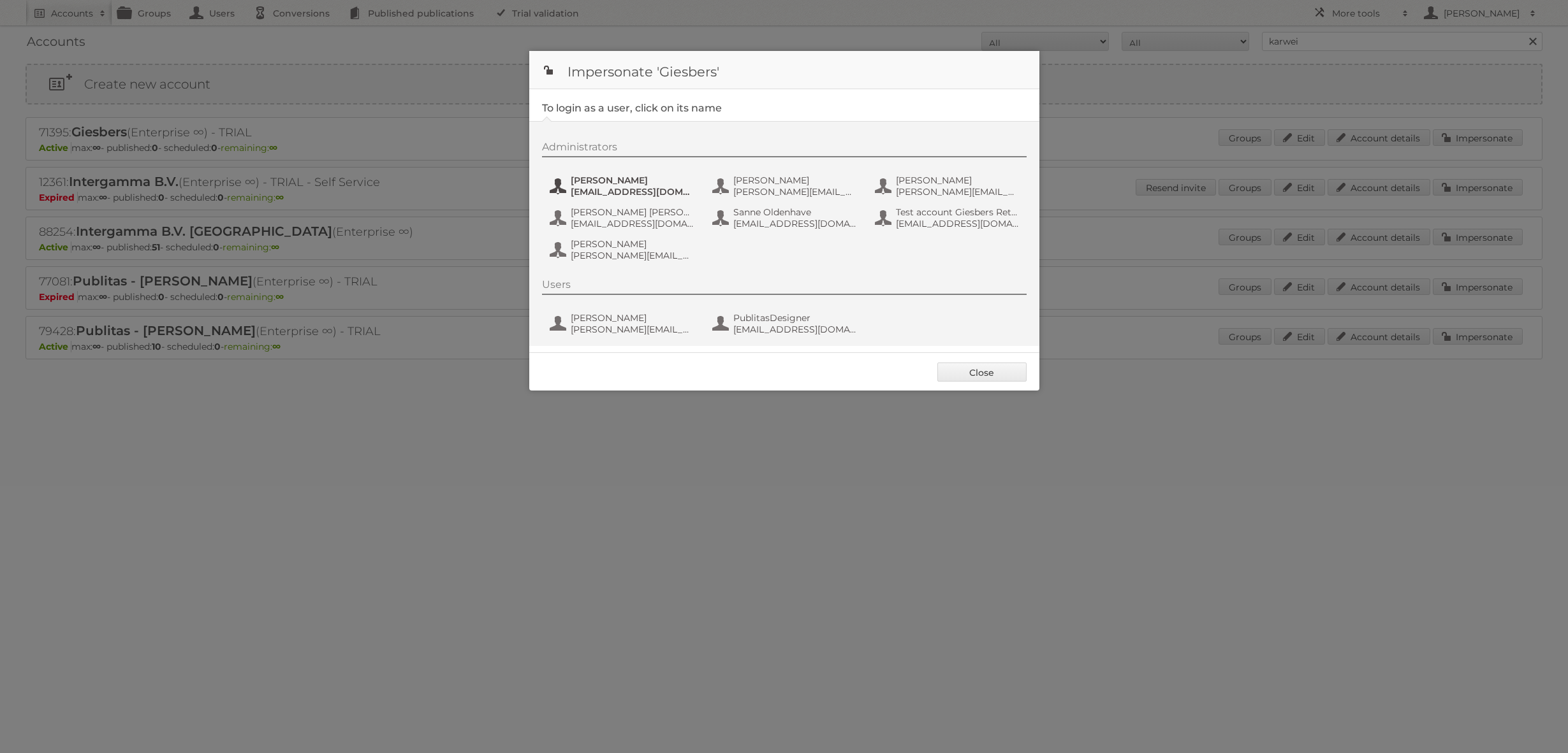
click at [670, 189] on span "[EMAIL_ADDRESS][DOMAIN_NAME]" at bounding box center [633, 191] width 124 height 11
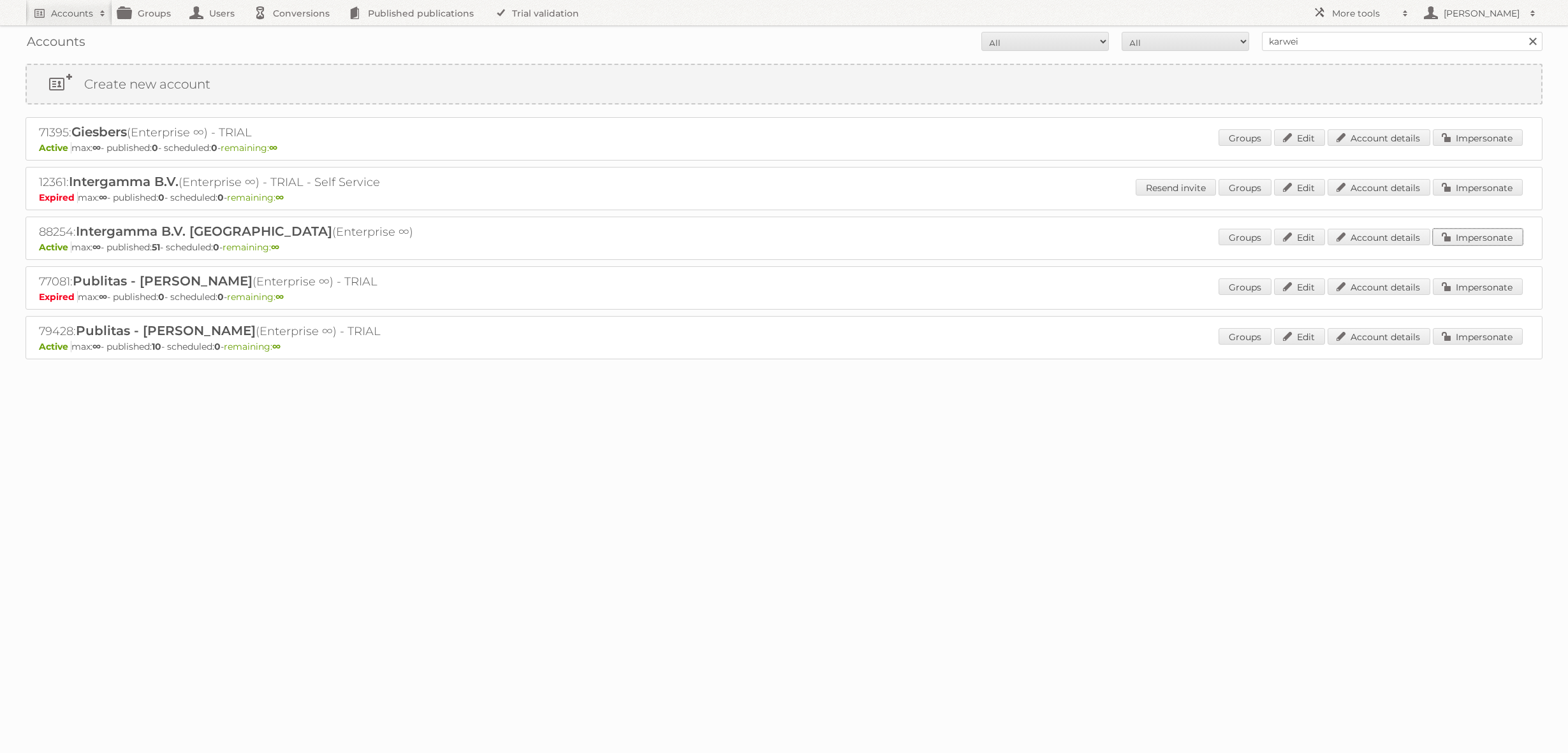
click at [1446, 239] on link "Impersonate" at bounding box center [1477, 237] width 90 height 17
click at [1463, 132] on link "Impersonate" at bounding box center [1477, 137] width 90 height 17
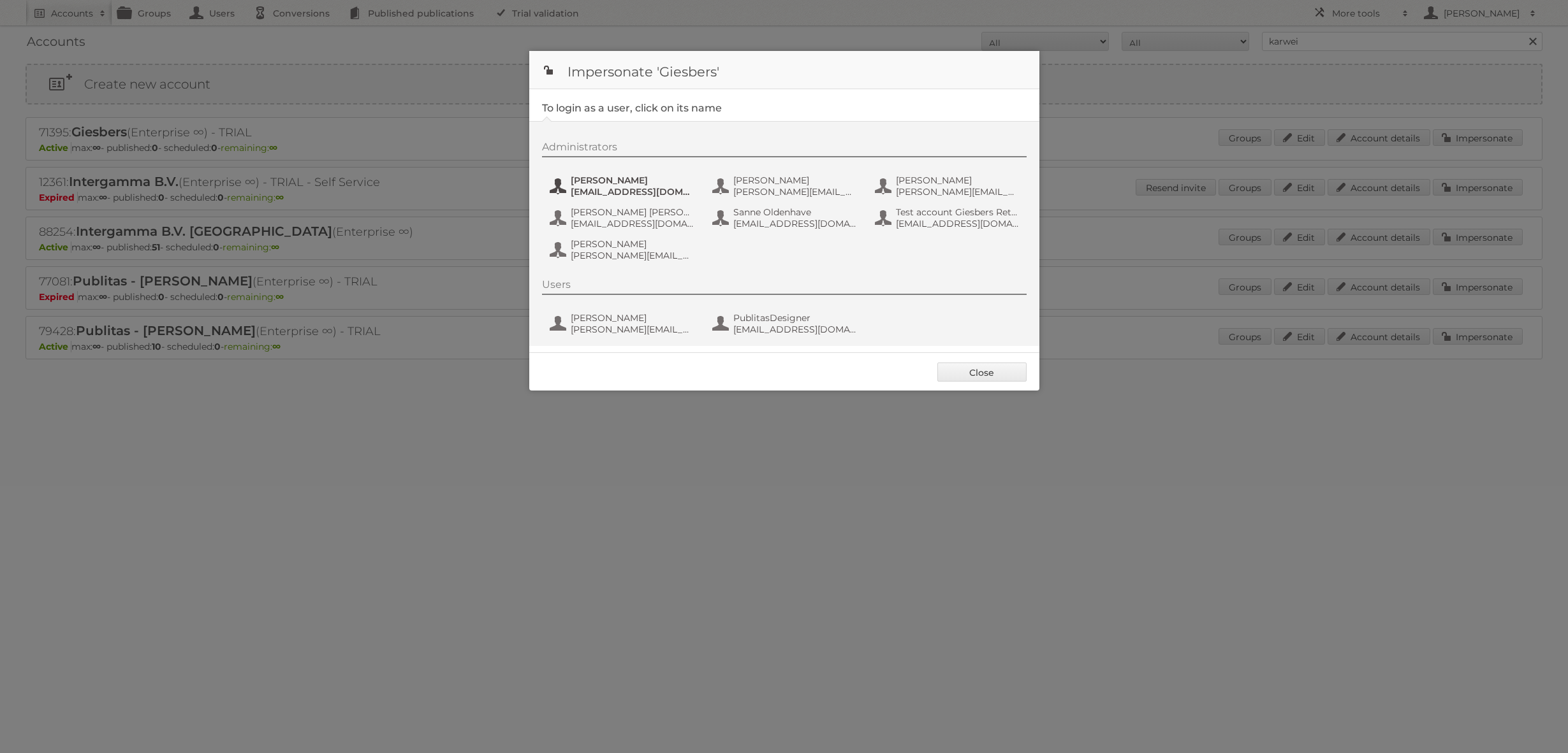
click at [637, 188] on span "[EMAIL_ADDRESS][DOMAIN_NAME]" at bounding box center [633, 191] width 124 height 11
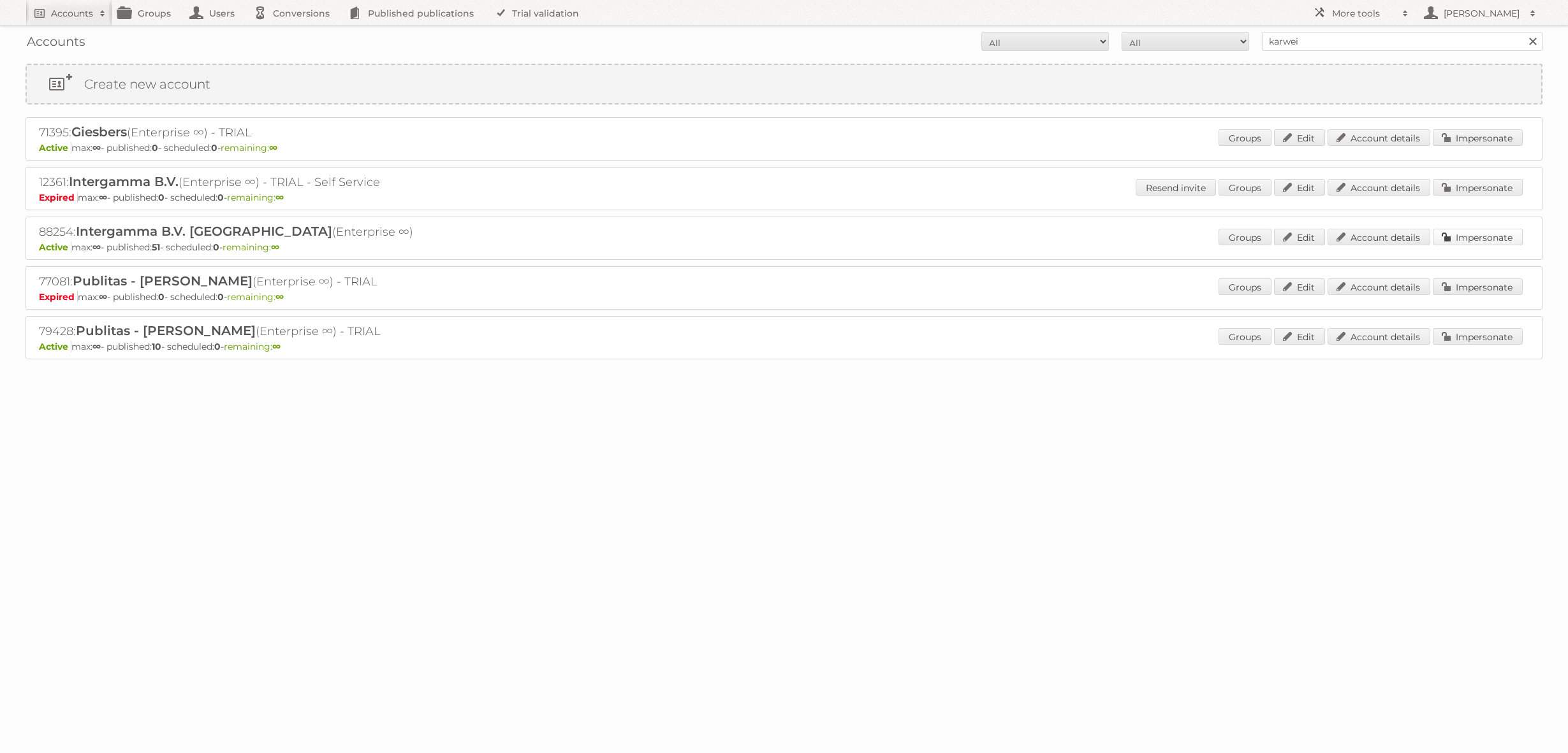
click at [1453, 240] on link "Impersonate" at bounding box center [1477, 237] width 90 height 17
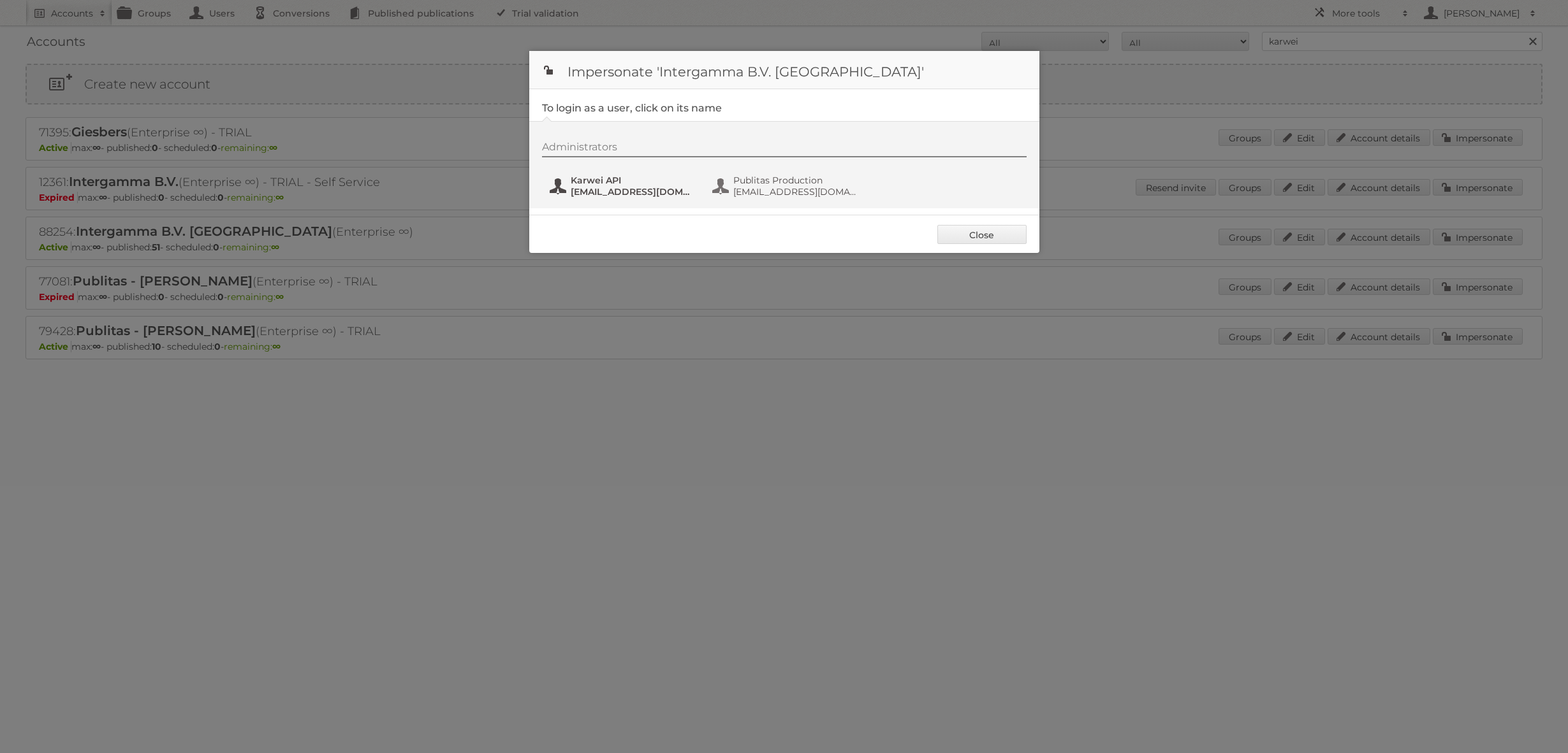
click at [624, 186] on span "[EMAIL_ADDRESS][DOMAIN_NAME]" at bounding box center [633, 191] width 124 height 11
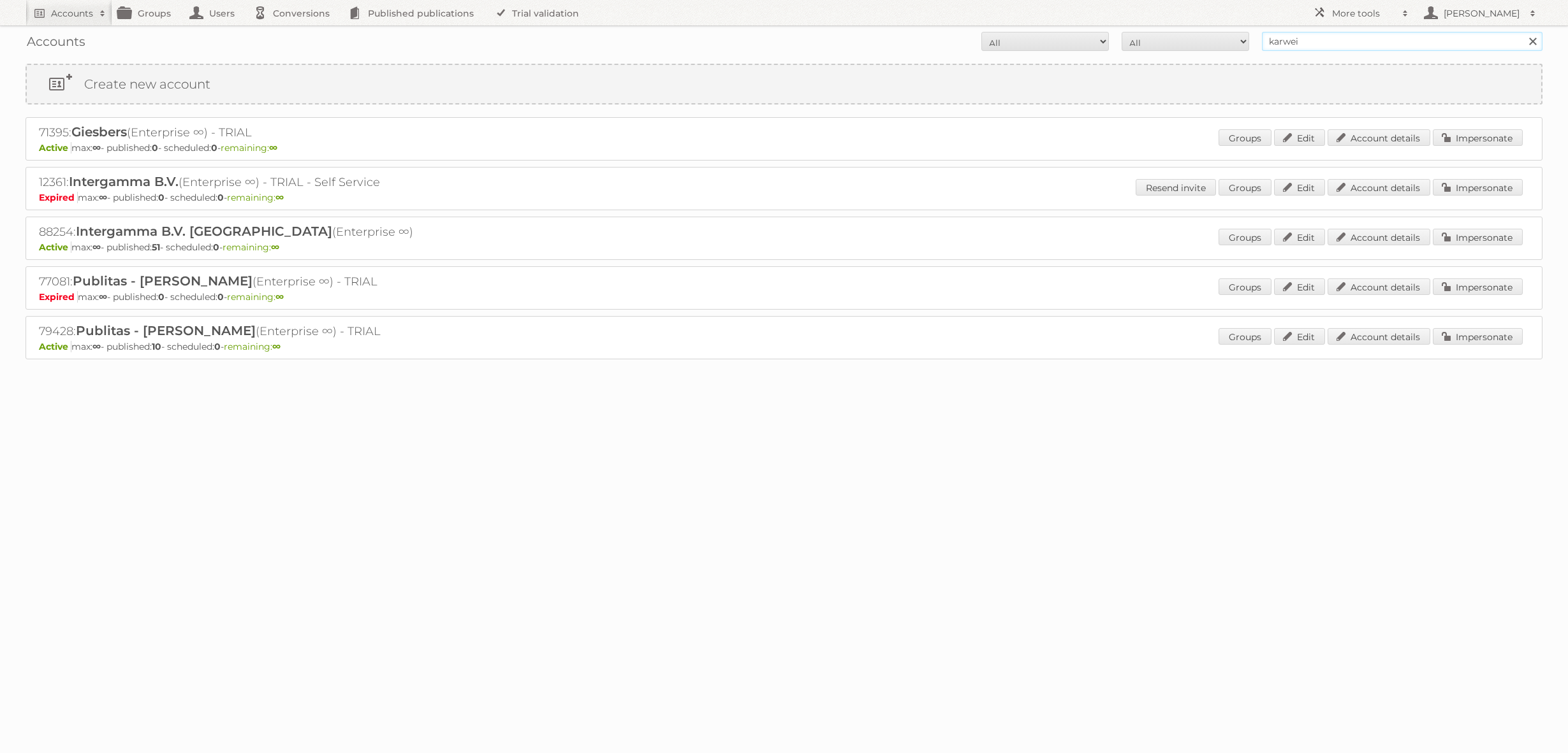
click at [1304, 45] on input "karwei" at bounding box center [1402, 41] width 281 height 19
type input "[DOMAIN_NAME]"
click at [1523, 31] on input "Search" at bounding box center [1532, 41] width 19 height 19
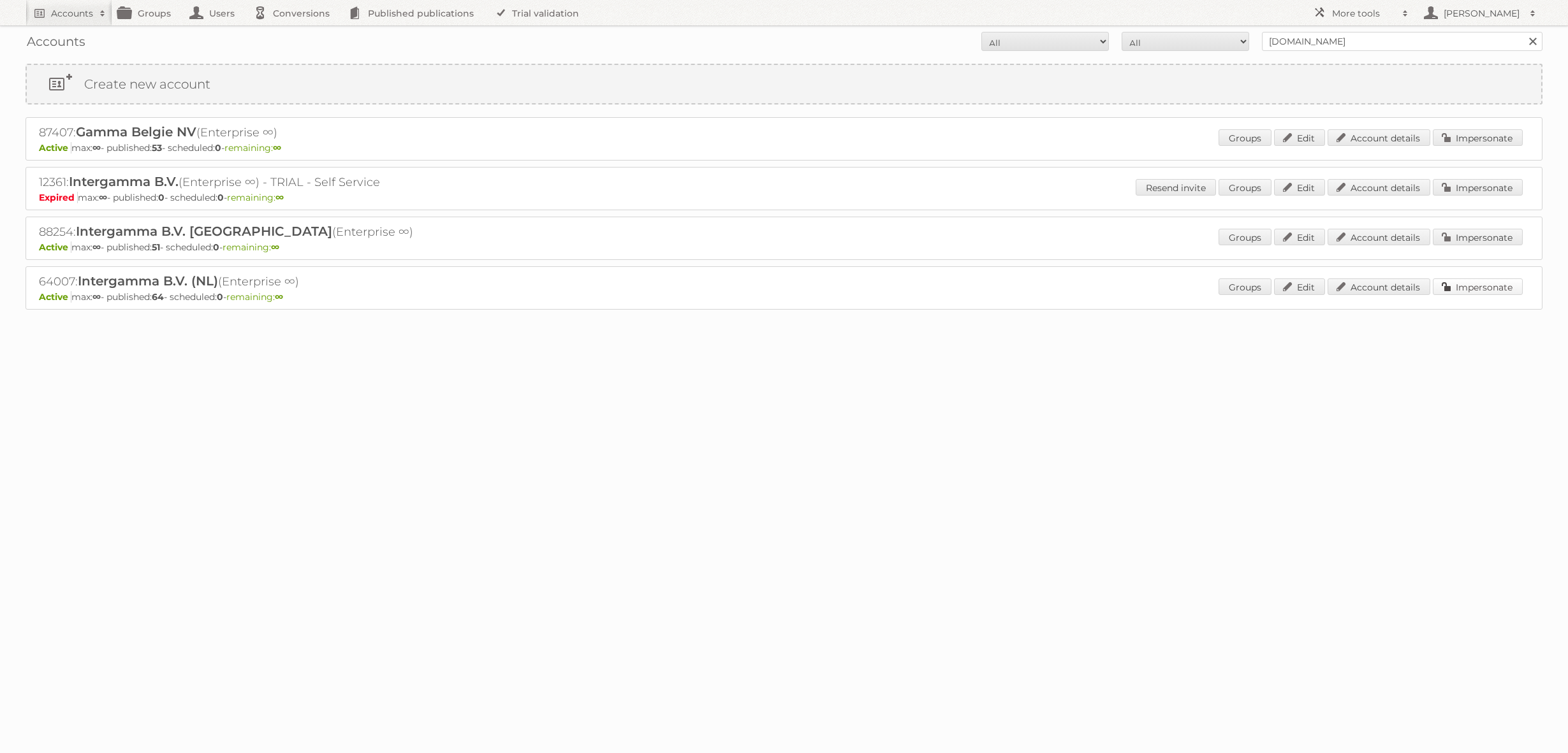
click at [1489, 288] on link "Impersonate" at bounding box center [1477, 287] width 90 height 17
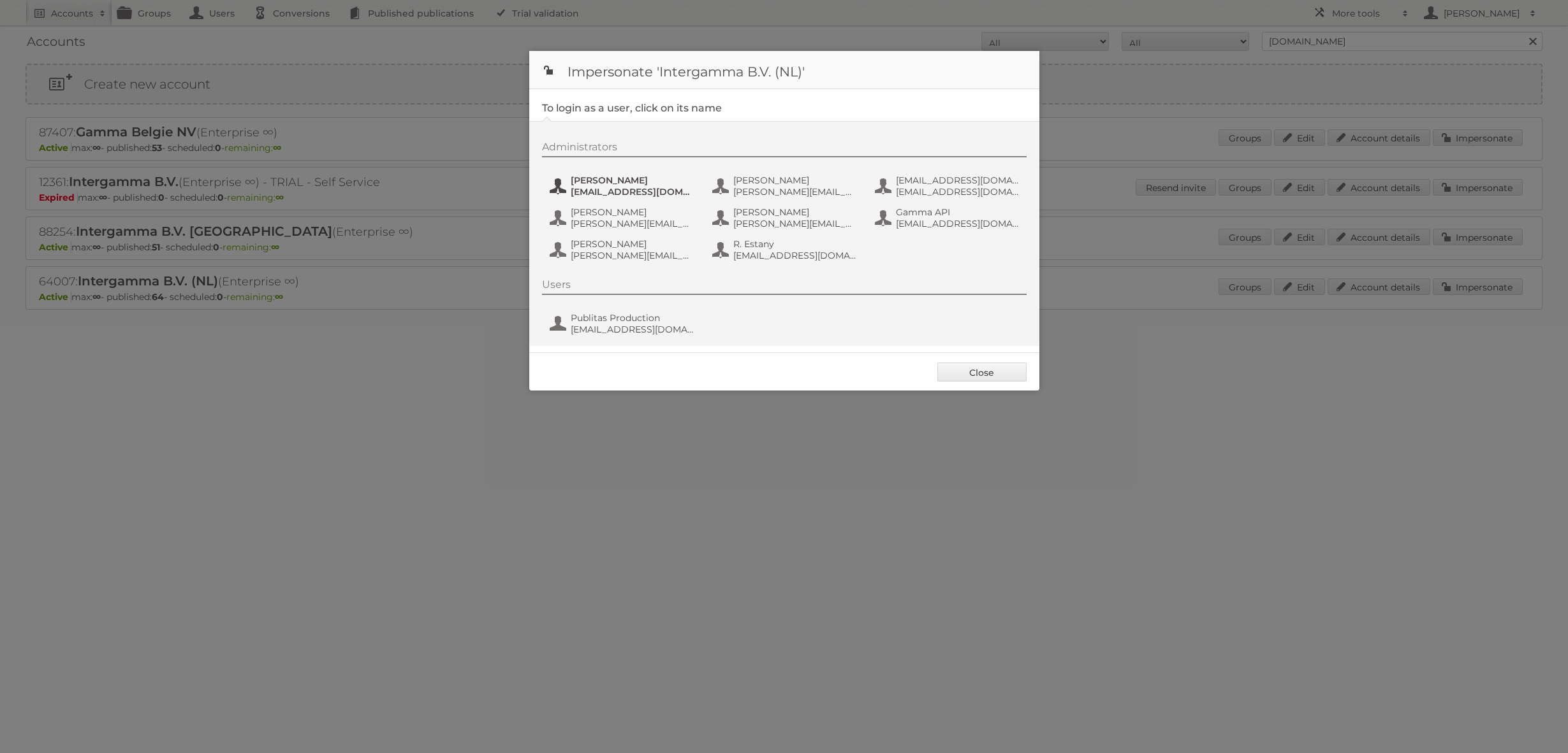
click at [643, 187] on span "[EMAIL_ADDRESS][DOMAIN_NAME]" at bounding box center [633, 191] width 124 height 11
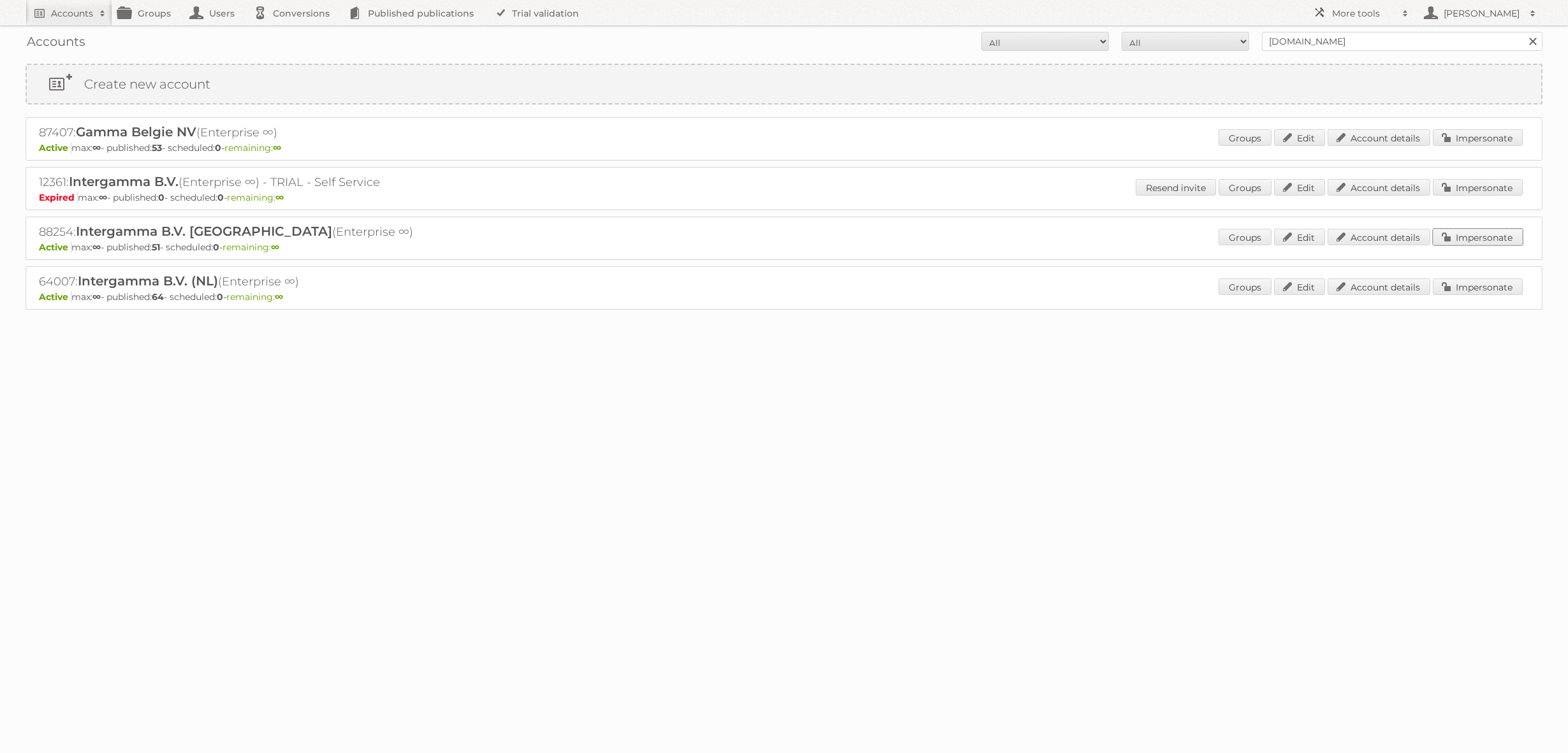
drag, startPoint x: 1464, startPoint y: 238, endPoint x: 1415, endPoint y: 230, distance: 49.6
click at [1463, 238] on link "Impersonate" at bounding box center [1477, 237] width 90 height 17
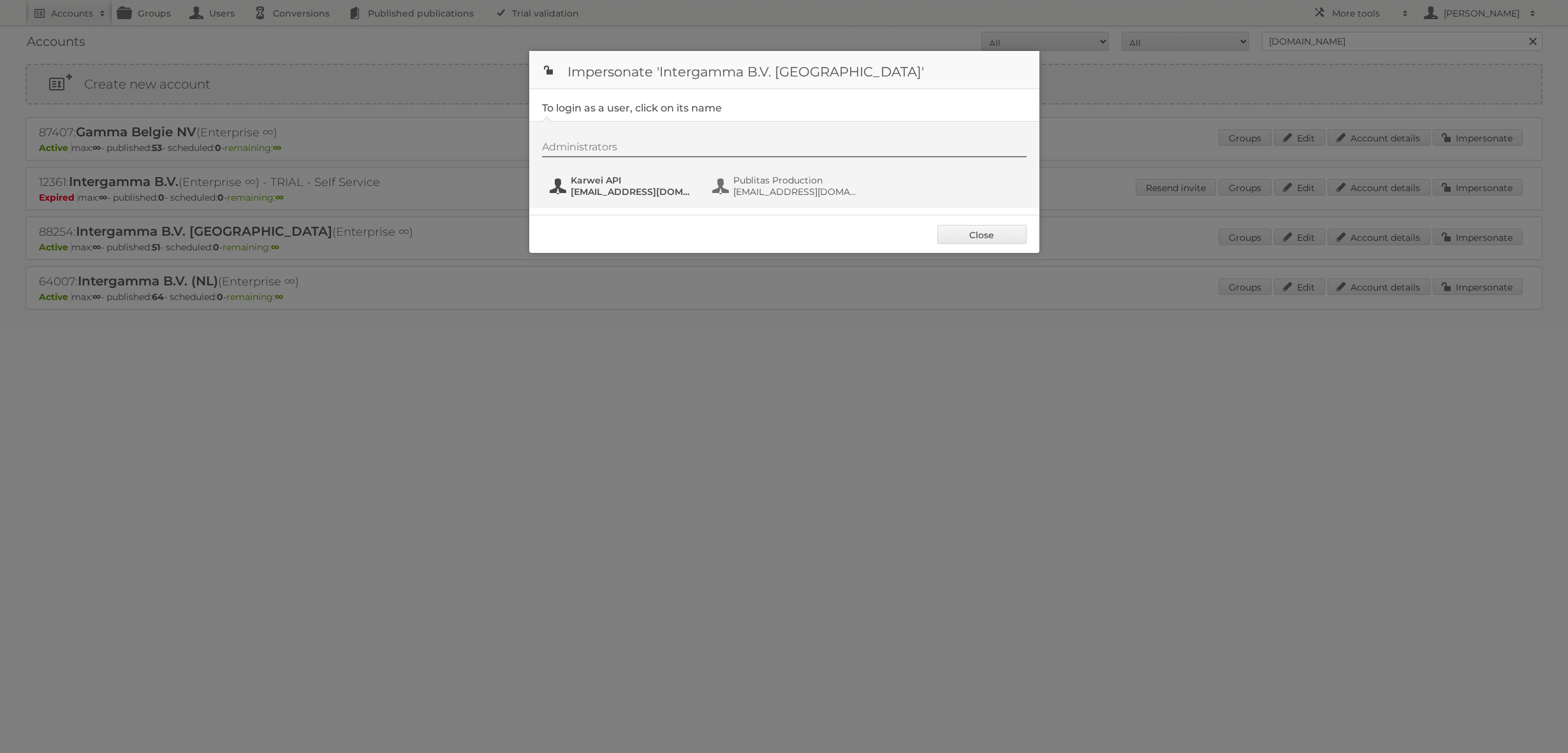
click at [616, 175] on span "Karwei API" at bounding box center [633, 180] width 124 height 11
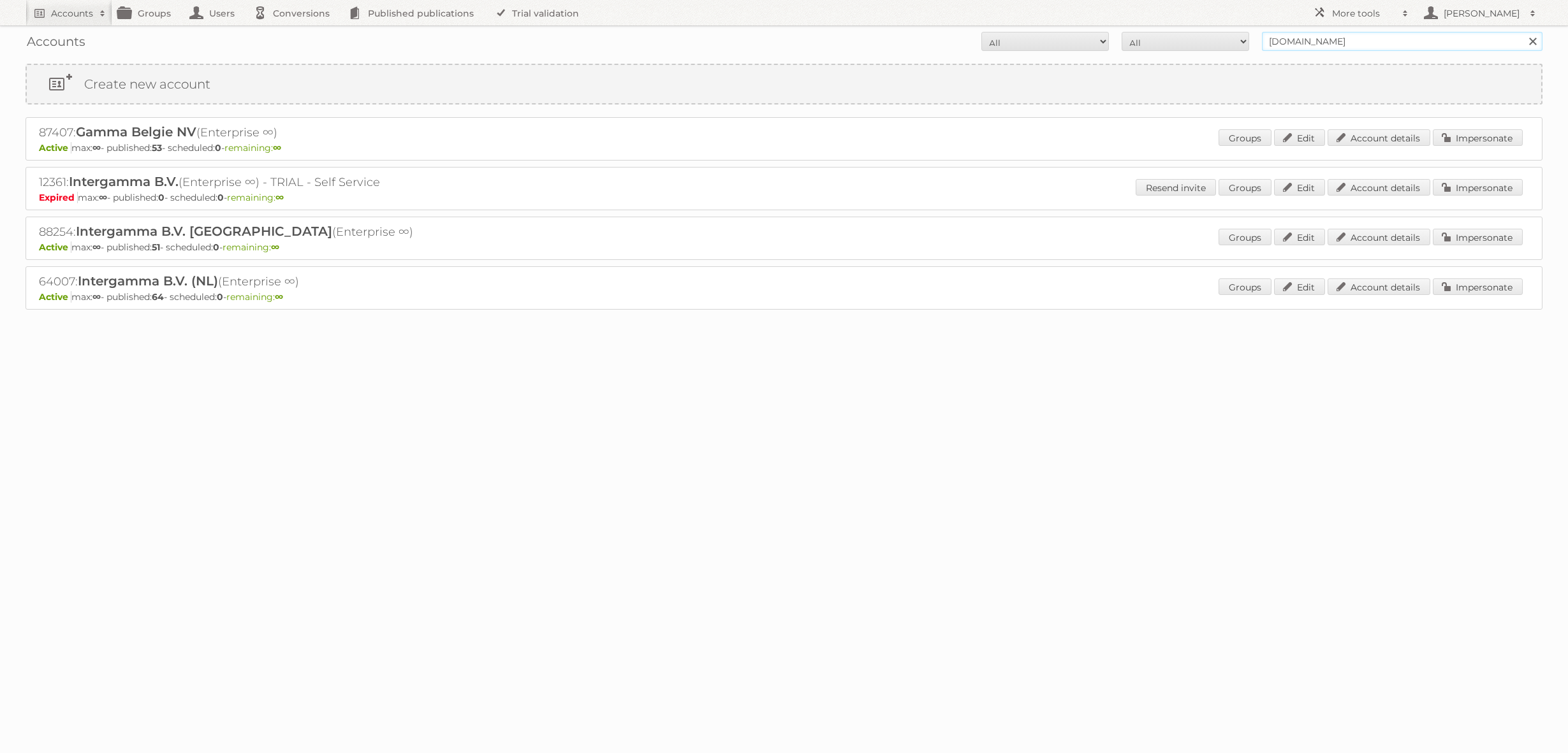
click at [1328, 38] on input "[DOMAIN_NAME]" at bounding box center [1402, 41] width 281 height 19
type input "[DOMAIN_NAME]"
click at [1523, 31] on input "Search" at bounding box center [1532, 41] width 19 height 19
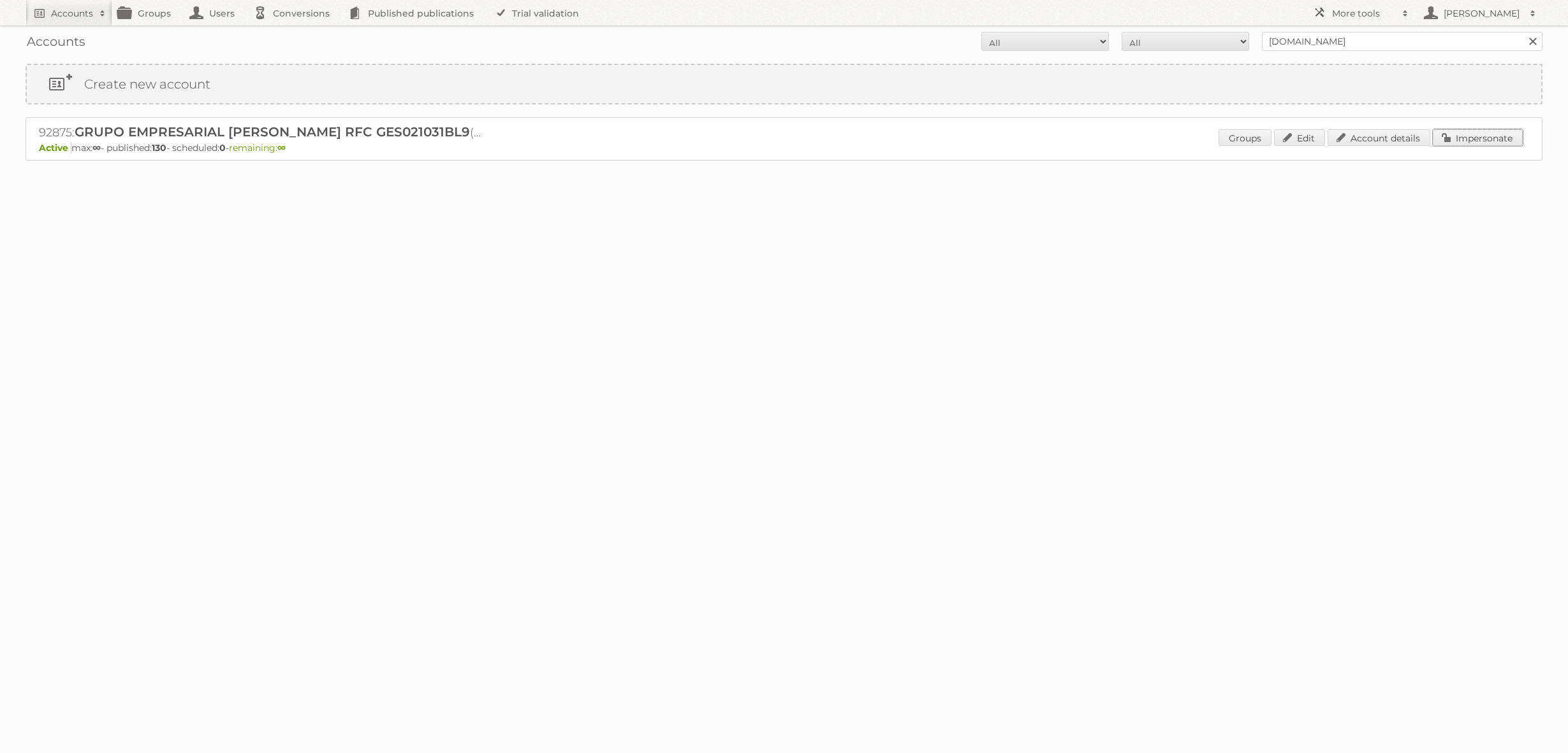
click at [1493, 145] on link "Impersonate" at bounding box center [1477, 137] width 90 height 17
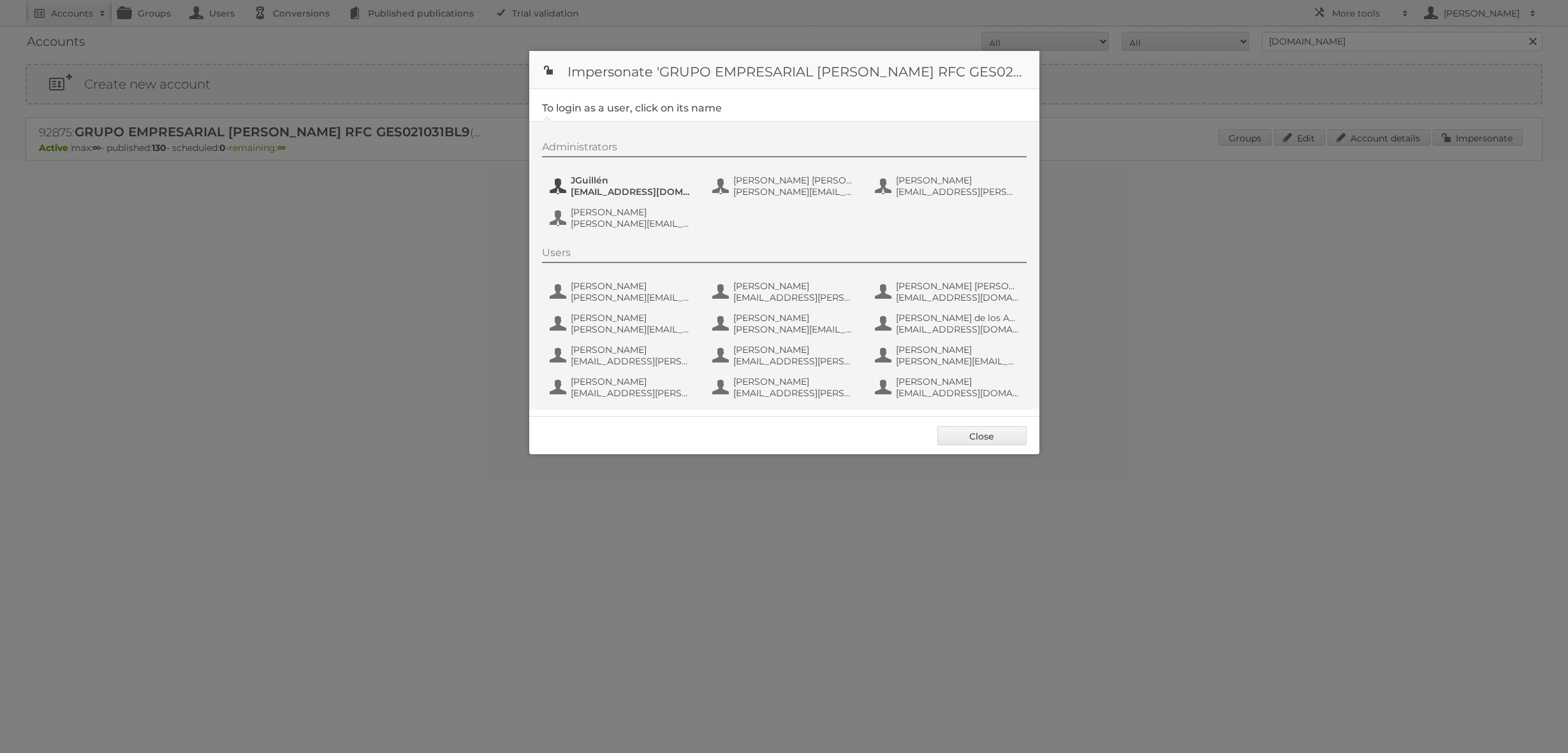
click at [652, 189] on span "jguillen@priceshoes.com" at bounding box center [633, 191] width 124 height 11
